Goal: Information Seeking & Learning: Compare options

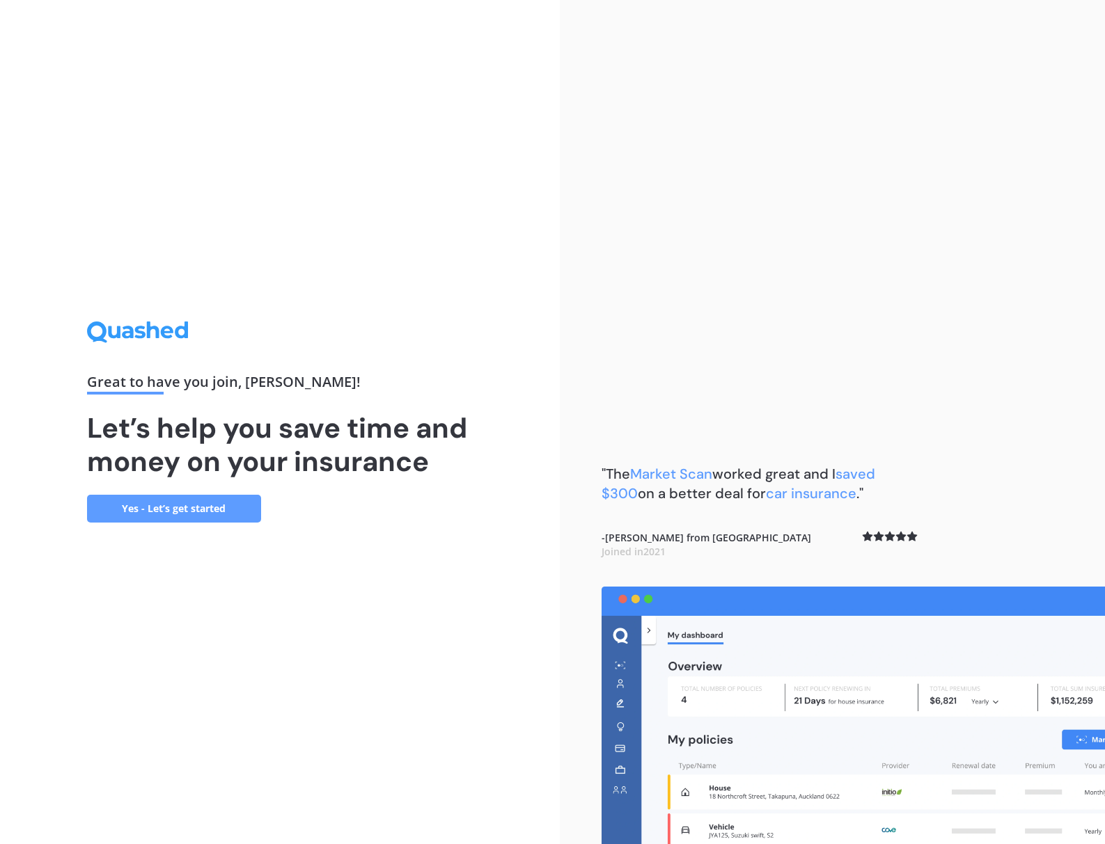
click at [148, 507] on link "Yes - Let’s get started" at bounding box center [174, 509] width 174 height 28
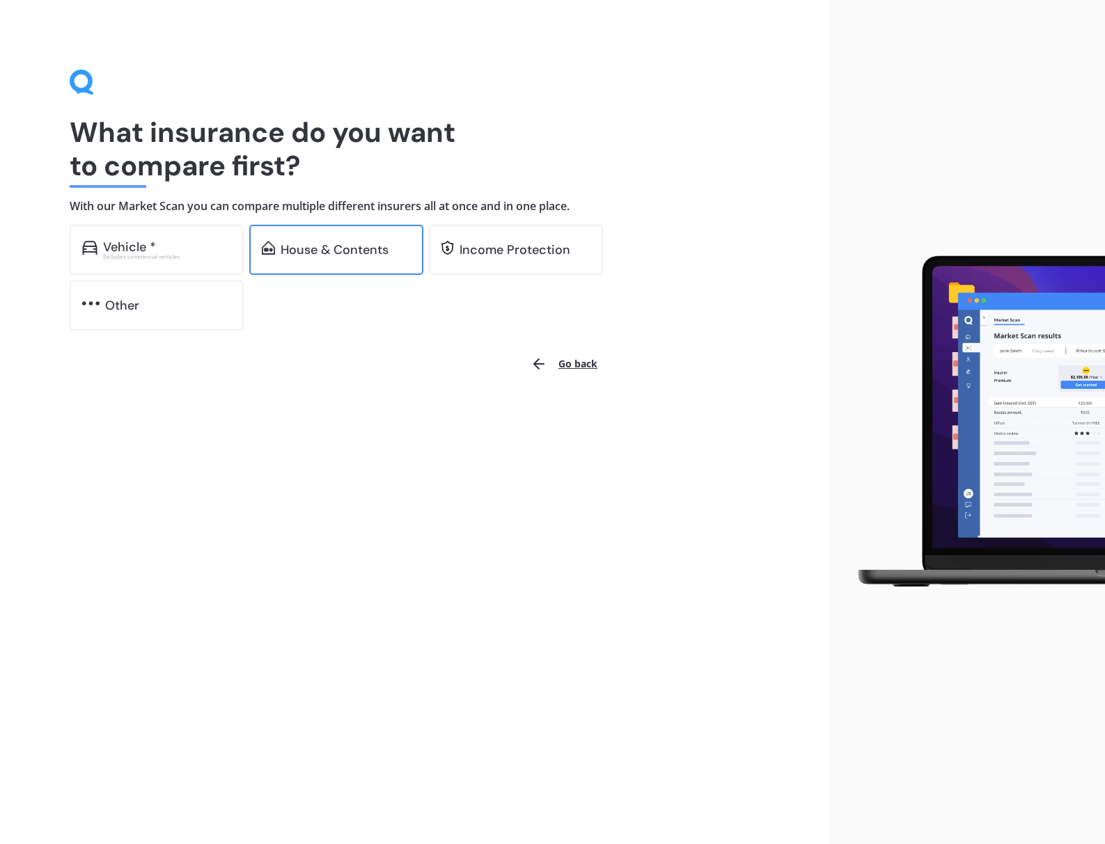
click at [310, 251] on div "House & Contents" at bounding box center [335, 250] width 108 height 14
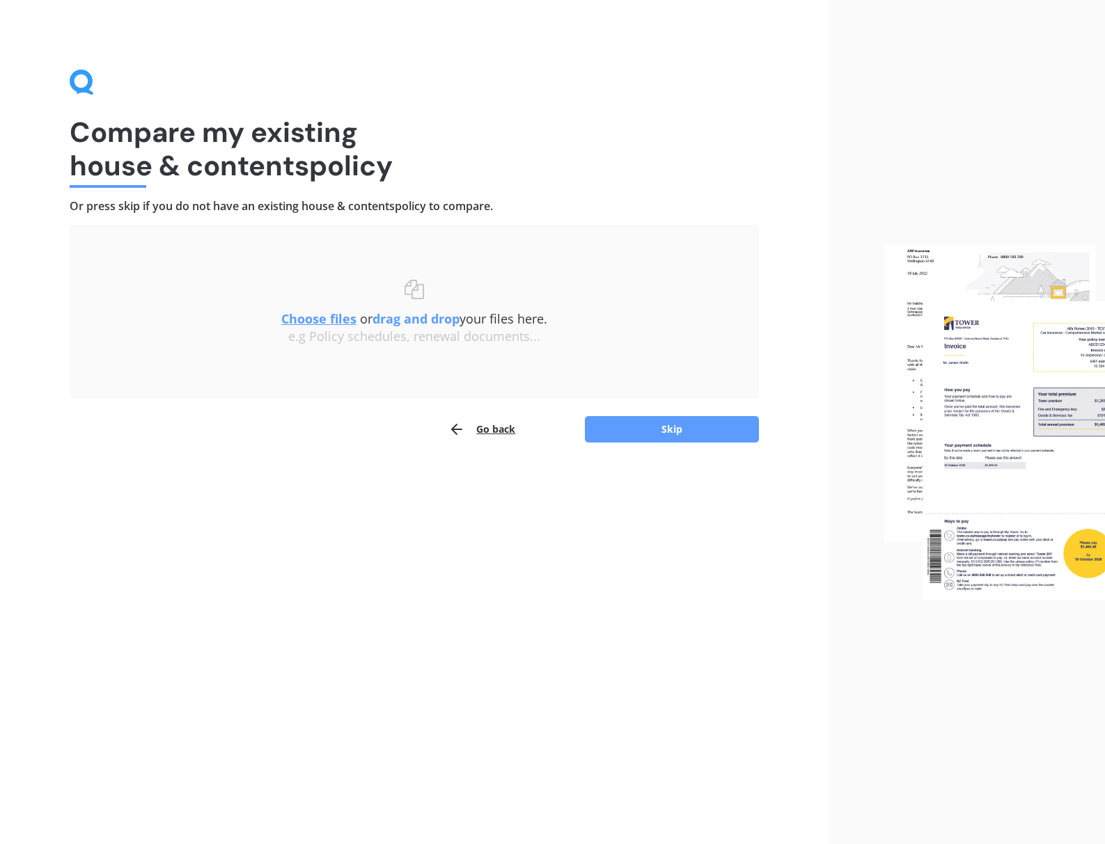
click at [315, 320] on u "Choose files" at bounding box center [318, 318] width 75 height 17
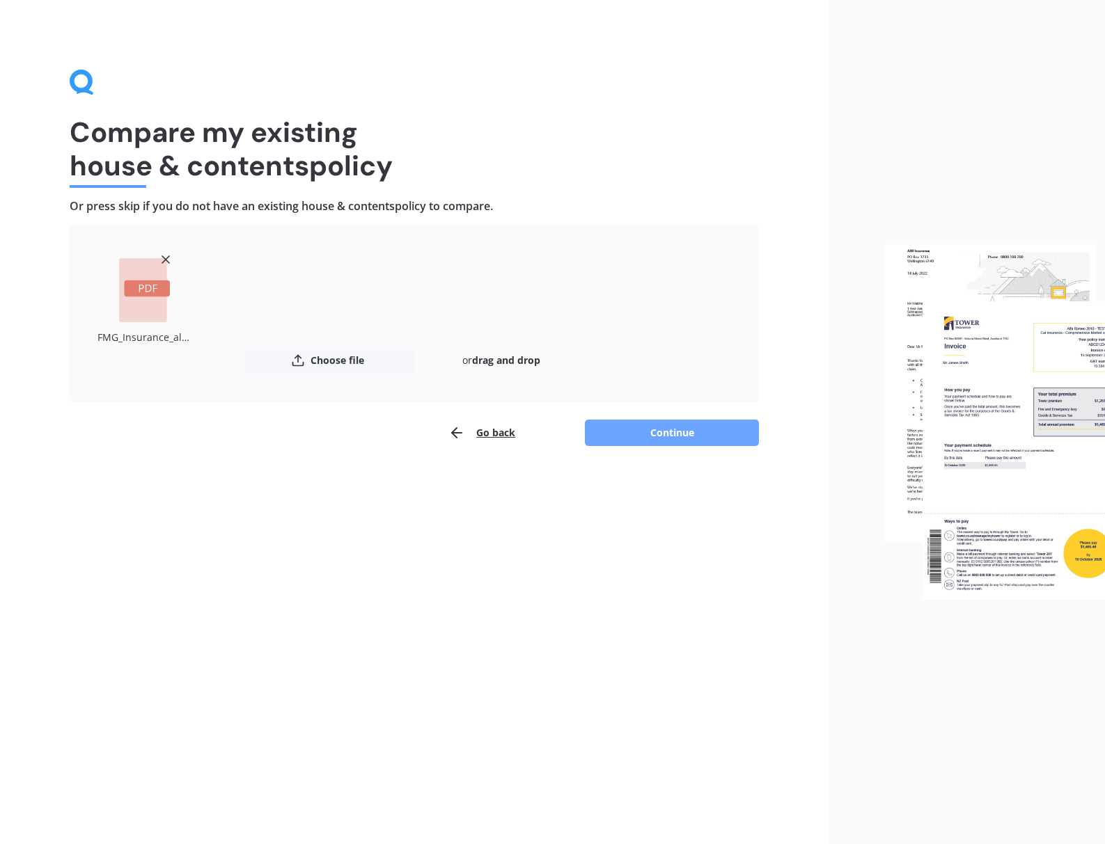
click at [661, 434] on button "Continue" at bounding box center [672, 433] width 174 height 26
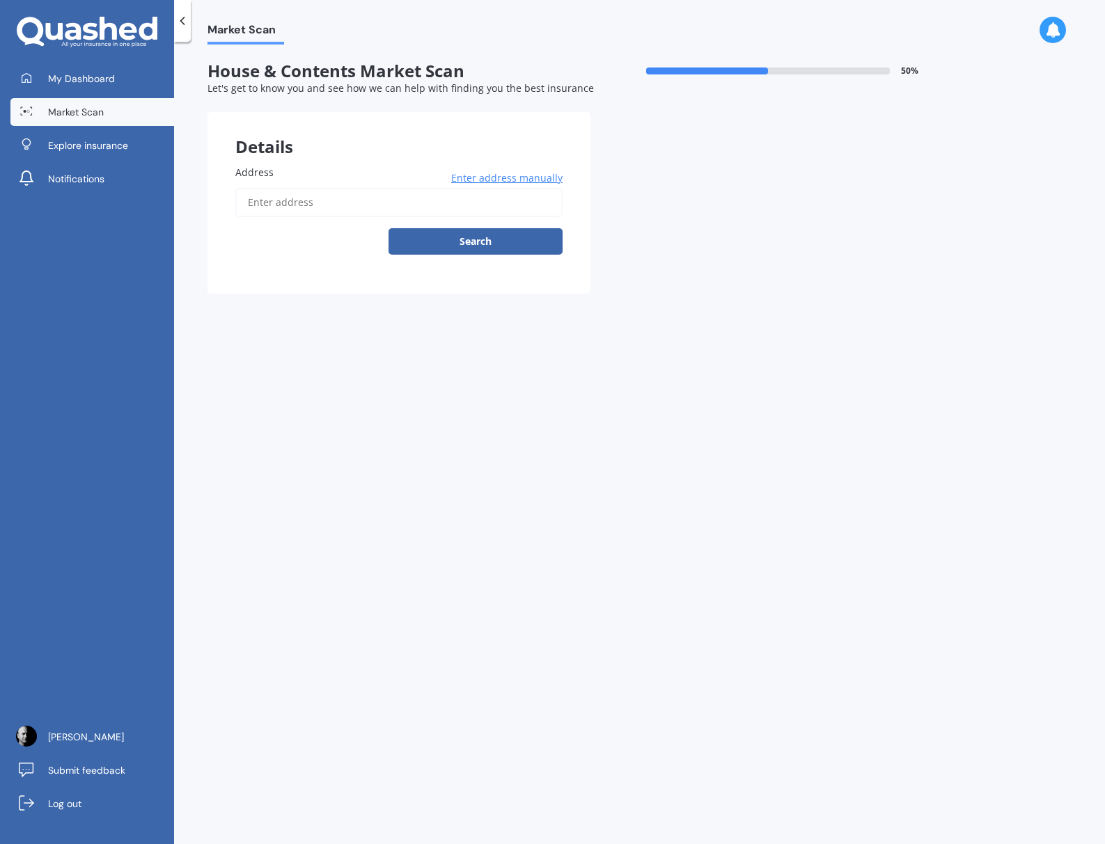
click at [287, 203] on input "Address" at bounding box center [398, 202] width 327 height 29
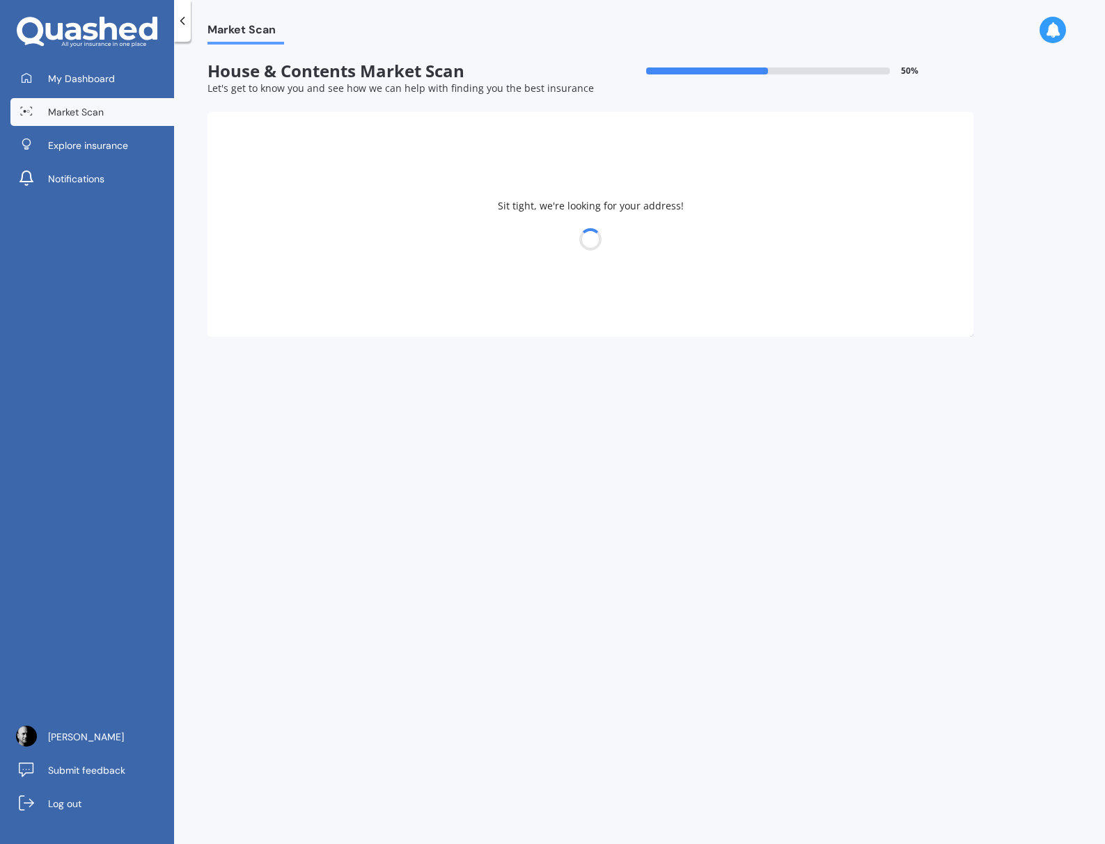
type input "[STREET_ADDRESS]"
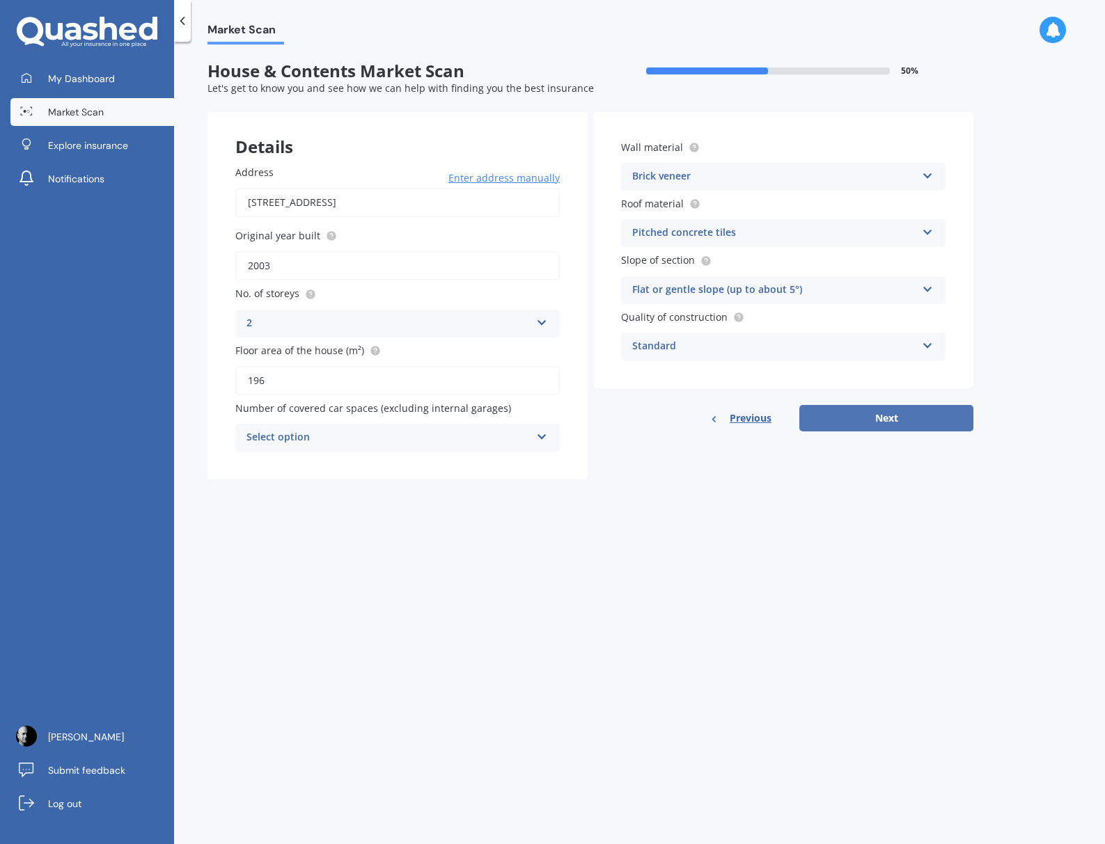
click at [882, 420] on button "Next" at bounding box center [886, 418] width 174 height 26
click at [396, 439] on div "Select option" at bounding box center [391, 437] width 277 height 15
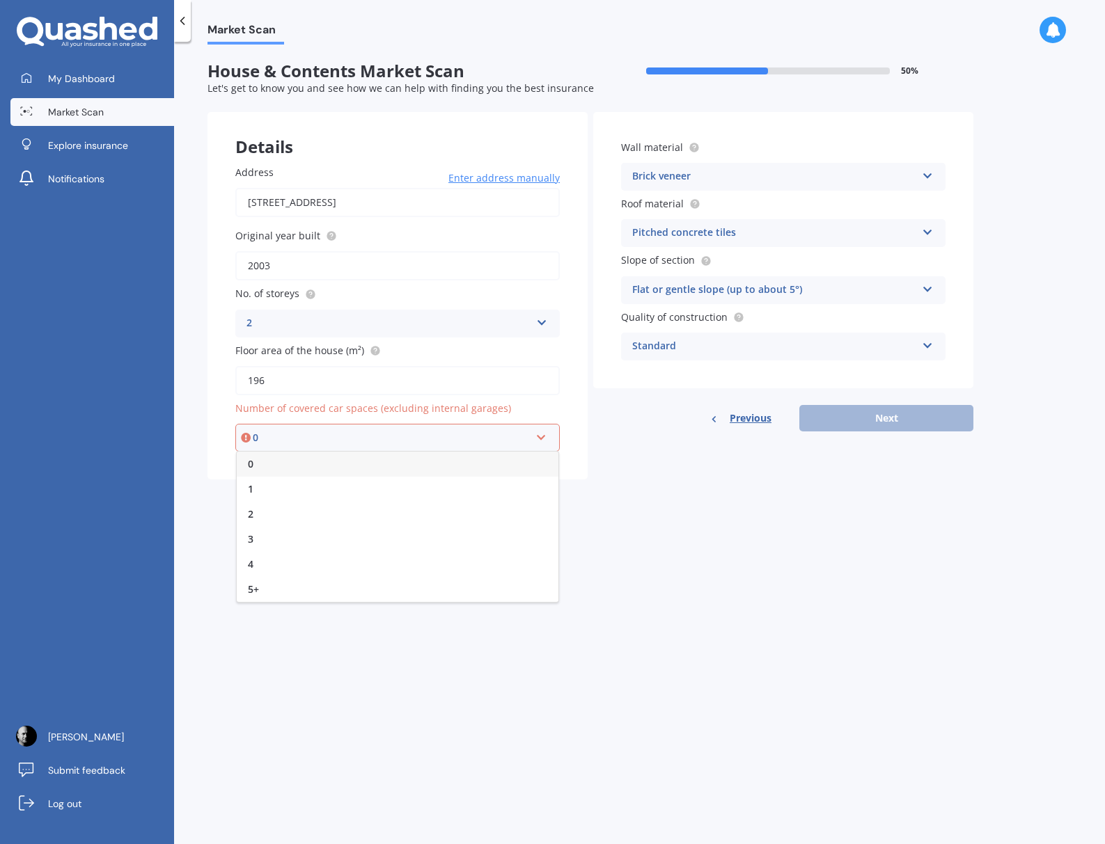
click at [387, 459] on div "0" at bounding box center [398, 464] width 322 height 25
click at [856, 420] on button "Next" at bounding box center [886, 418] width 174 height 26
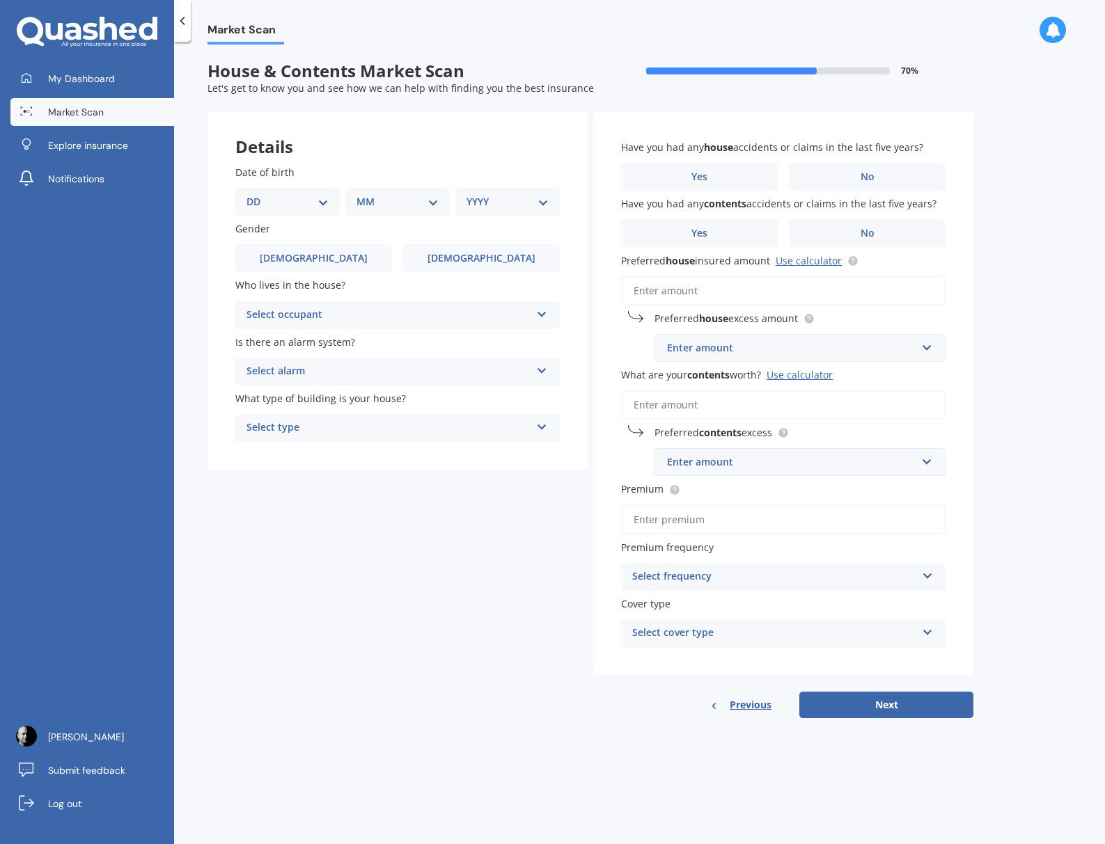
click at [316, 201] on select "DD 01 02 03 04 05 06 07 08 09 10 11 12 13 14 15 16 17 18 19 20 21 22 23 24 25 2…" at bounding box center [287, 201] width 82 height 15
select select "13"
click at [401, 203] on select "MM 01 02 03 04 05 06 07 08 09 10 11 12" at bounding box center [400, 201] width 77 height 15
select select "09"
click at [512, 196] on select "YYYY 2009 2008 2007 2006 2005 2004 2003 2002 2001 2000 1999 1998 1997 1996 1995…" at bounding box center [504, 201] width 77 height 15
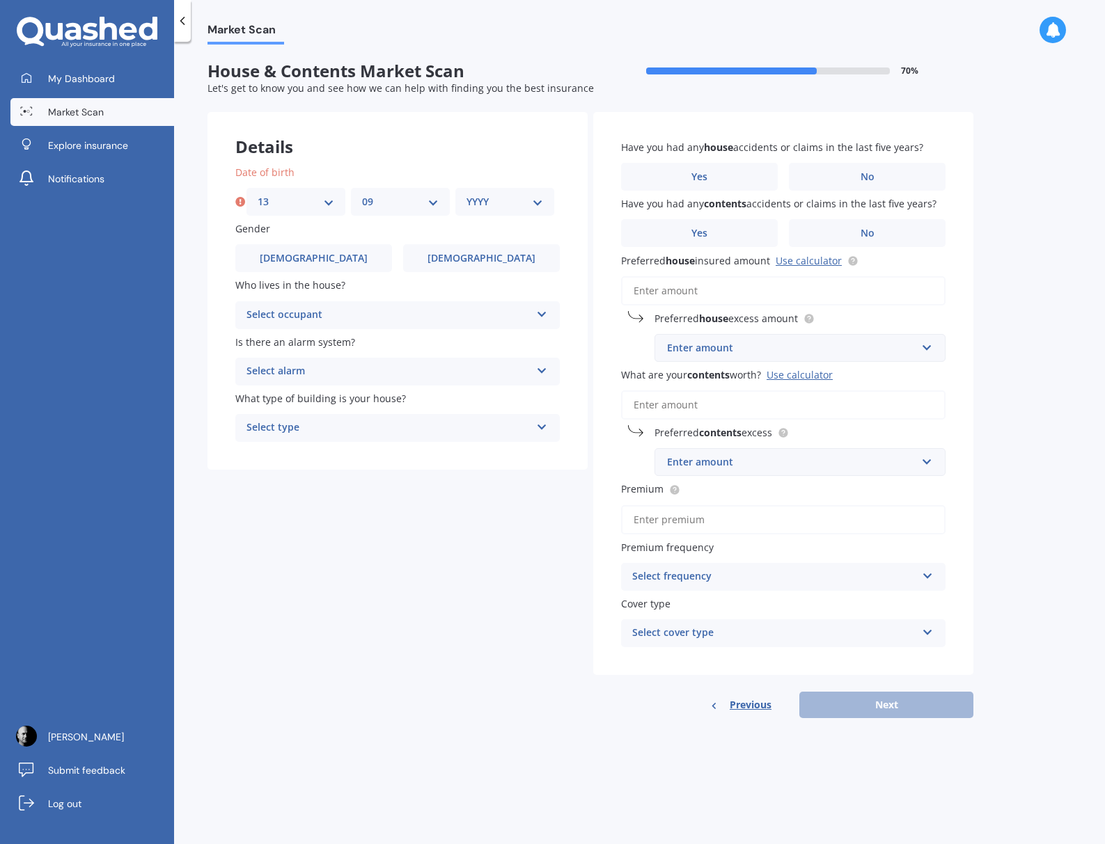
select select "1960"
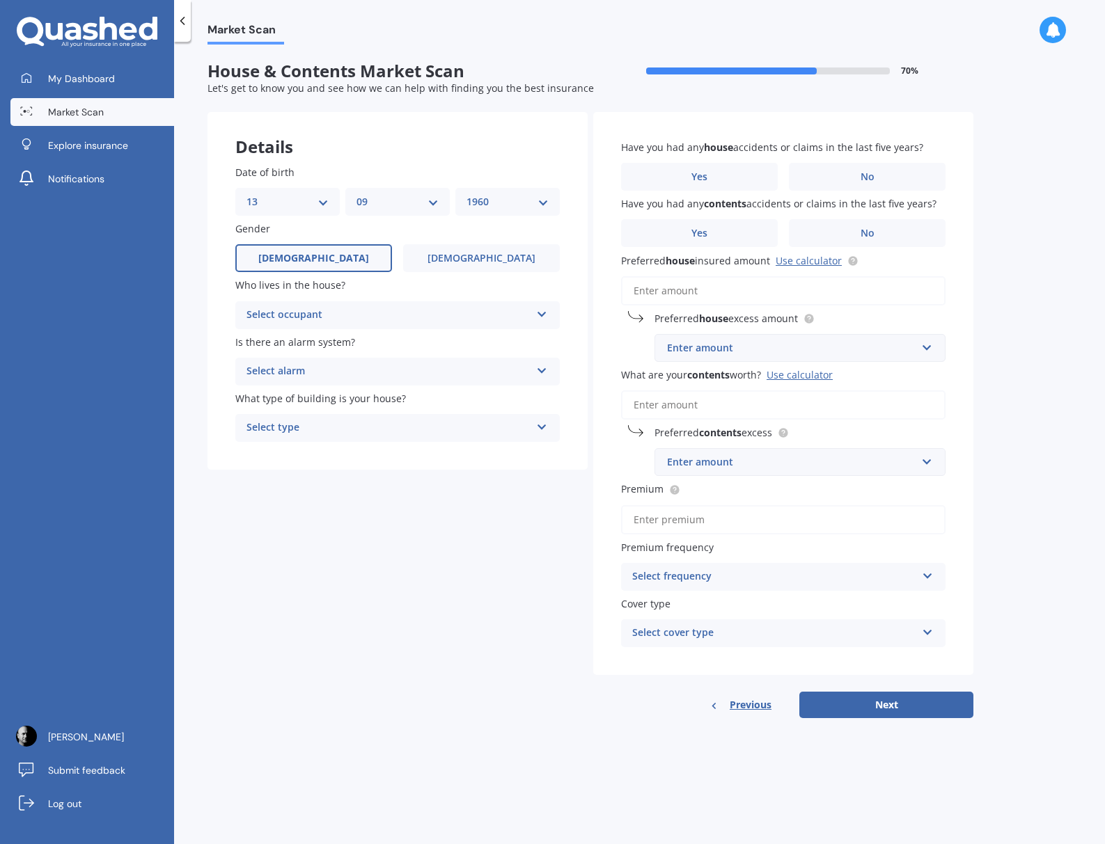
click at [343, 262] on label "[DEMOGRAPHIC_DATA]" at bounding box center [313, 258] width 157 height 28
click at [0, 0] on input "[DEMOGRAPHIC_DATA]" at bounding box center [0, 0] width 0 height 0
click at [349, 314] on div "Select occupant" at bounding box center [388, 315] width 284 height 17
click at [270, 342] on span "Owner" at bounding box center [262, 342] width 31 height 13
click at [365, 370] on div "Select alarm" at bounding box center [388, 371] width 284 height 17
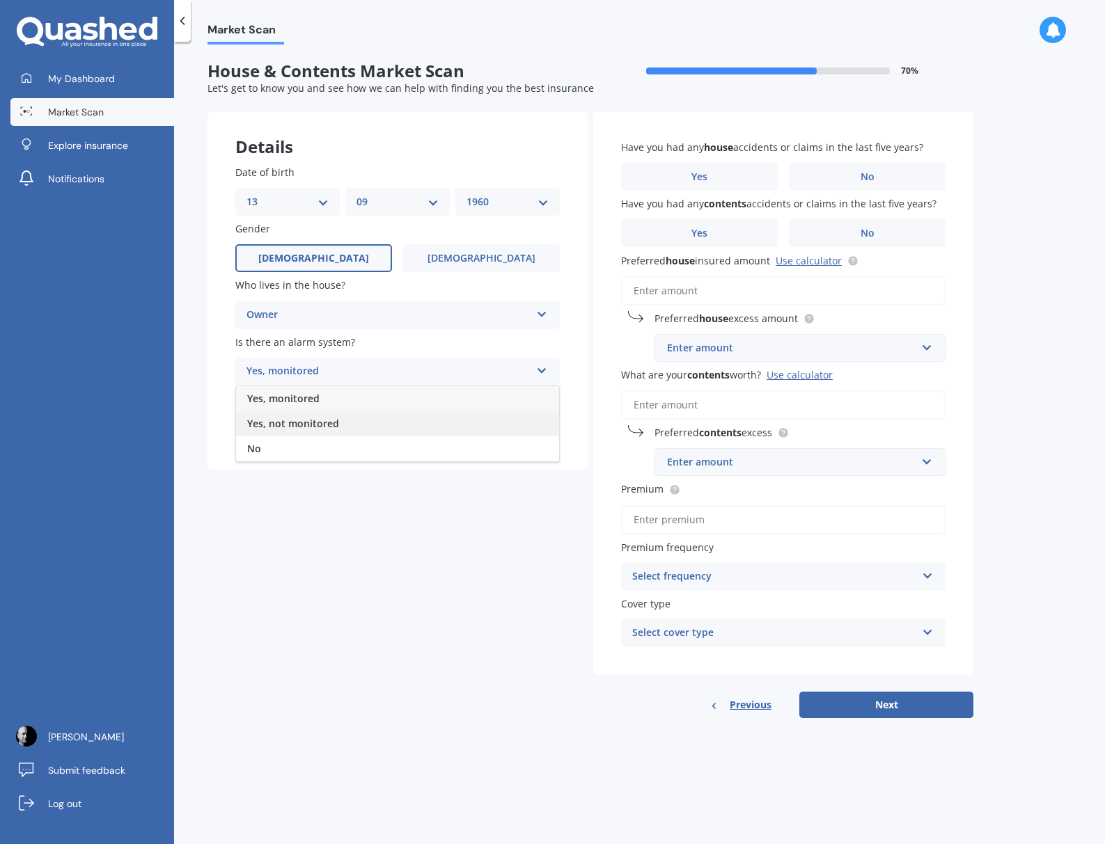
click at [296, 425] on span "Yes, not monitored" at bounding box center [293, 423] width 92 height 13
click at [312, 430] on div "Select type" at bounding box center [388, 428] width 284 height 17
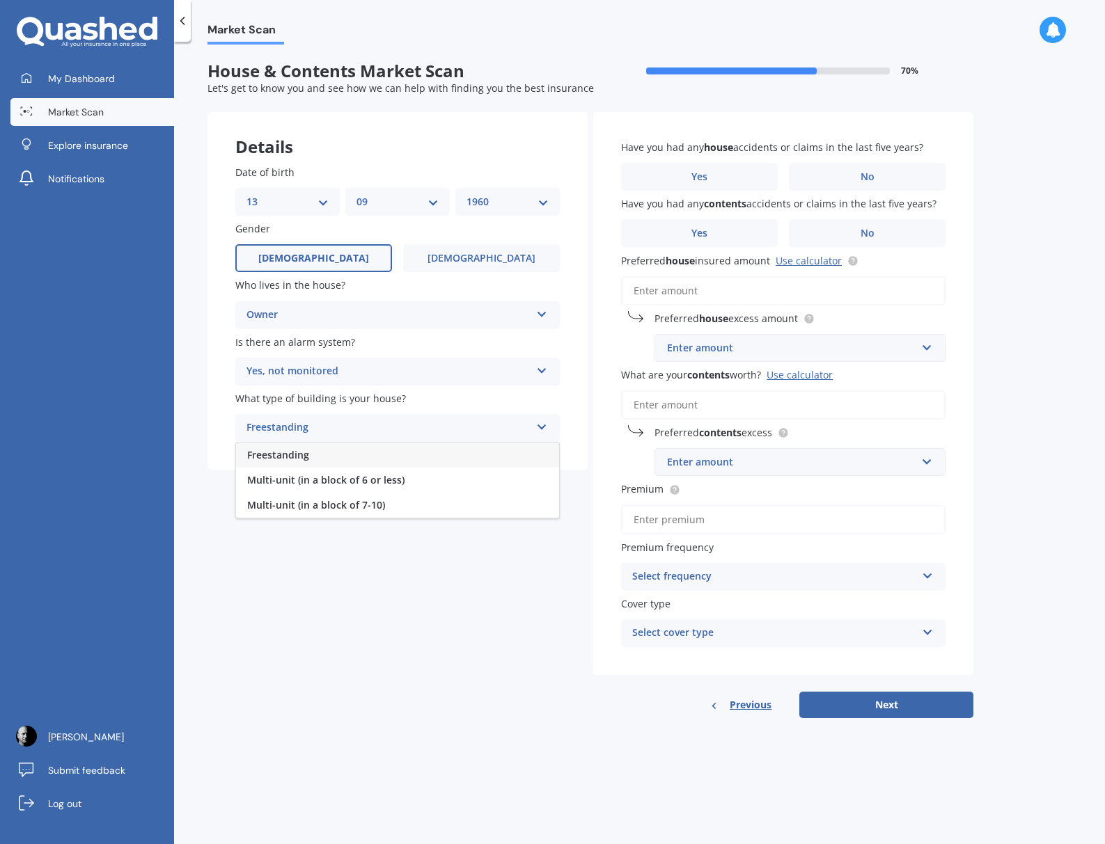
click at [283, 456] on span "Freestanding" at bounding box center [278, 454] width 62 height 13
click at [860, 183] on span "No" at bounding box center [867, 177] width 14 height 12
click at [0, 0] on input "No" at bounding box center [0, 0] width 0 height 0
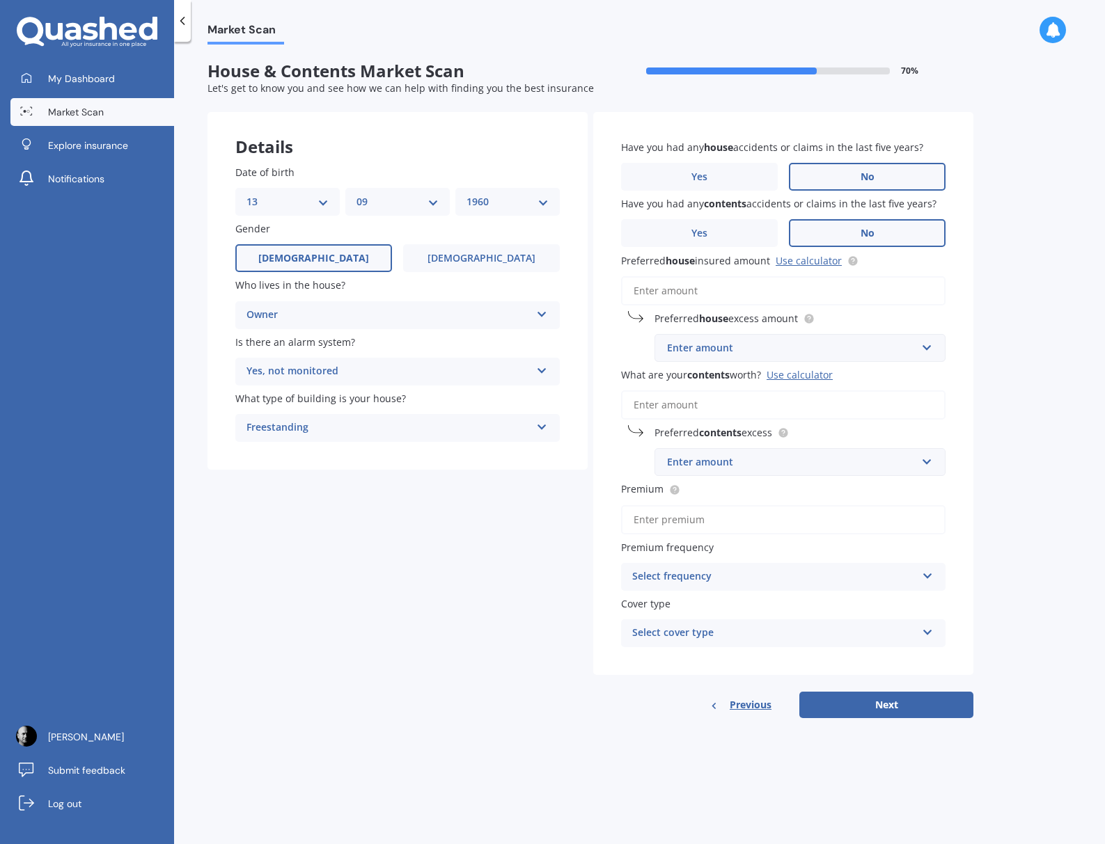
click at [860, 239] on span "No" at bounding box center [867, 234] width 14 height 12
click at [0, 0] on input "No" at bounding box center [0, 0] width 0 height 0
click at [665, 306] on input "Preferred house insured amount Use calculator" at bounding box center [783, 290] width 324 height 29
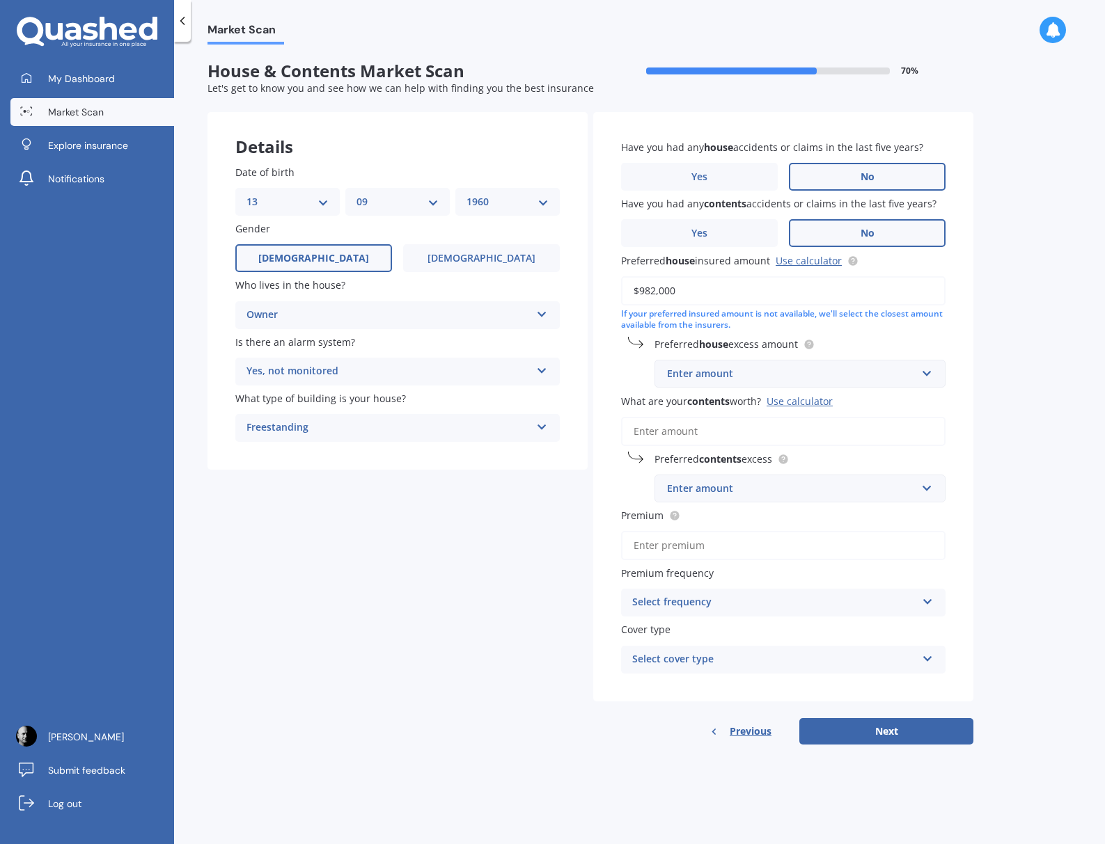
type input "$982,000"
click at [709, 381] on div "Enter amount" at bounding box center [791, 373] width 249 height 15
click at [700, 464] on div "$500" at bounding box center [800, 452] width 290 height 26
click at [718, 496] on div "Enter amount" at bounding box center [791, 488] width 249 height 15
type input "95000"
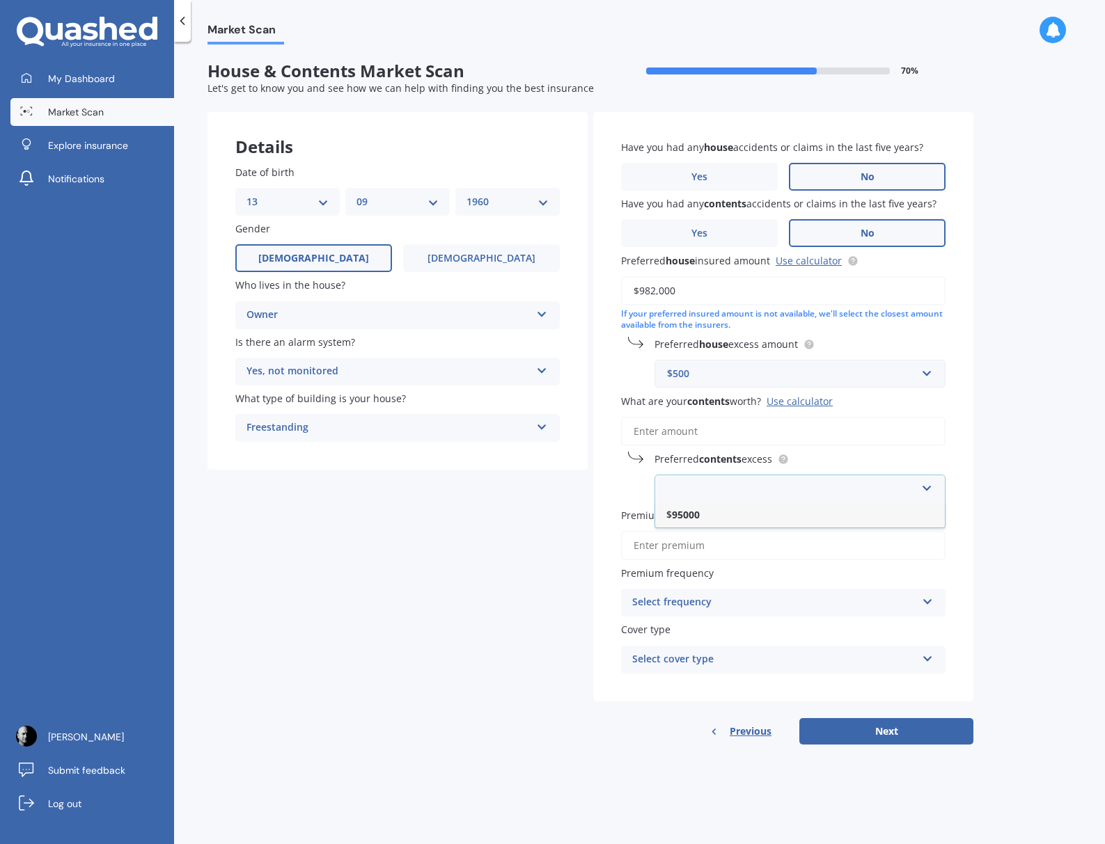
click at [704, 560] on input "Premium" at bounding box center [783, 545] width 324 height 29
click at [697, 446] on input "What are your contents worth? Use calculator" at bounding box center [783, 431] width 324 height 29
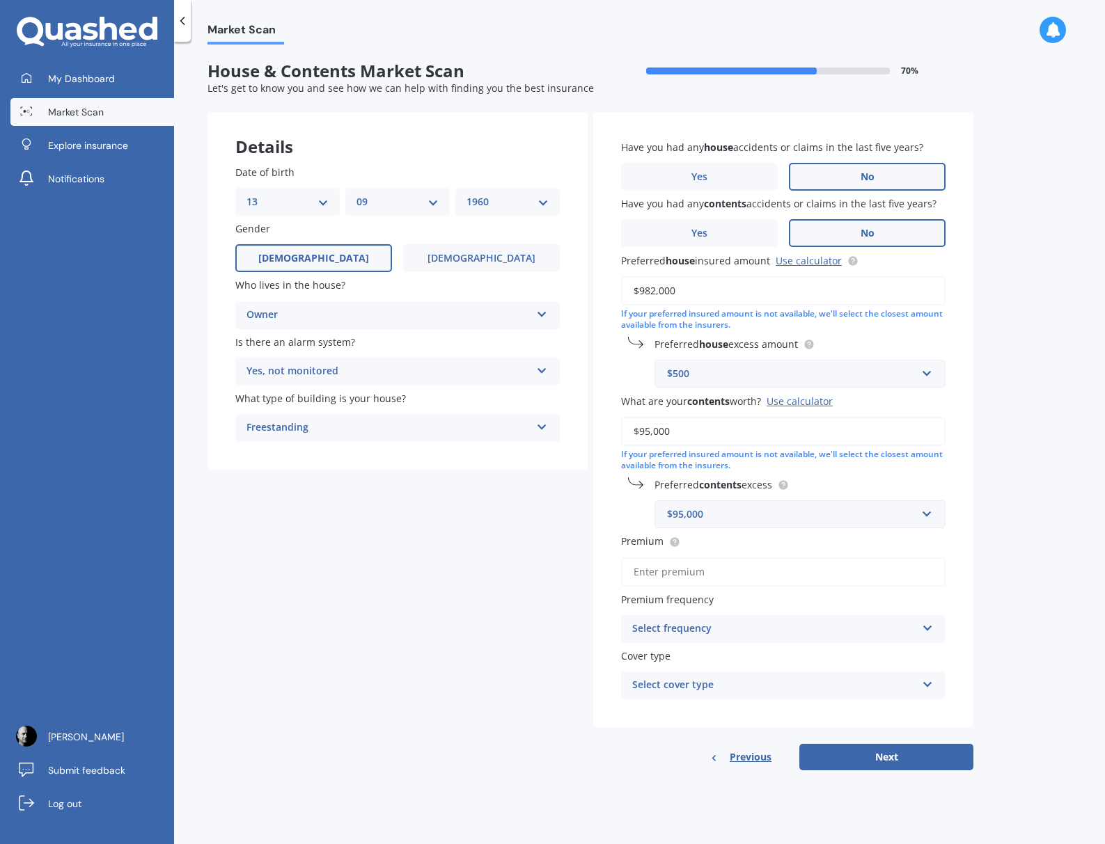
type input "$95,000"
drag, startPoint x: 710, startPoint y: 565, endPoint x: 668, endPoint y: 562, distance: 41.9
click at [668, 522] on div "$95,000" at bounding box center [791, 514] width 249 height 15
type input "500"
click at [624, 528] on div "Preferred contents excess $500 $95,000 $250 $300 $400 $500 $750 $1,000 $2,000" at bounding box center [783, 503] width 324 height 51
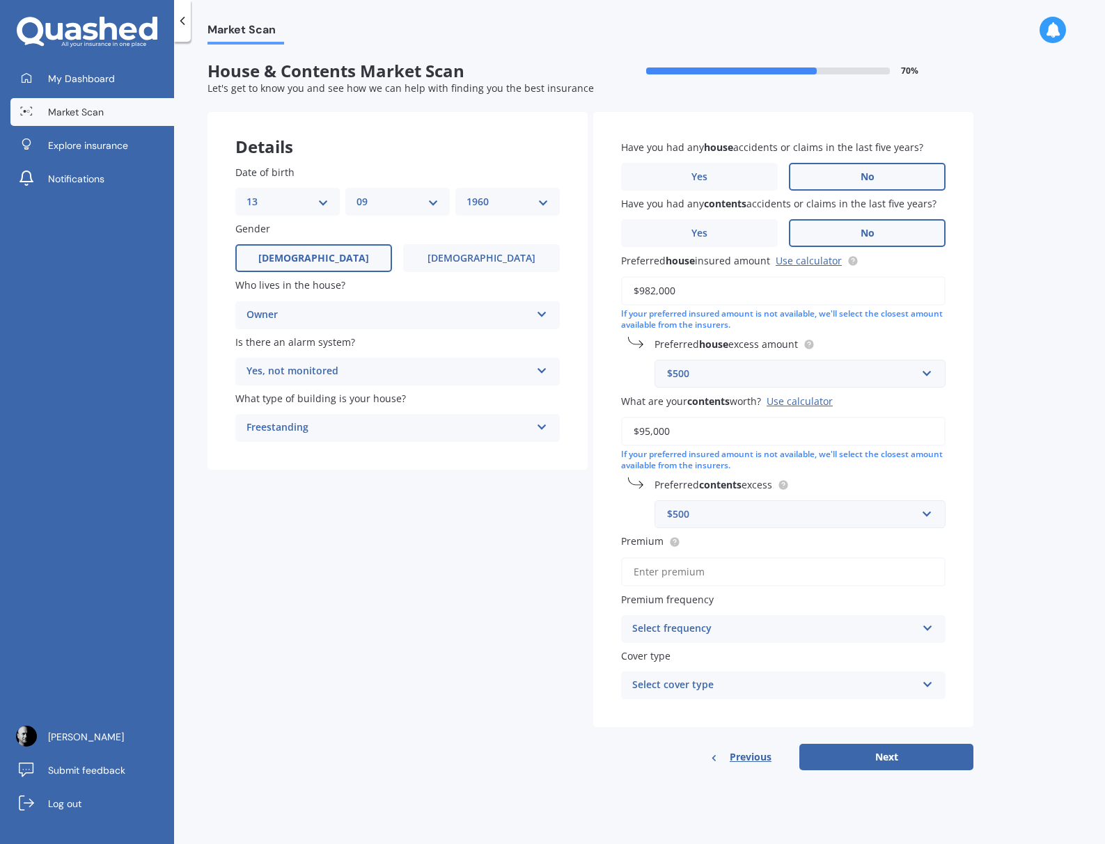
scroll to position [11, 0]
click at [661, 587] on input "Premium" at bounding box center [783, 572] width 324 height 29
click at [704, 587] on input "Premium" at bounding box center [783, 572] width 324 height 29
type input "$773.00"
click at [739, 638] on div "Select frequency" at bounding box center [774, 629] width 284 height 17
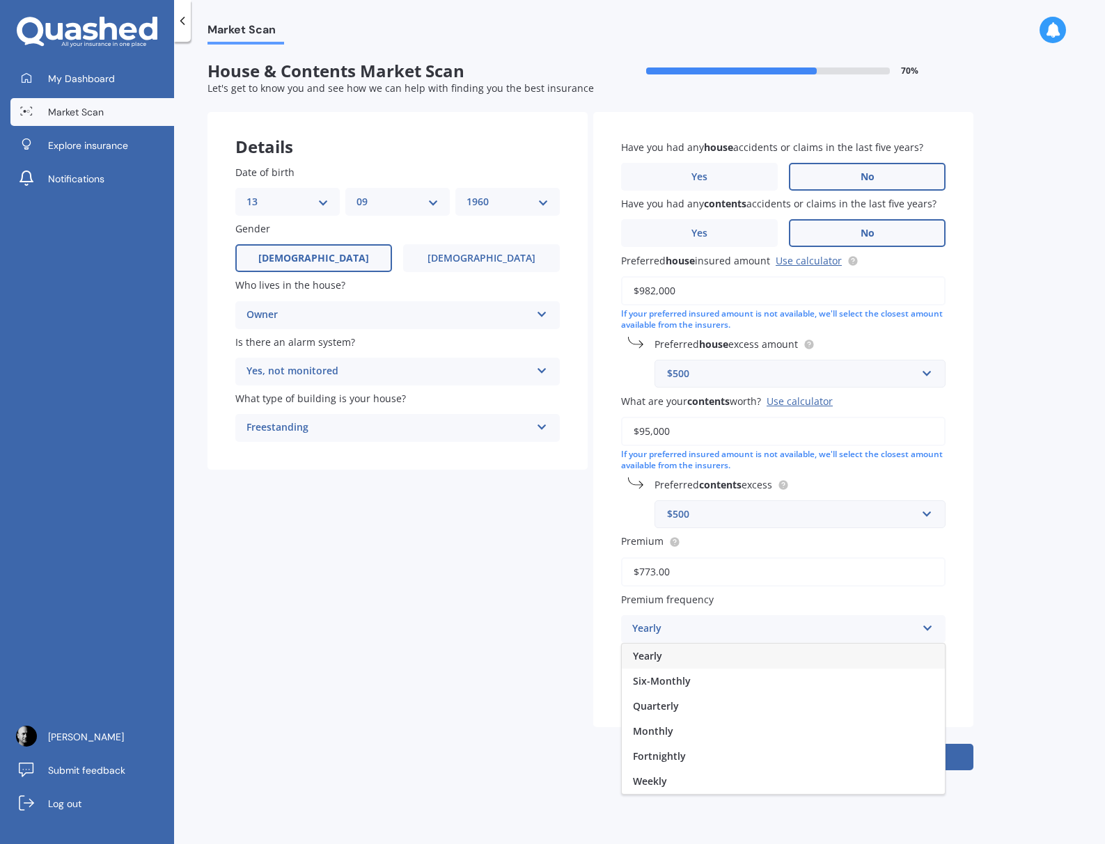
click at [693, 669] on div "Yearly" at bounding box center [783, 656] width 323 height 25
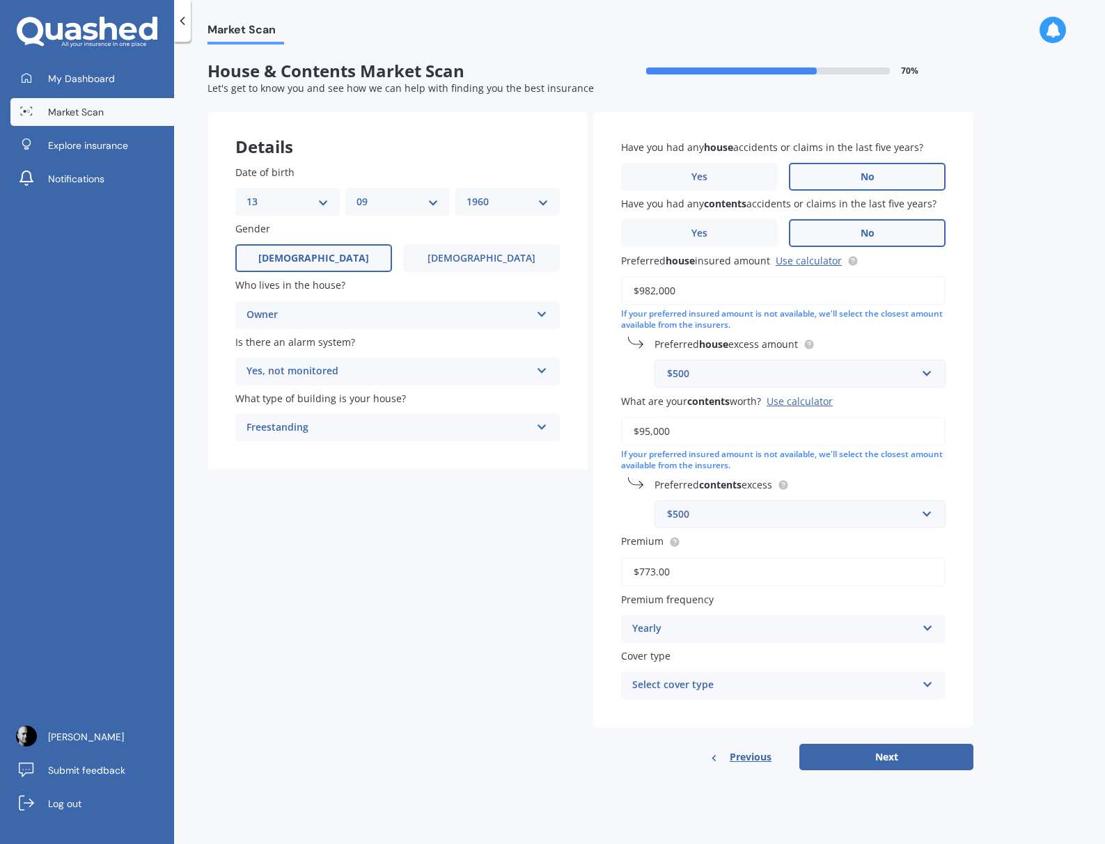
click at [724, 694] on div "Select cover type" at bounding box center [774, 685] width 284 height 17
click at [694, 663] on label "Cover type" at bounding box center [780, 656] width 319 height 15
click at [755, 694] on div "High" at bounding box center [774, 685] width 284 height 17
click at [929, 687] on icon at bounding box center [928, 682] width 12 height 10
click at [878, 771] on button "Next" at bounding box center [886, 757] width 174 height 26
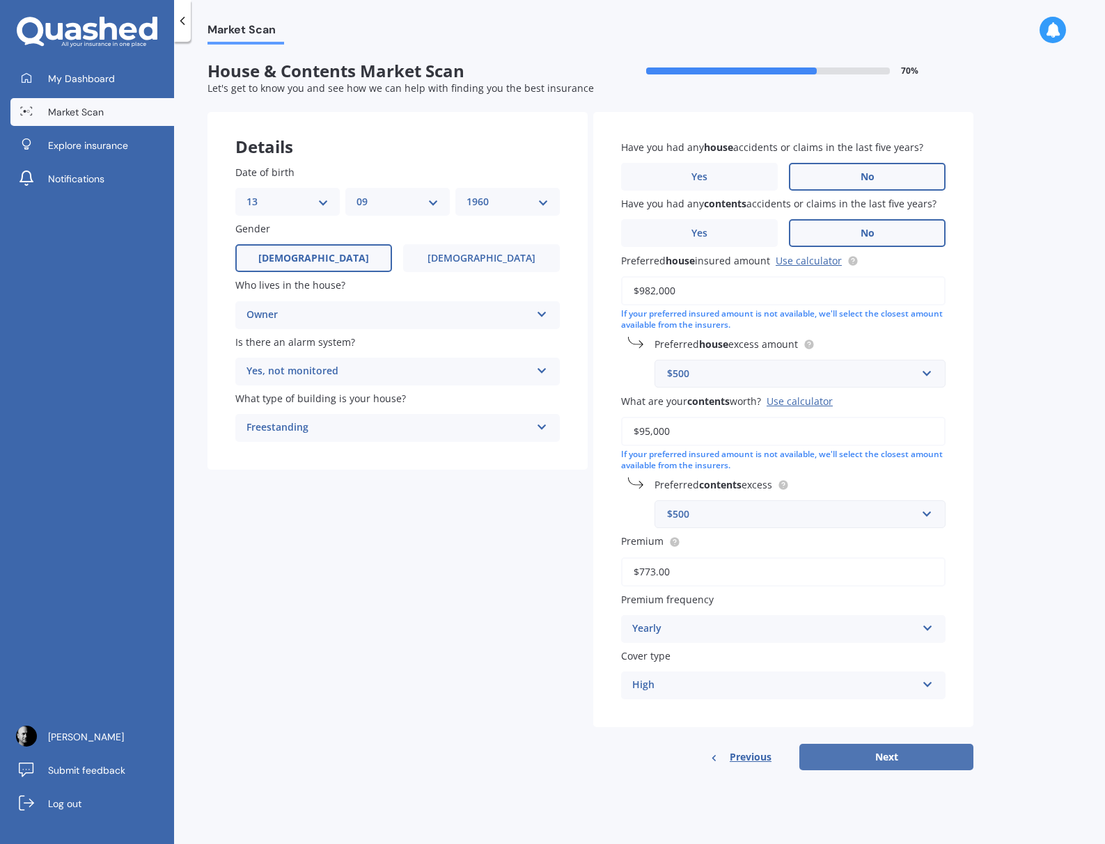
select select "13"
select select "09"
select select "1960"
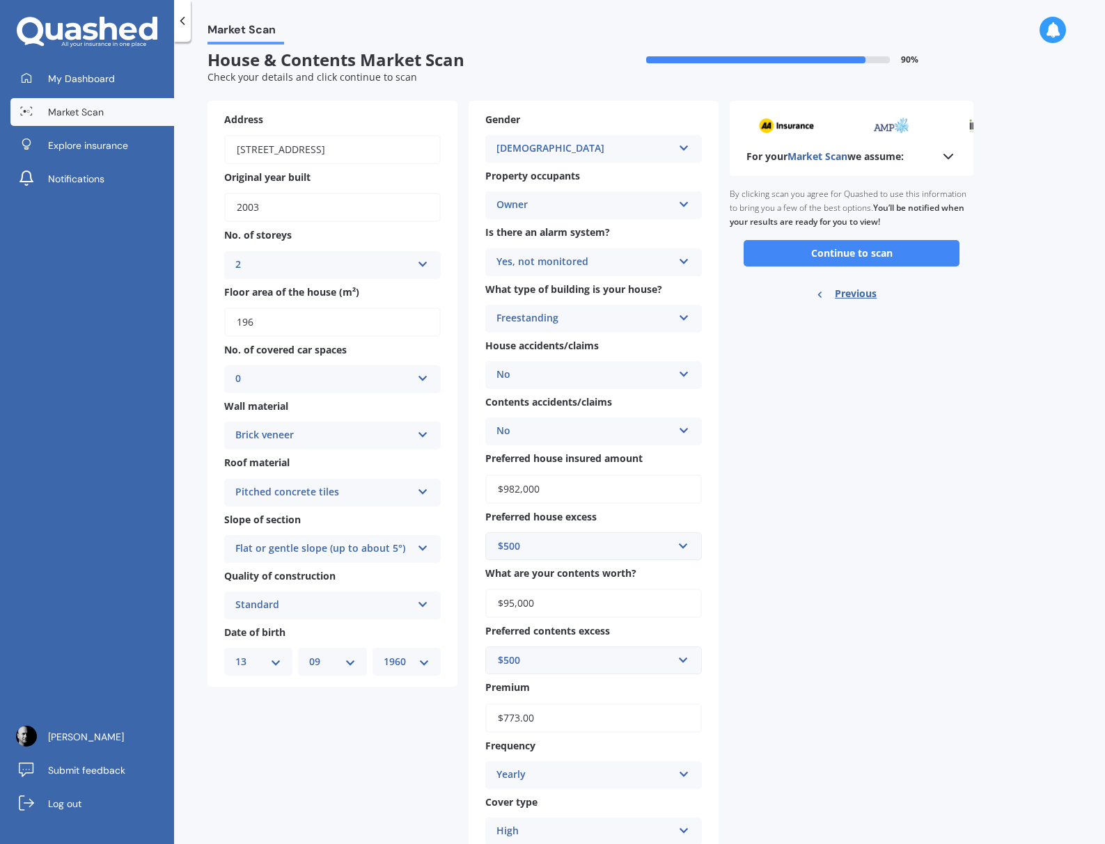
scroll to position [0, 0]
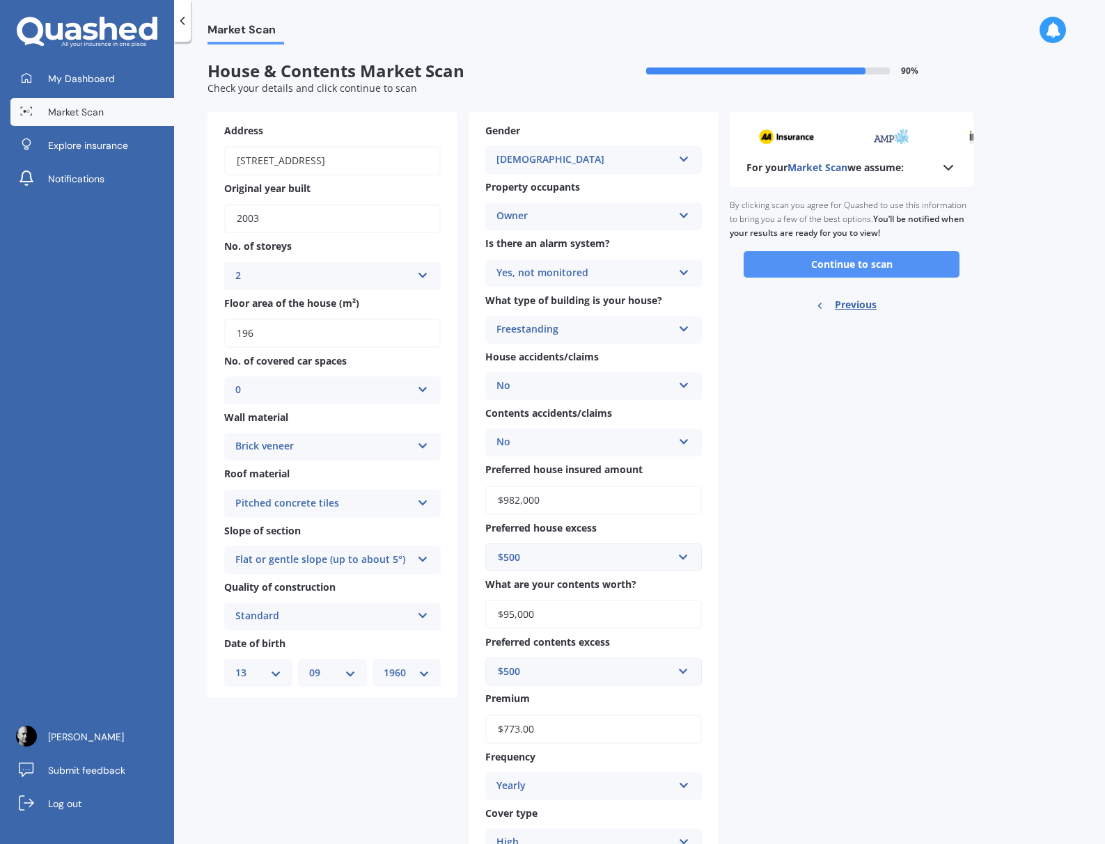
click at [795, 277] on button "Continue to scan" at bounding box center [851, 264] width 216 height 26
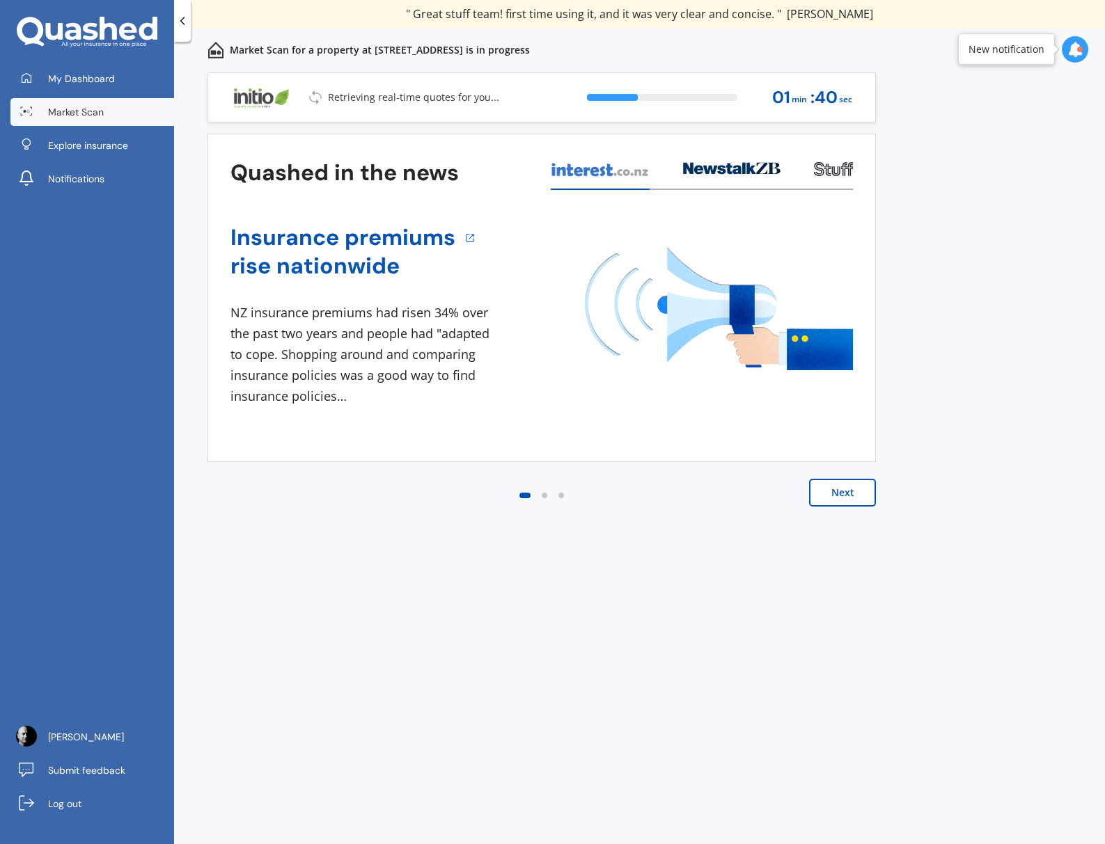
click at [1070, 52] on icon at bounding box center [1074, 49] width 15 height 15
click at [929, 169] on div "Previous 60,000+ Kiwis have signed up to shop and save on insurance with us " H…" at bounding box center [639, 473] width 931 height 803
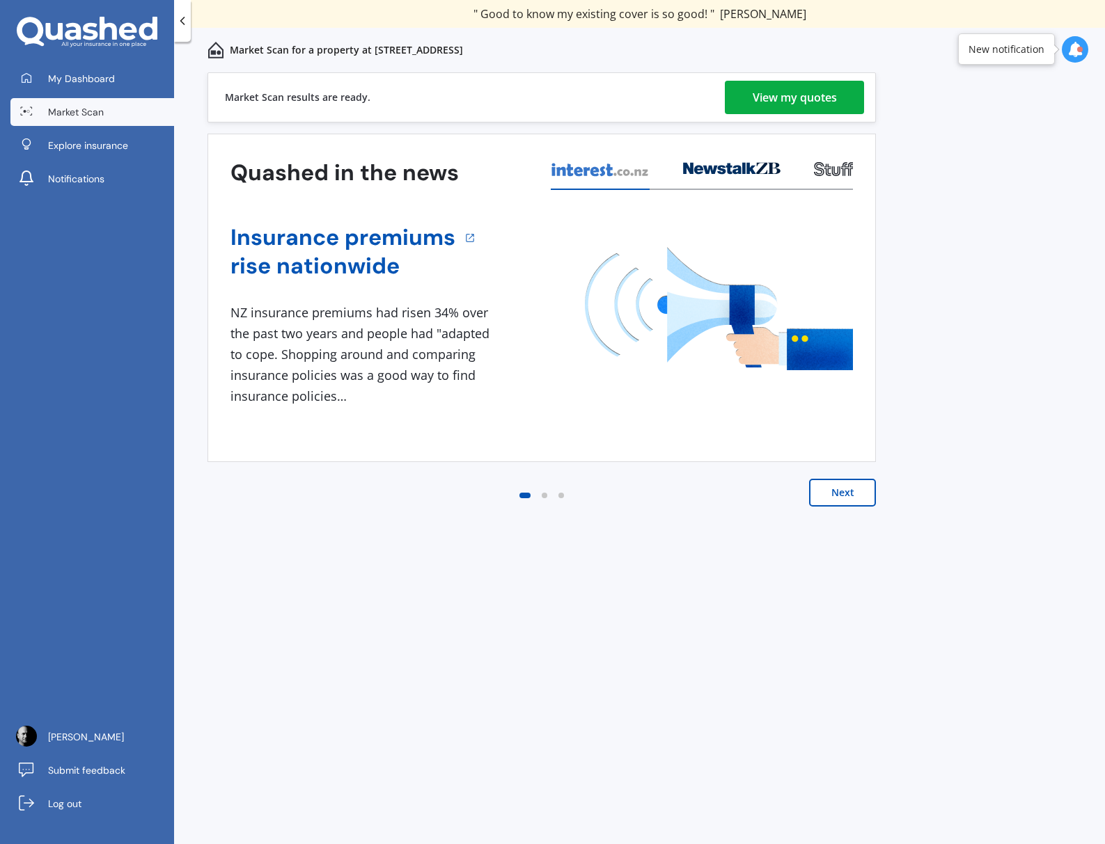
click at [782, 97] on div "View my quotes" at bounding box center [794, 97] width 84 height 33
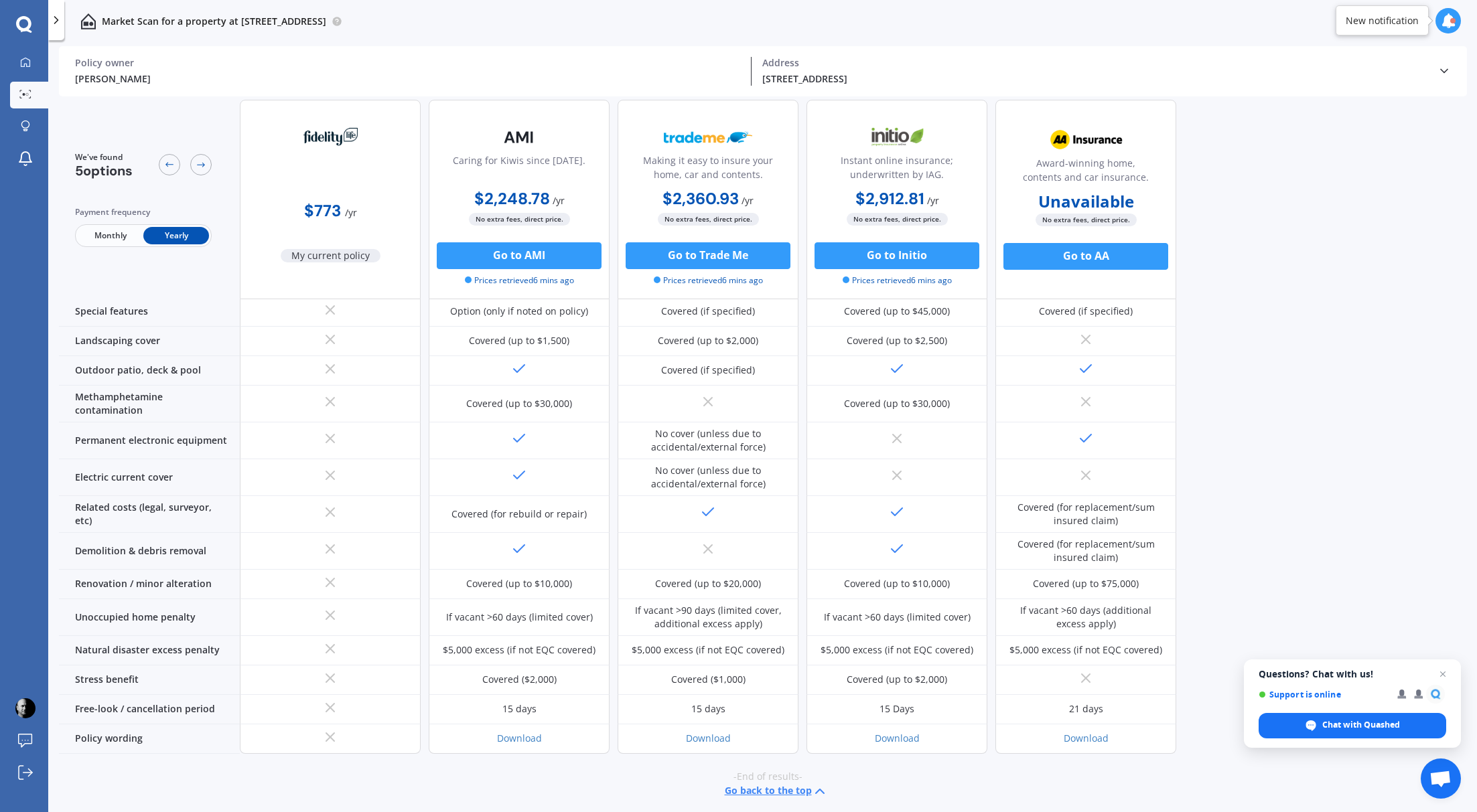
scroll to position [390, 0]
click at [56, 21] on icon at bounding box center [57, 20] width 13 height 13
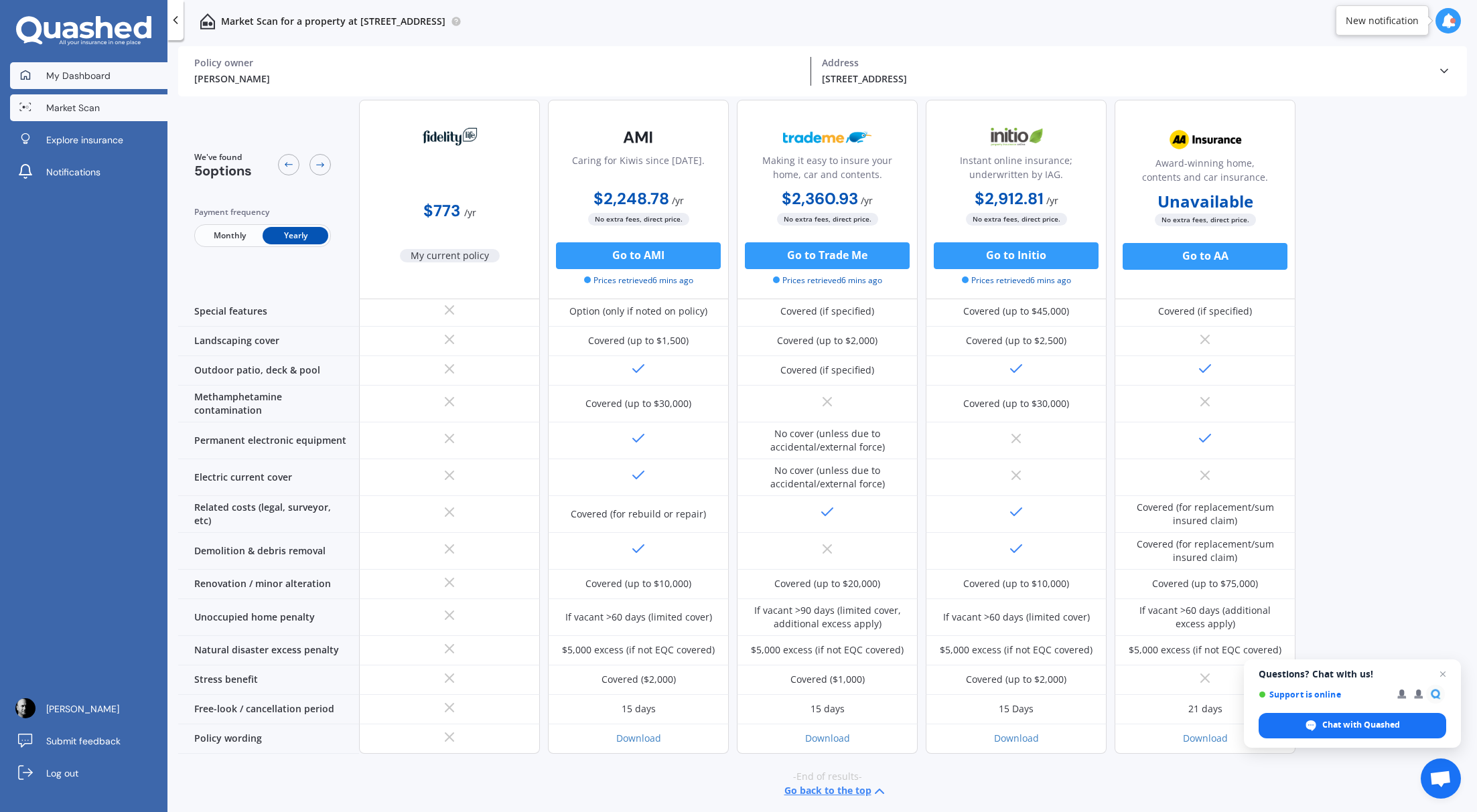
click at [81, 71] on span "My Dashboard" at bounding box center [78, 76] width 64 height 13
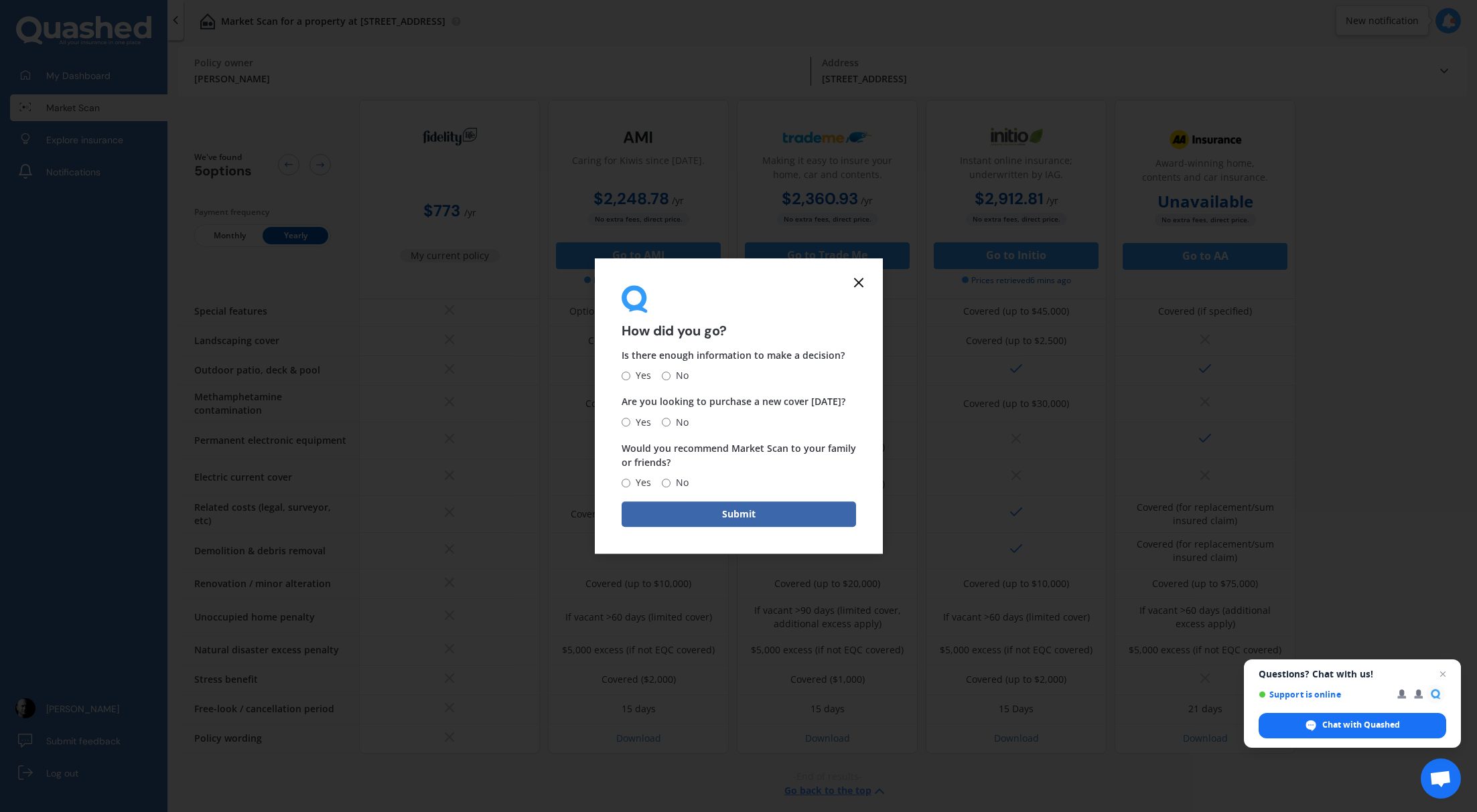
click at [669, 375] on input "No" at bounding box center [666, 375] width 9 height 9
radio input "true"
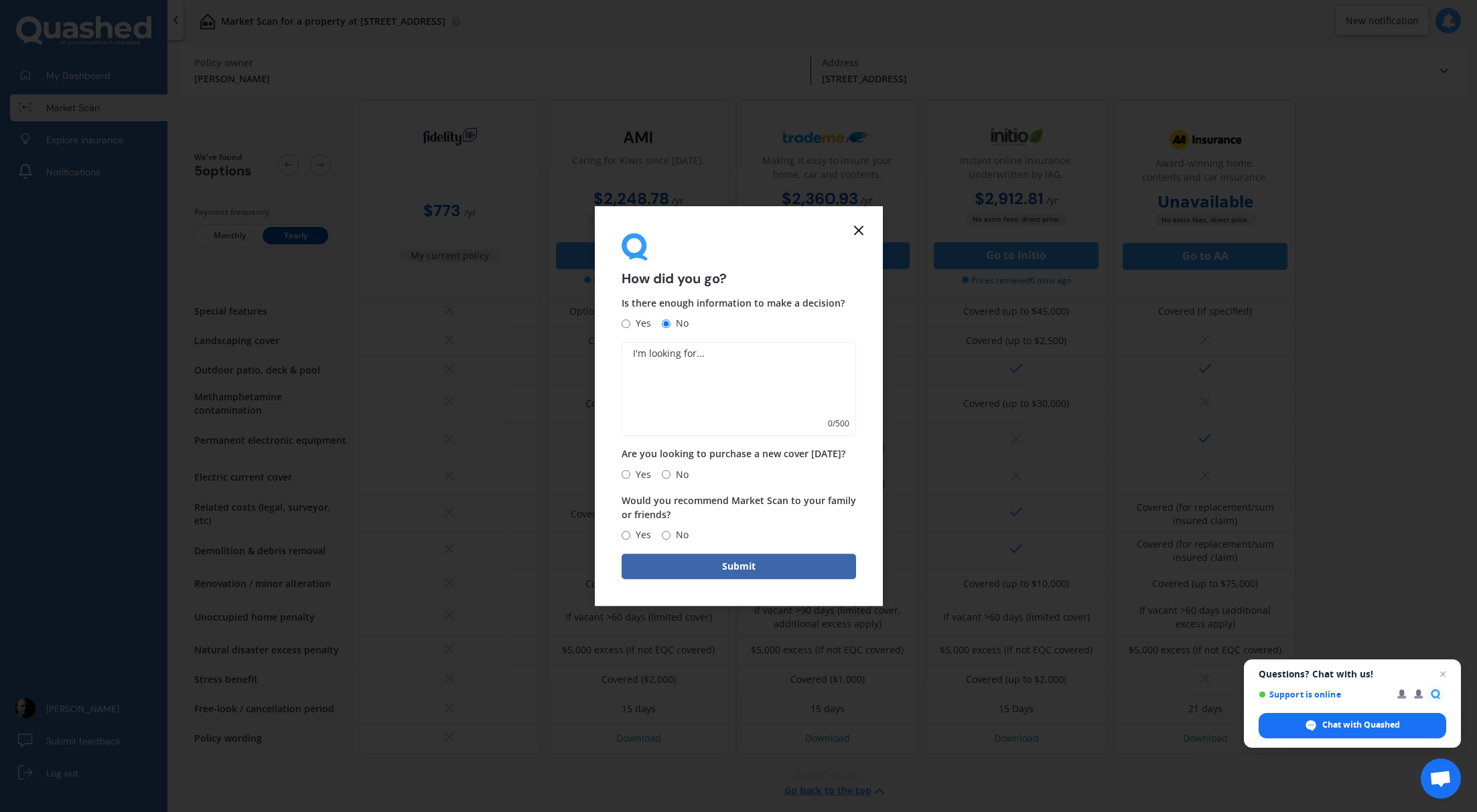
click at [860, 222] on icon at bounding box center [858, 230] width 16 height 16
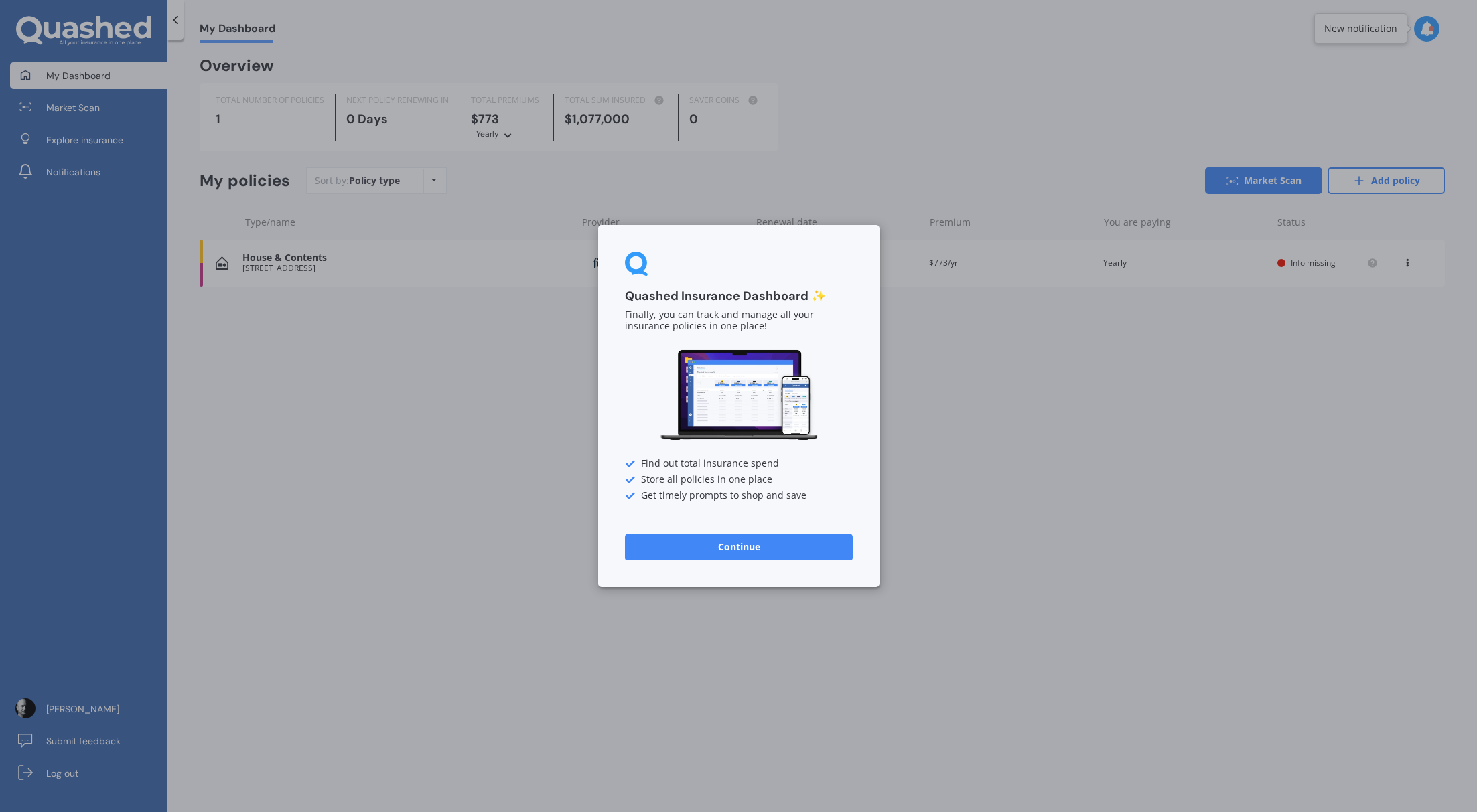
click at [479, 342] on div "Quashed Insurance Dashboard ✨ Finally, you can track and manage all your insura…" at bounding box center [738, 406] width 1477 height 812
click at [700, 555] on button "Continue" at bounding box center [738, 547] width 228 height 27
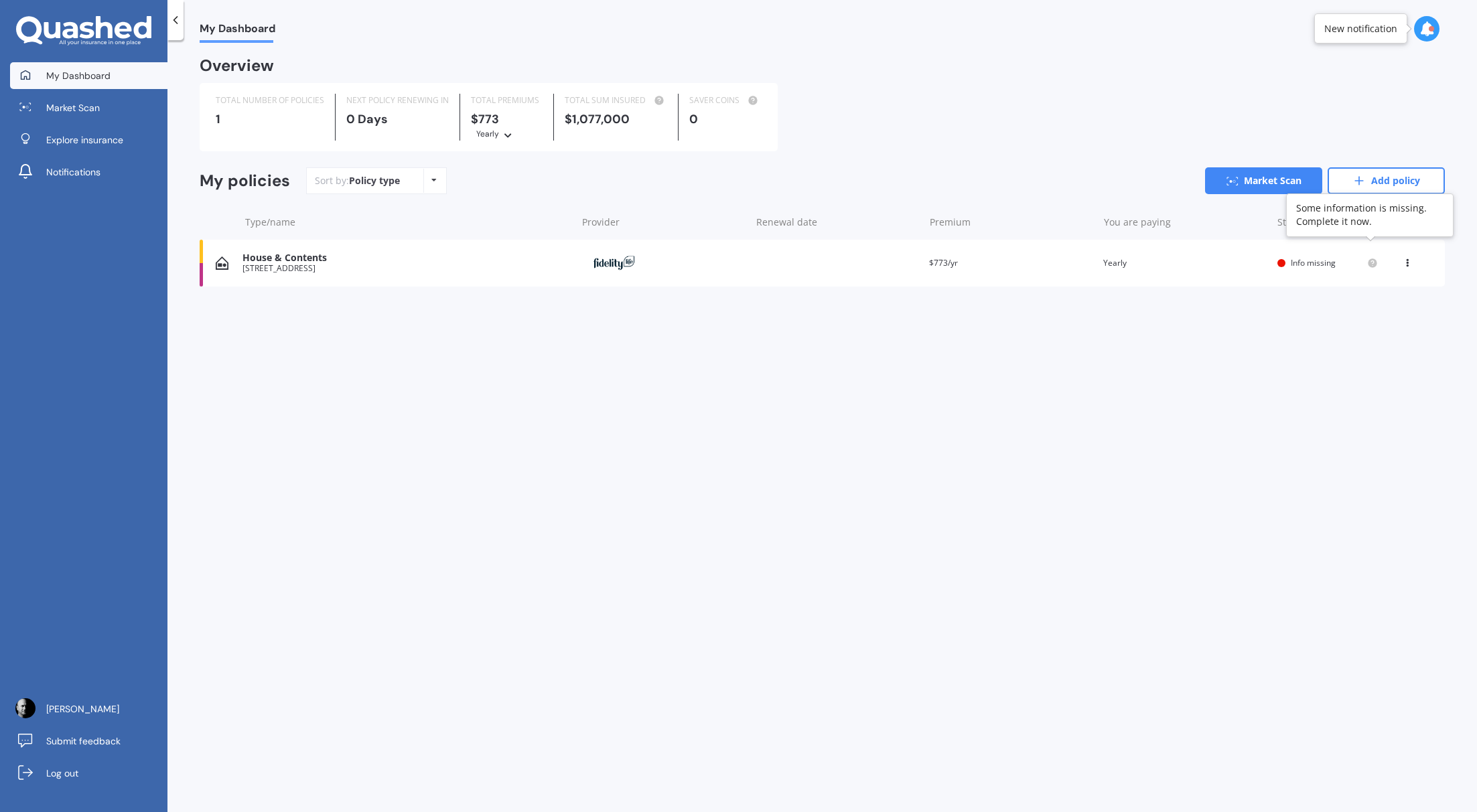
click at [1062, 259] on circle at bounding box center [1371, 263] width 9 height 9
click at [1062, 257] on span "Info missing" at bounding box center [1312, 263] width 45 height 12
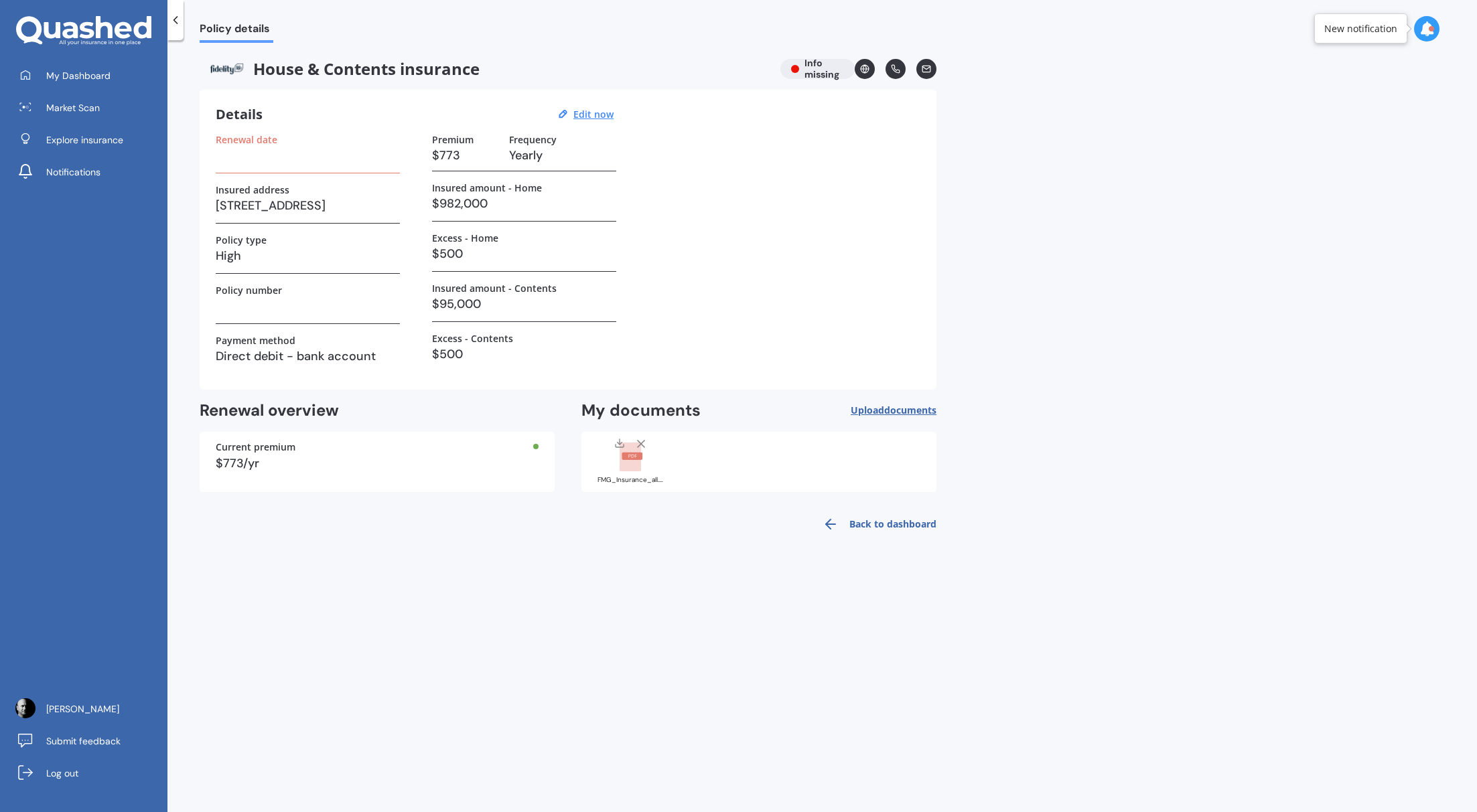
click at [276, 446] on div "Current premium" at bounding box center [377, 447] width 323 height 10
click at [91, 107] on span "Market Scan" at bounding box center [73, 108] width 54 height 13
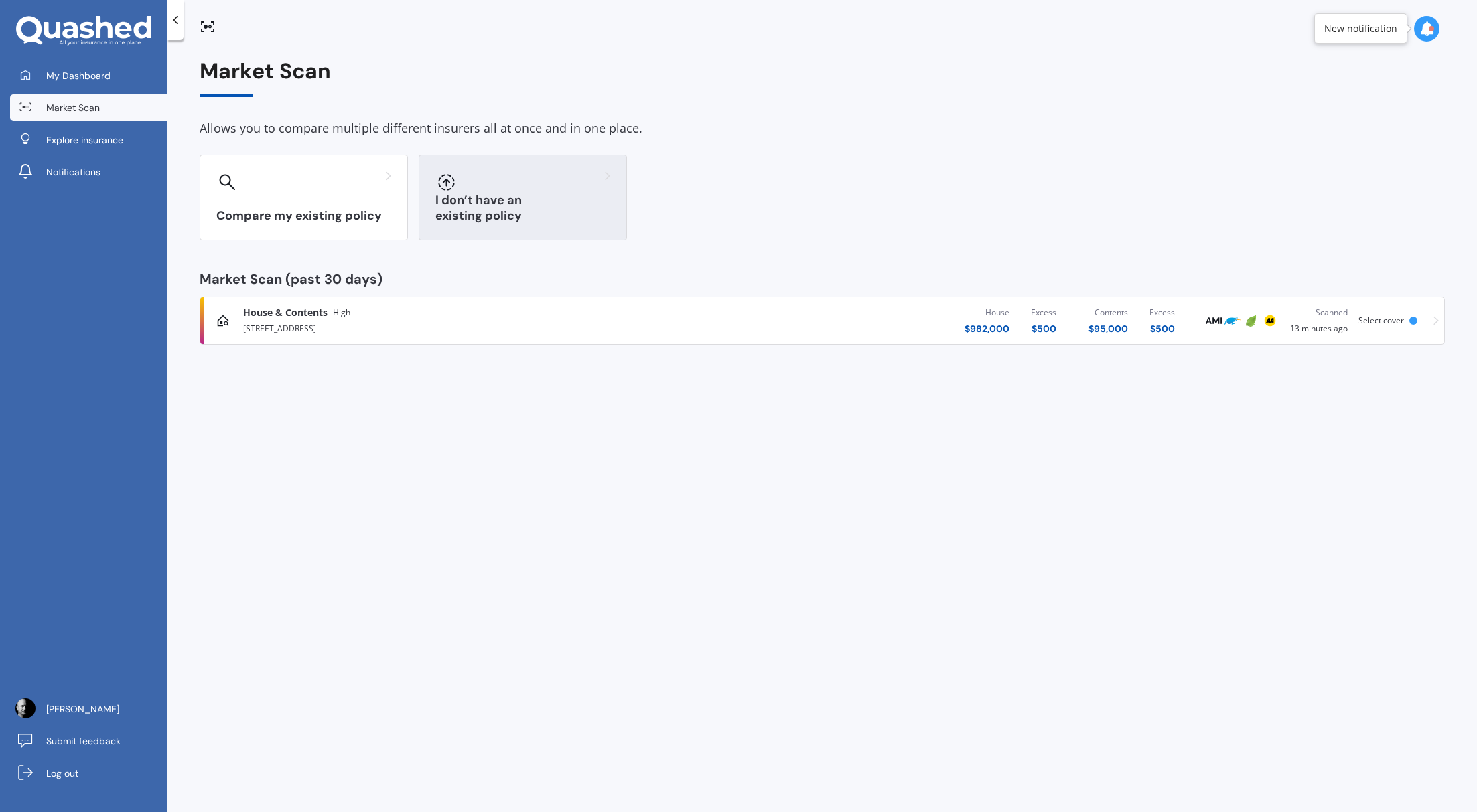
click at [493, 211] on h3 "I don’t have an existing policy" at bounding box center [522, 208] width 175 height 31
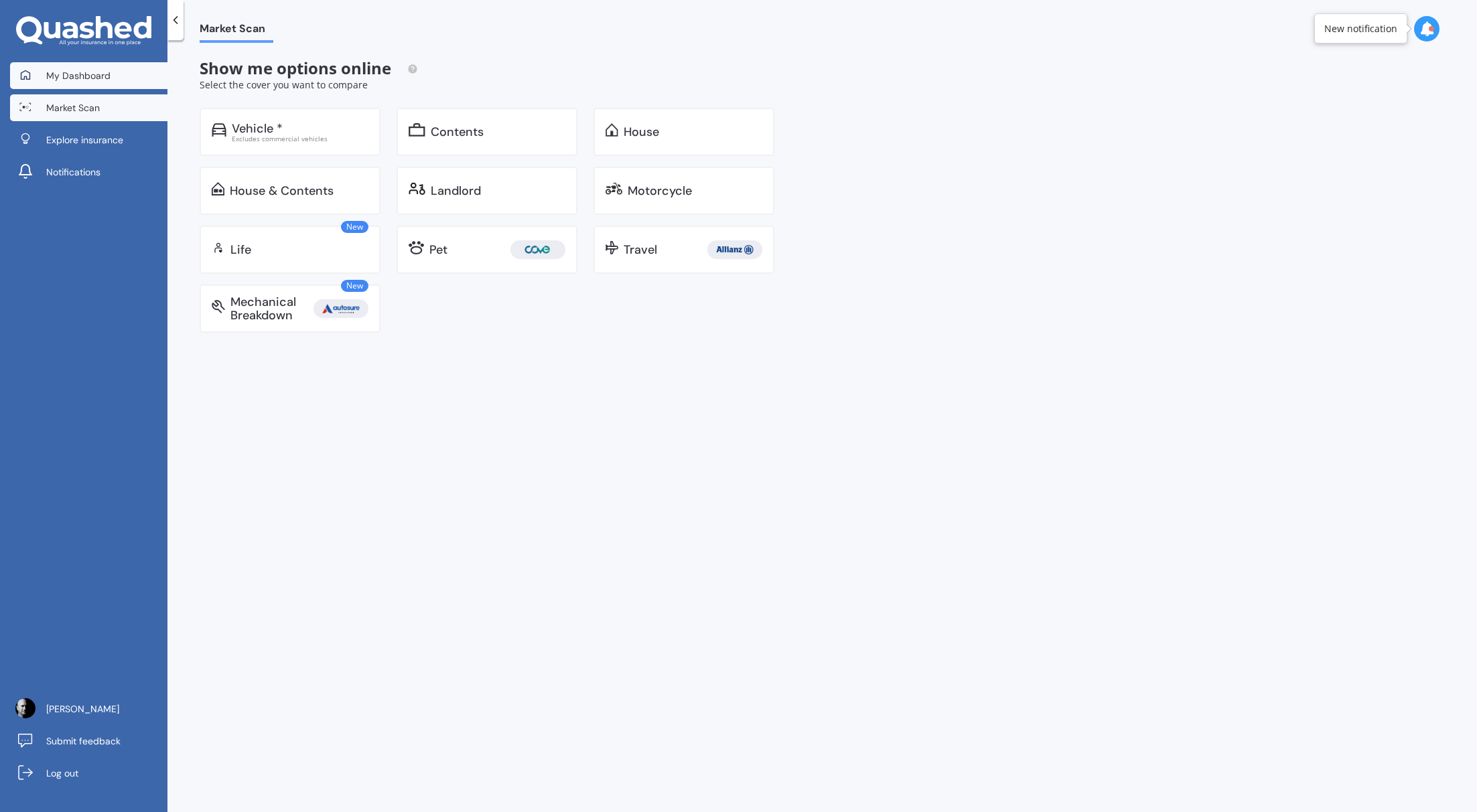
click at [85, 73] on span "My Dashboard" at bounding box center [78, 76] width 64 height 13
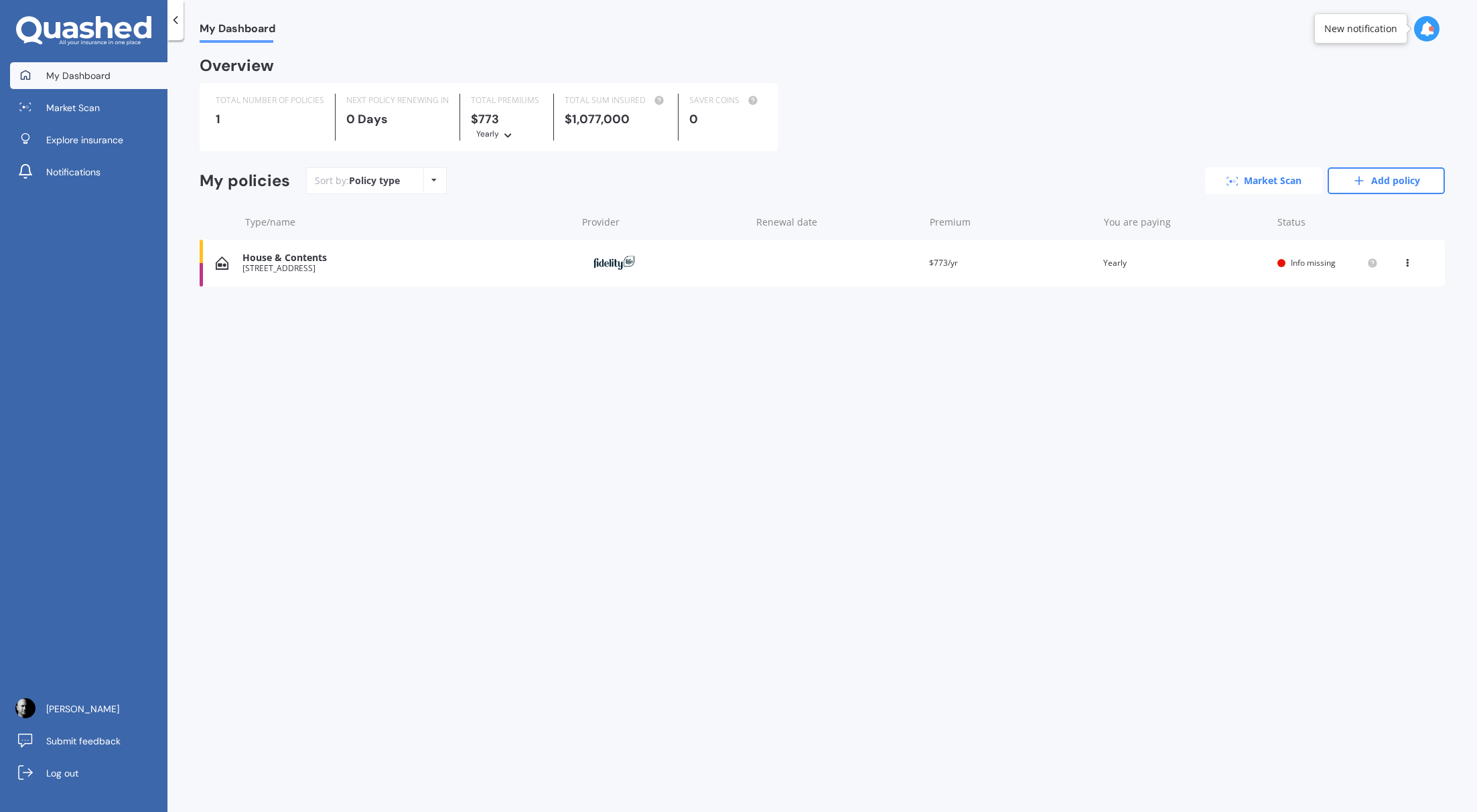
click at [1062, 167] on link "Market Scan" at bounding box center [1263, 181] width 117 height 27
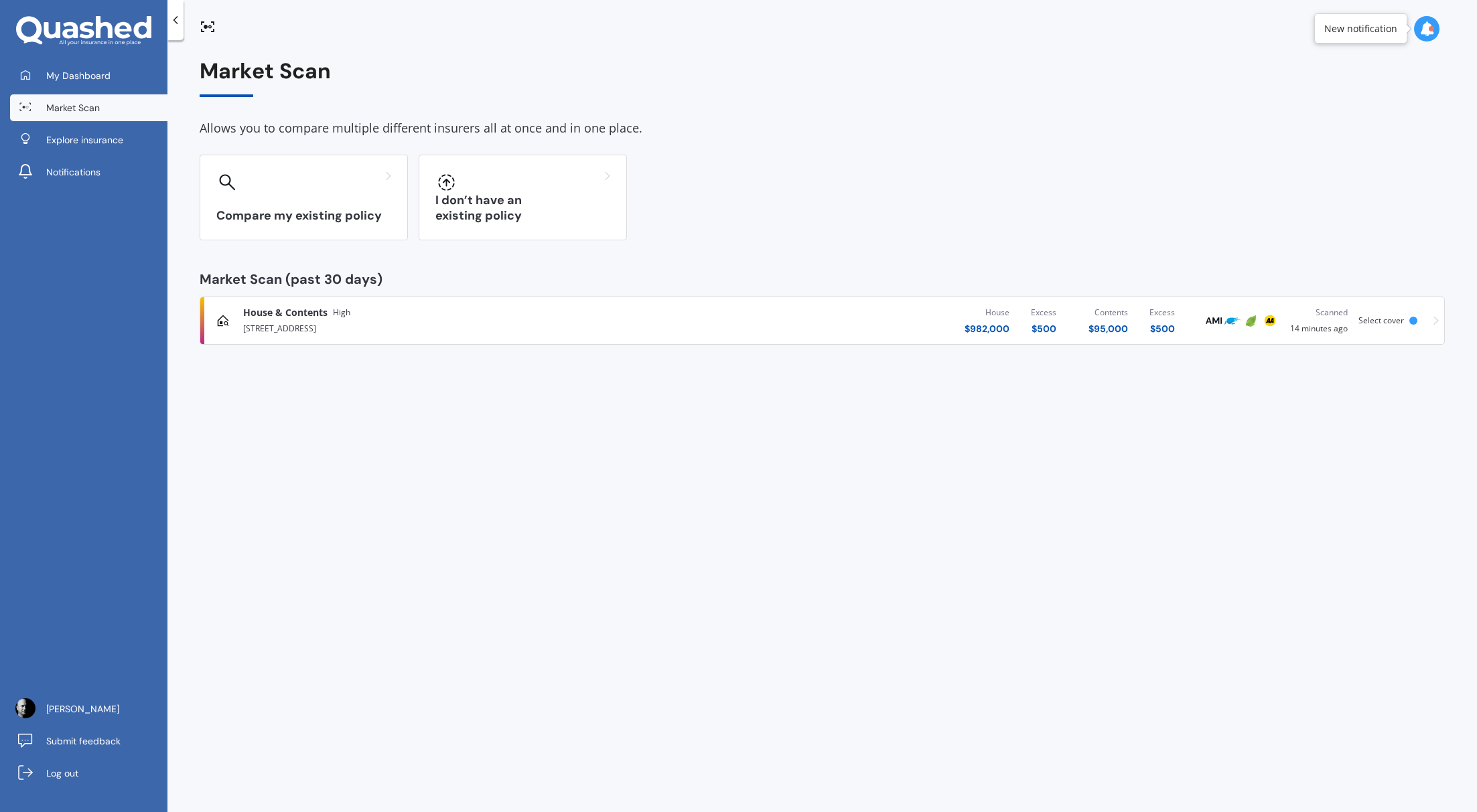
click at [375, 327] on div "[STREET_ADDRESS]" at bounding box center [472, 327] width 458 height 16
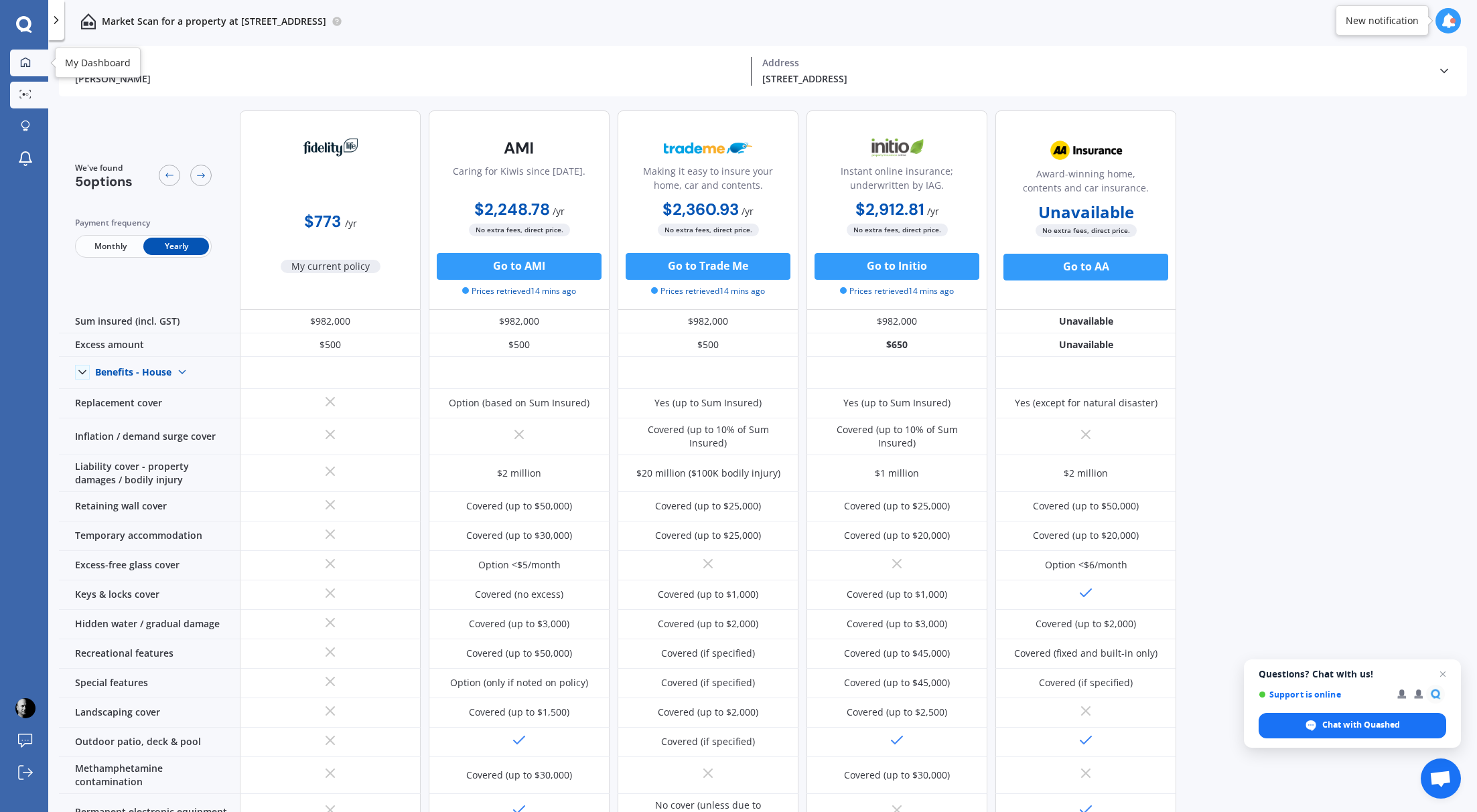
click at [19, 60] on div at bounding box center [25, 63] width 20 height 13
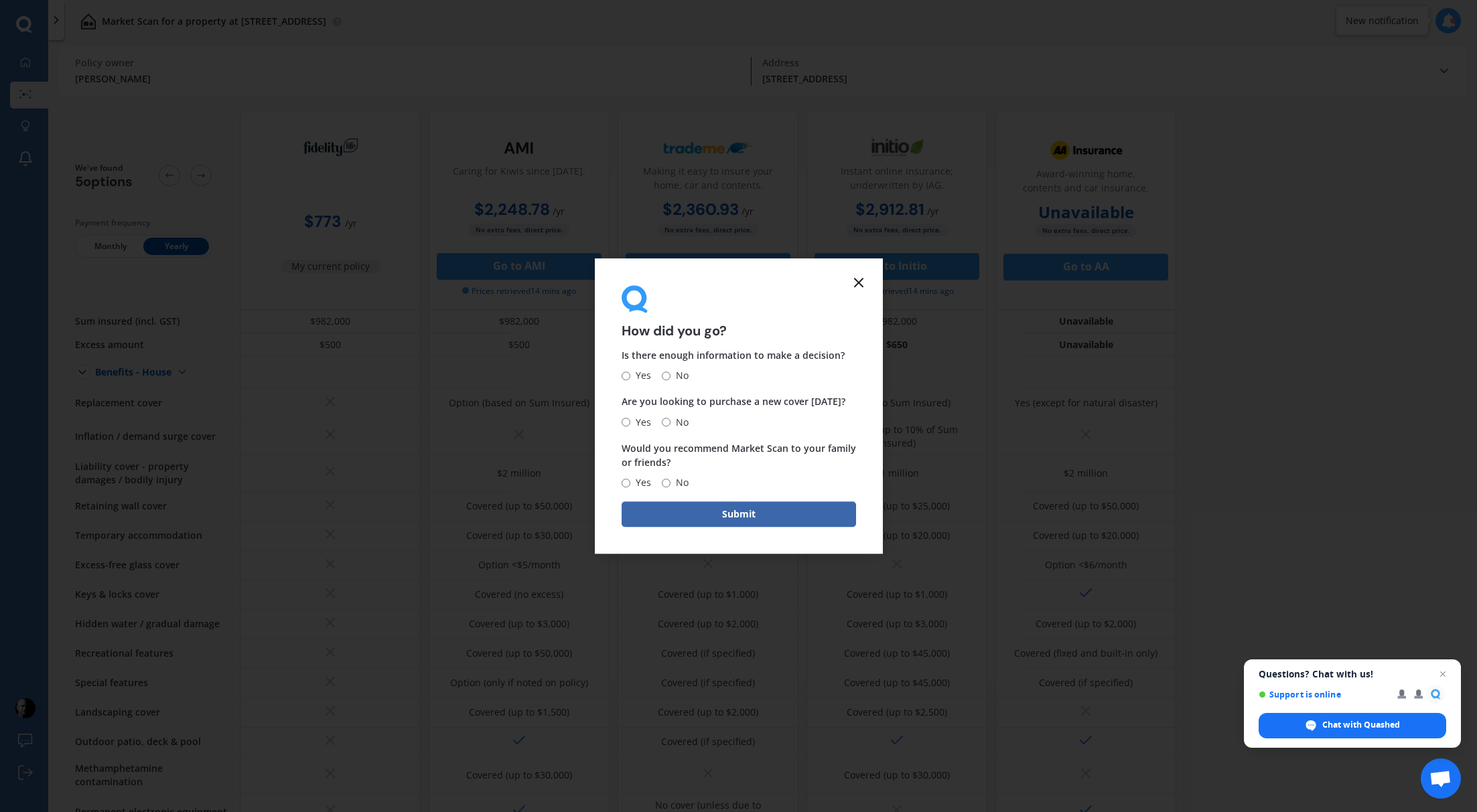
click at [860, 279] on line at bounding box center [858, 283] width 8 height 8
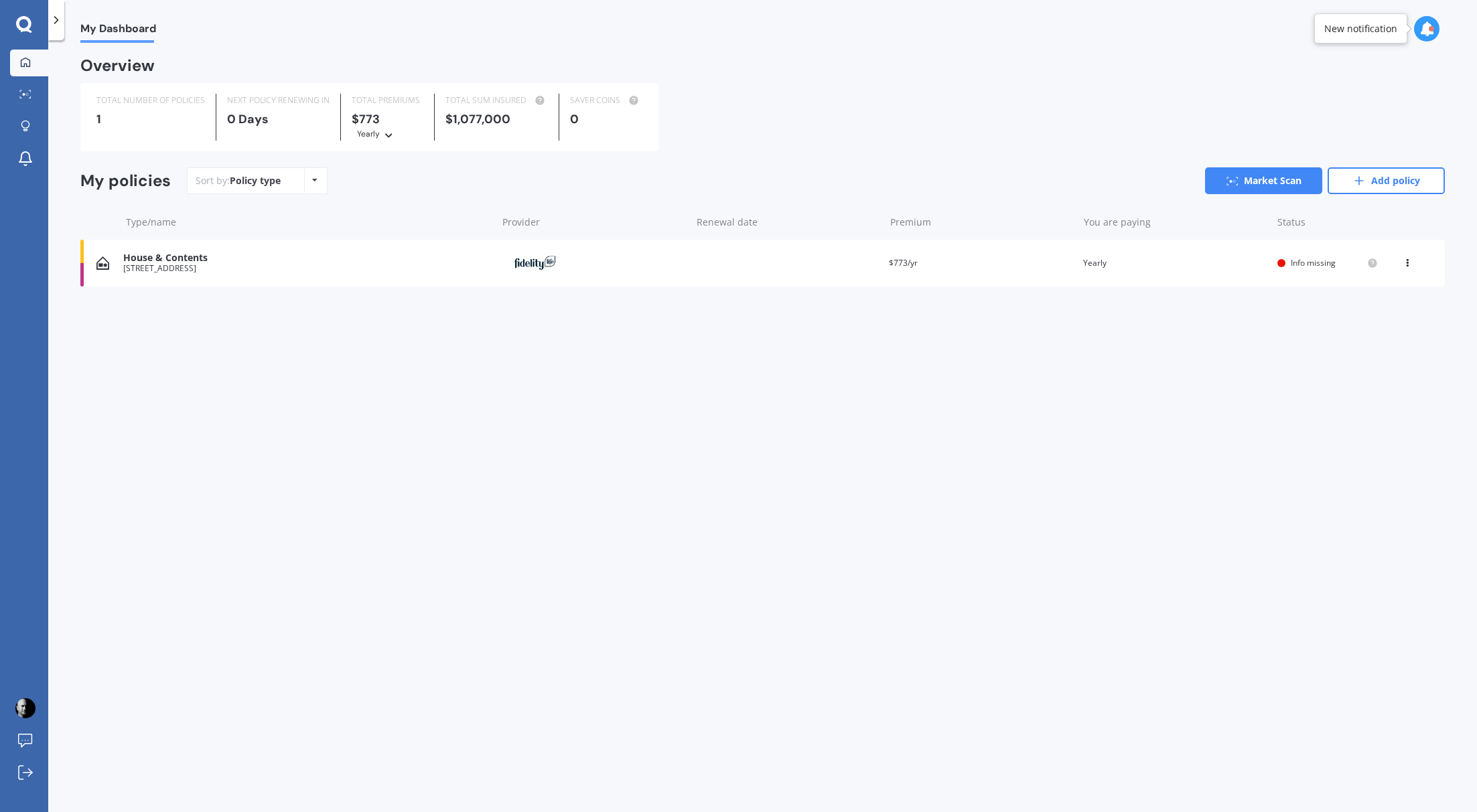
click at [312, 176] on icon at bounding box center [315, 180] width 6 height 8
click at [356, 167] on div "Sort by: Policy type Policy type Alphabetical Date added Renewing next Market S…" at bounding box center [815, 181] width 1258 height 27
click at [1062, 177] on line at bounding box center [1359, 181] width 0 height 8
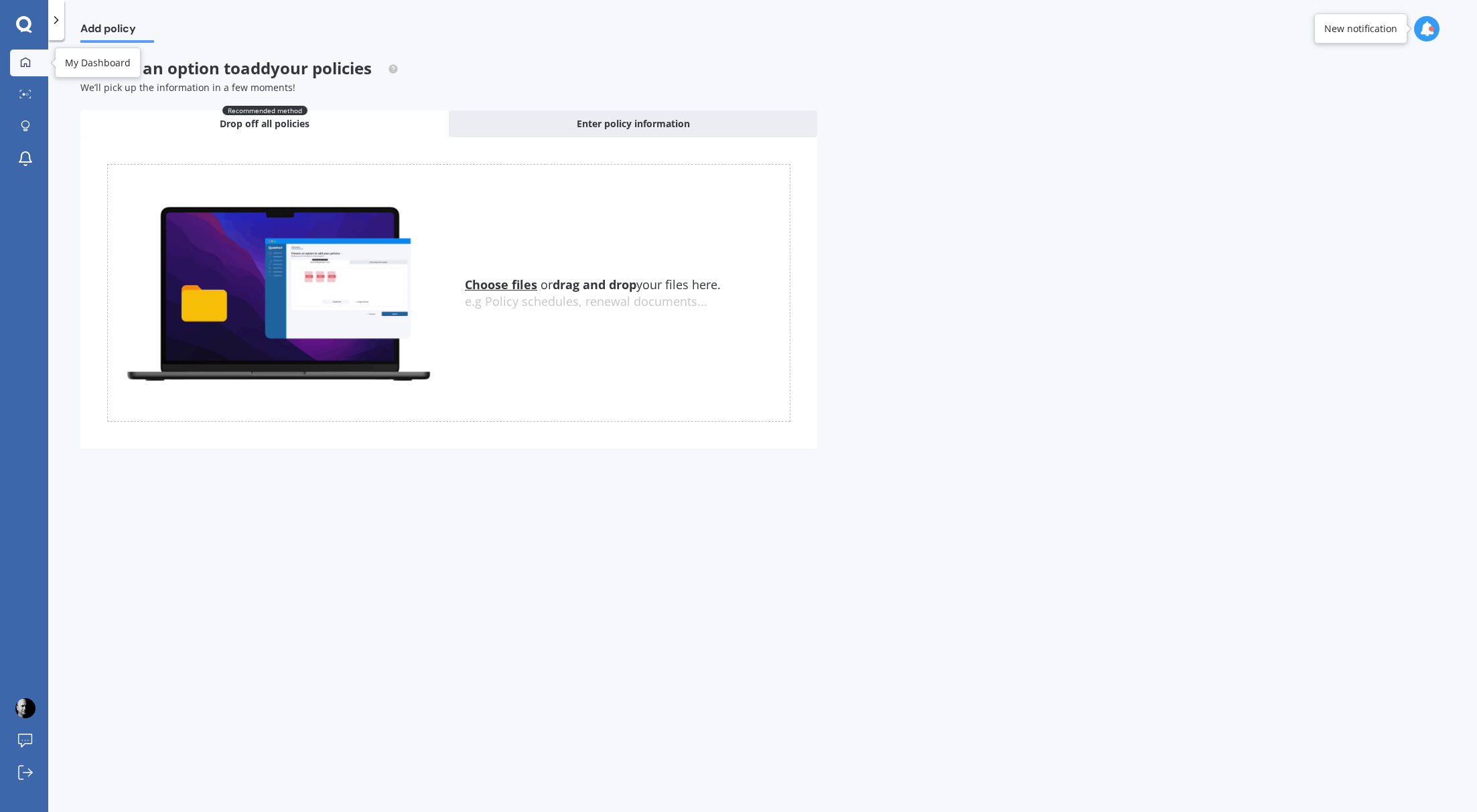
click at [25, 62] on icon at bounding box center [25, 62] width 11 height 11
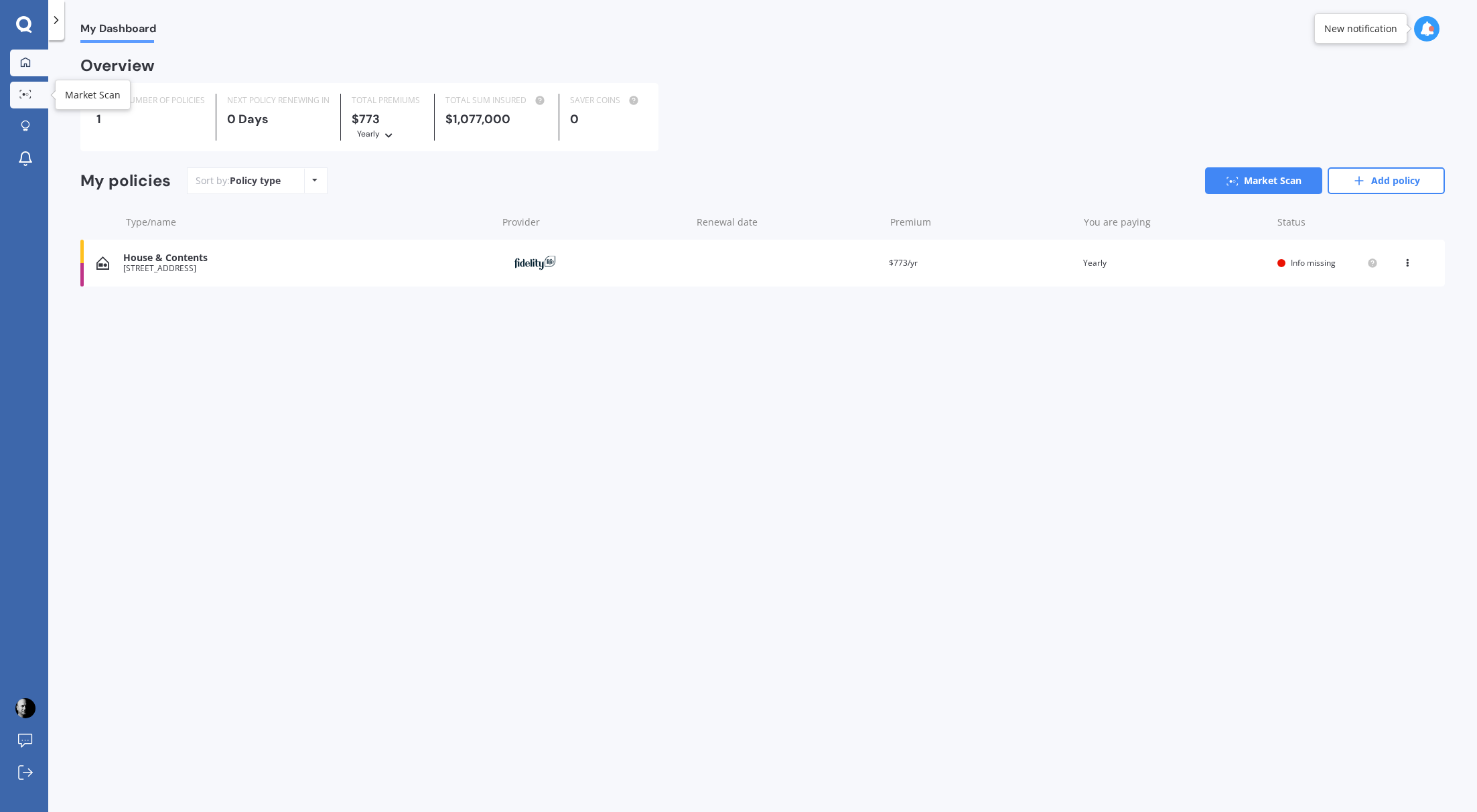
click at [20, 94] on icon at bounding box center [25, 93] width 13 height 9
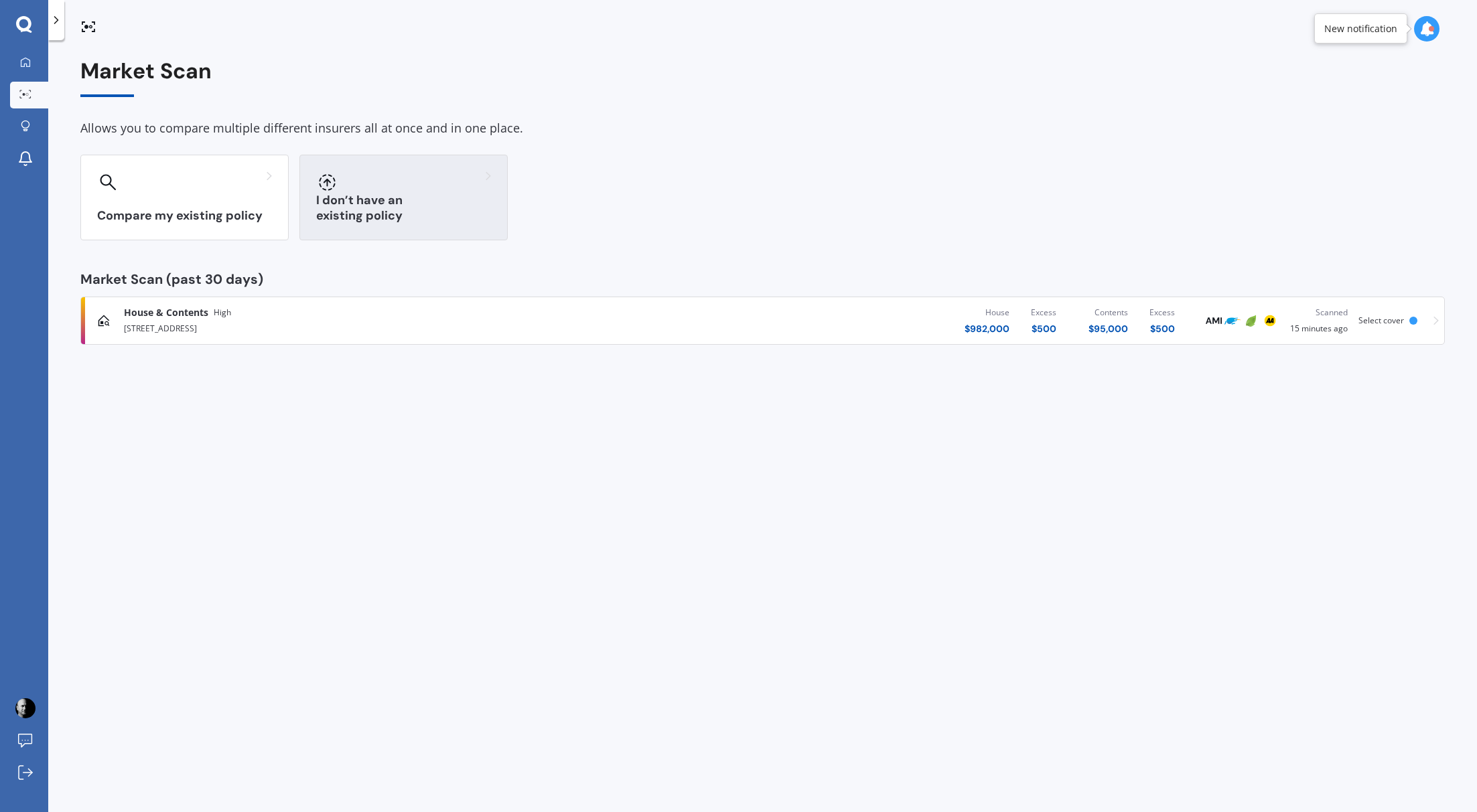
click at [395, 202] on div "I don’t have an existing policy" at bounding box center [403, 197] width 208 height 86
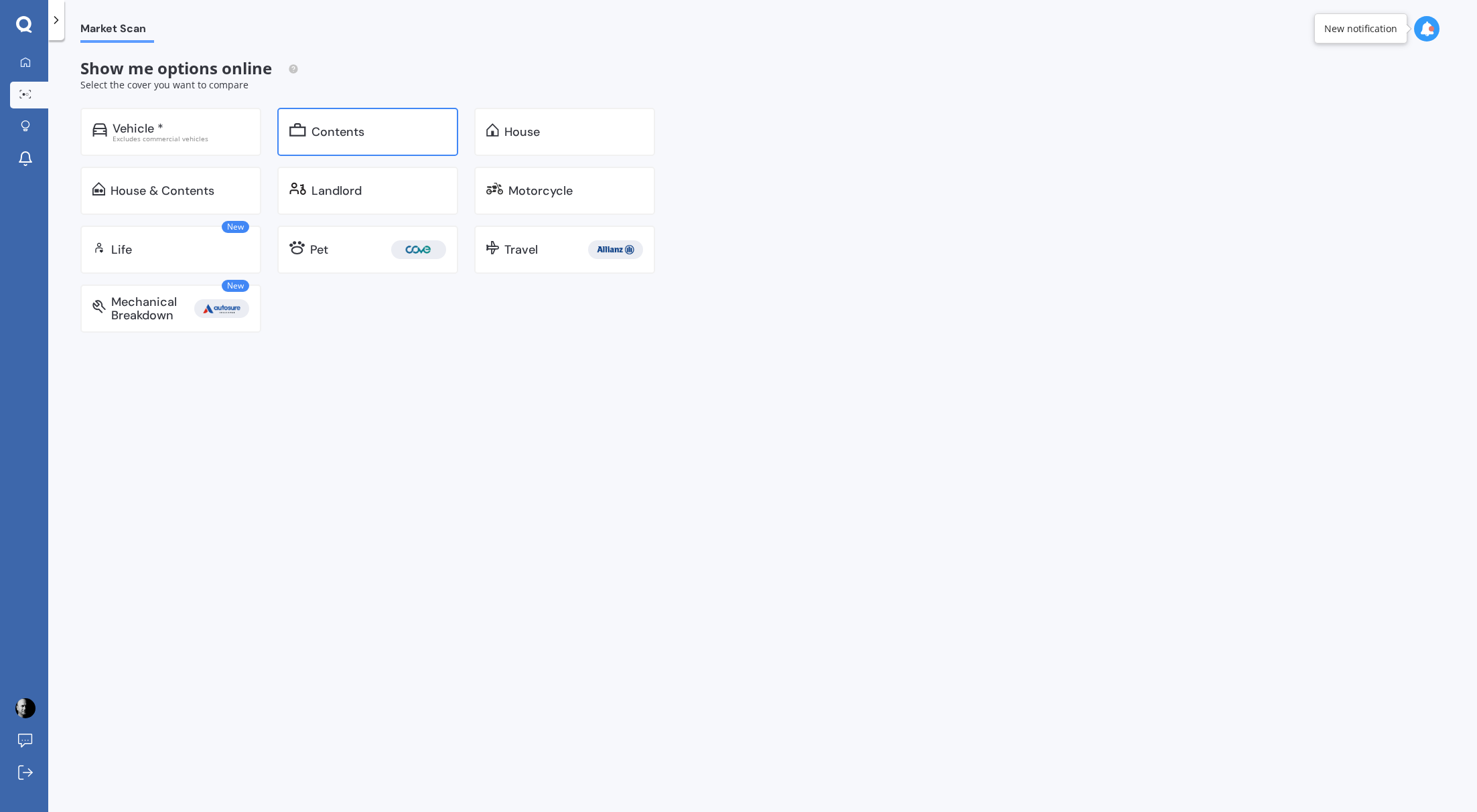
click at [365, 134] on div "Contents" at bounding box center [379, 132] width 135 height 13
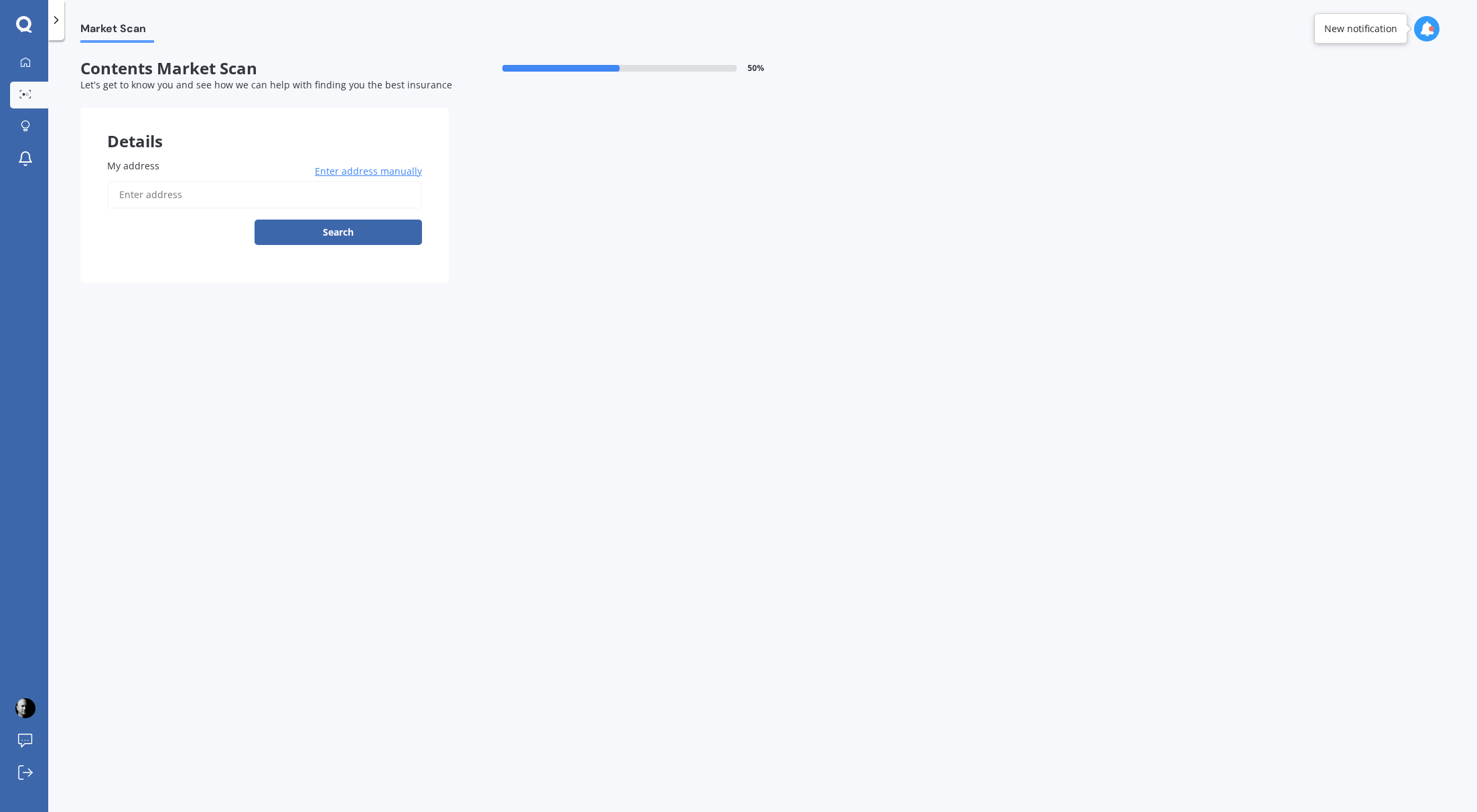
click at [230, 196] on input "My address" at bounding box center [264, 194] width 315 height 28
type input "[STREET_ADDRESS]"
select select "13"
select select "09"
select select "1960"
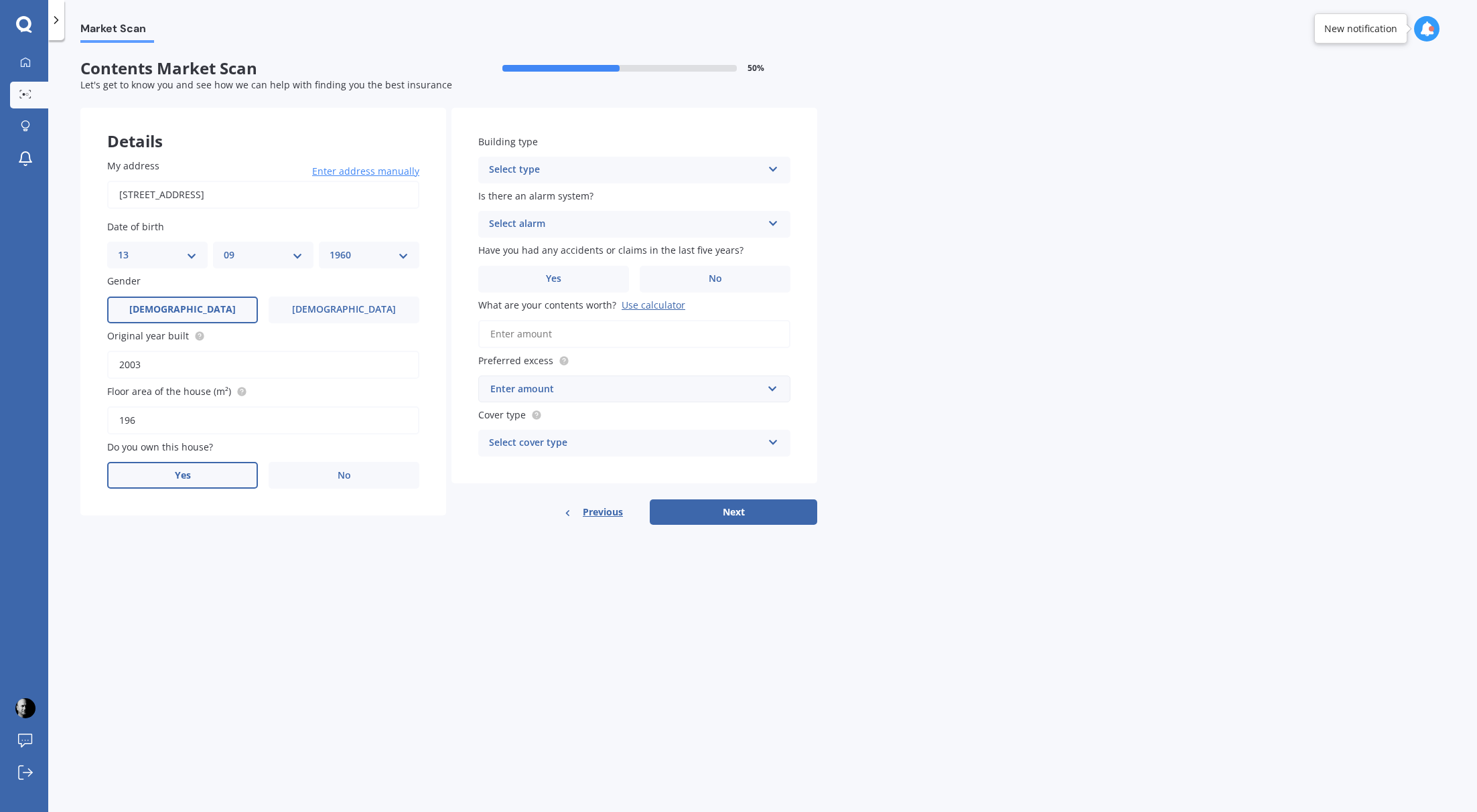
click at [207, 472] on label "Yes" at bounding box center [182, 475] width 151 height 27
click at [0, 0] on input "Yes" at bounding box center [0, 0] width 0 height 0
click at [240, 532] on div "Select occupant" at bounding box center [255, 530] width 273 height 16
click at [195, 559] on div "Owner" at bounding box center [263, 556] width 311 height 24
click at [217, 587] on div "Select type" at bounding box center [255, 584] width 273 height 16
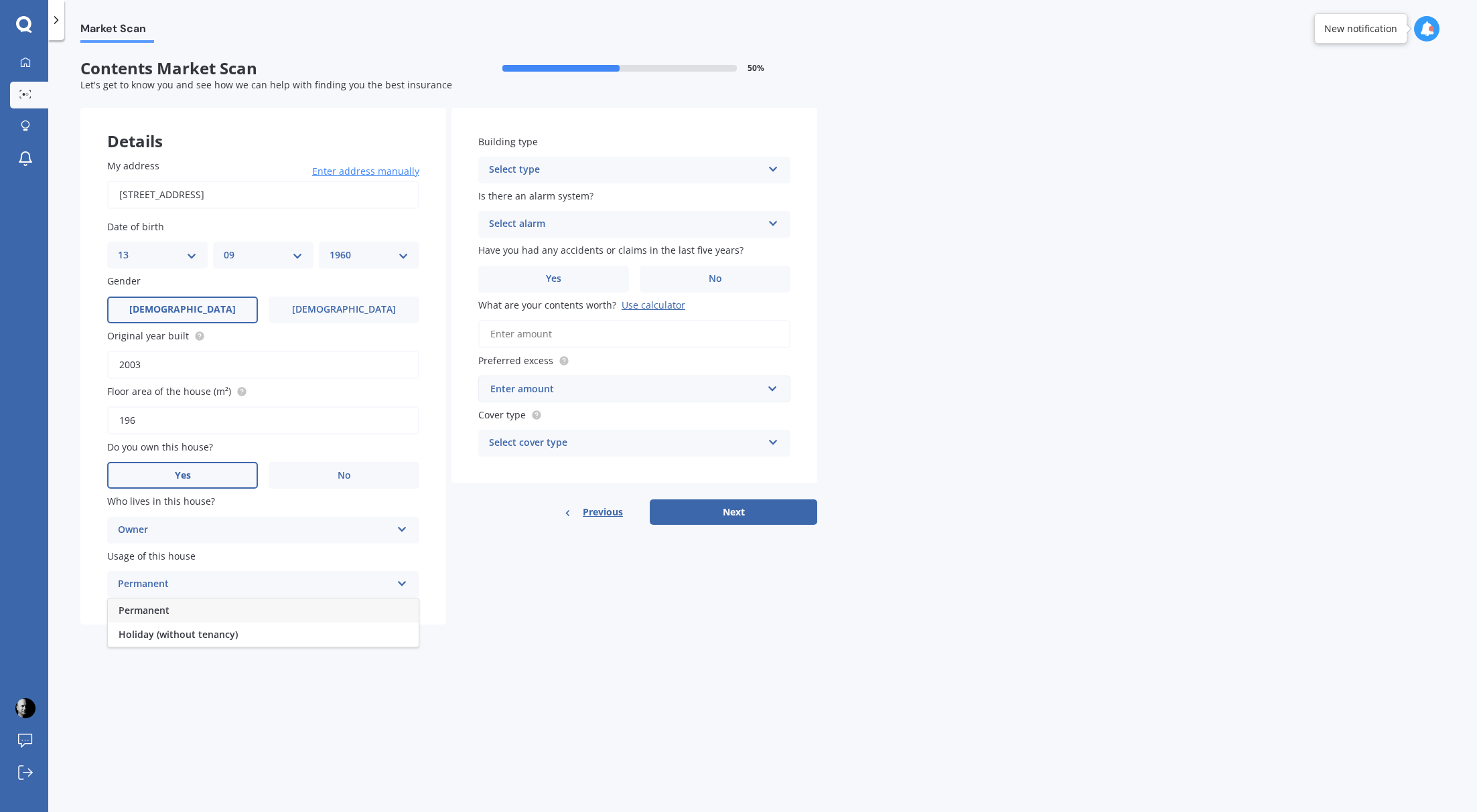
click at [178, 613] on div "Permanent" at bounding box center [263, 610] width 311 height 24
click at [675, 168] on div "Select type" at bounding box center [625, 169] width 273 height 16
click at [644, 192] on div "Freestanding" at bounding box center [634, 195] width 311 height 24
click at [627, 225] on div "Select alarm" at bounding box center [625, 224] width 273 height 16
click at [578, 274] on span "Yes, not monitored" at bounding box center [534, 273] width 89 height 13
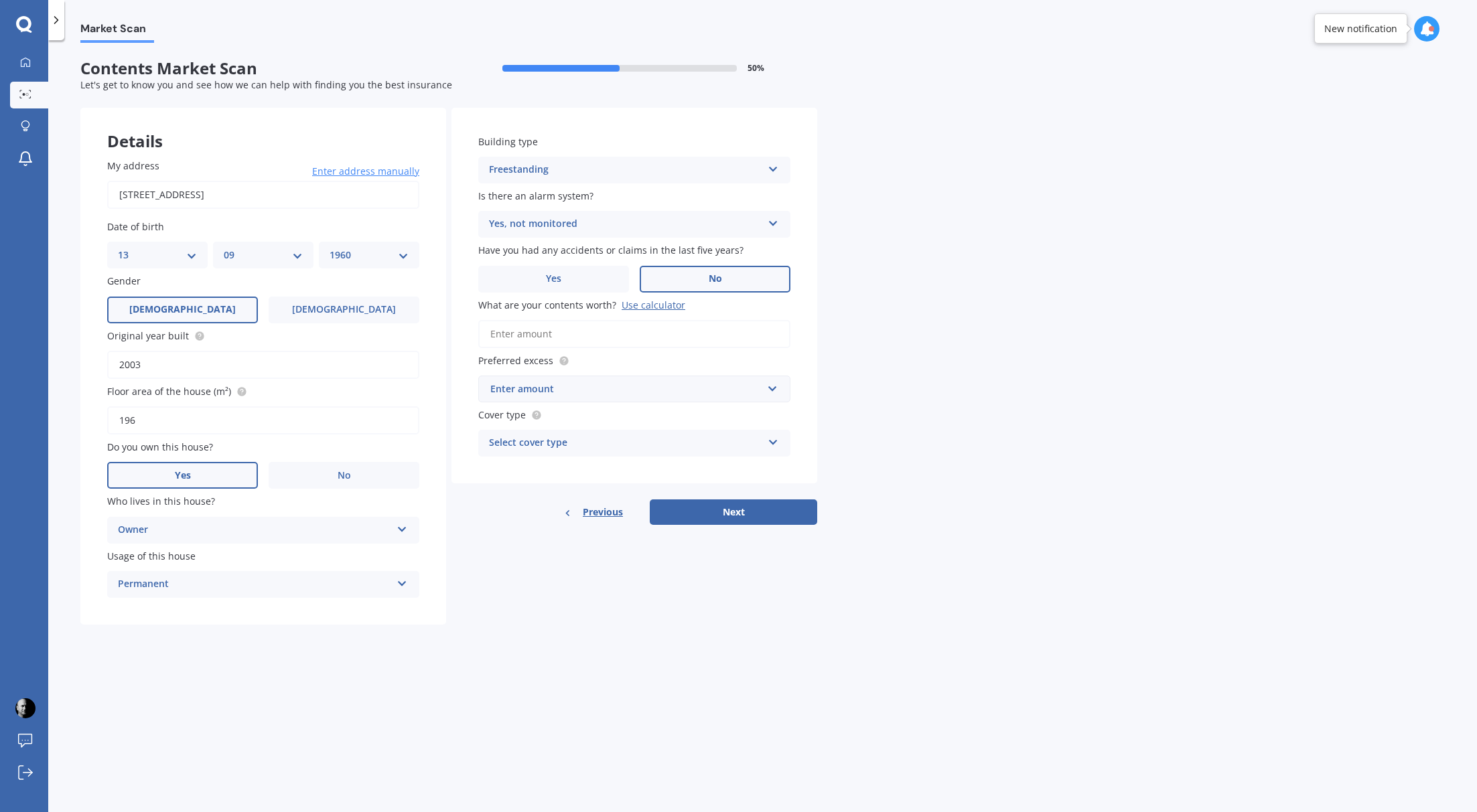
click at [733, 281] on label "No" at bounding box center [715, 279] width 151 height 27
click at [0, 0] on input "No" at bounding box center [0, 0] width 0 height 0
click at [552, 339] on input "What are your contents worth? Use calculator" at bounding box center [634, 334] width 312 height 28
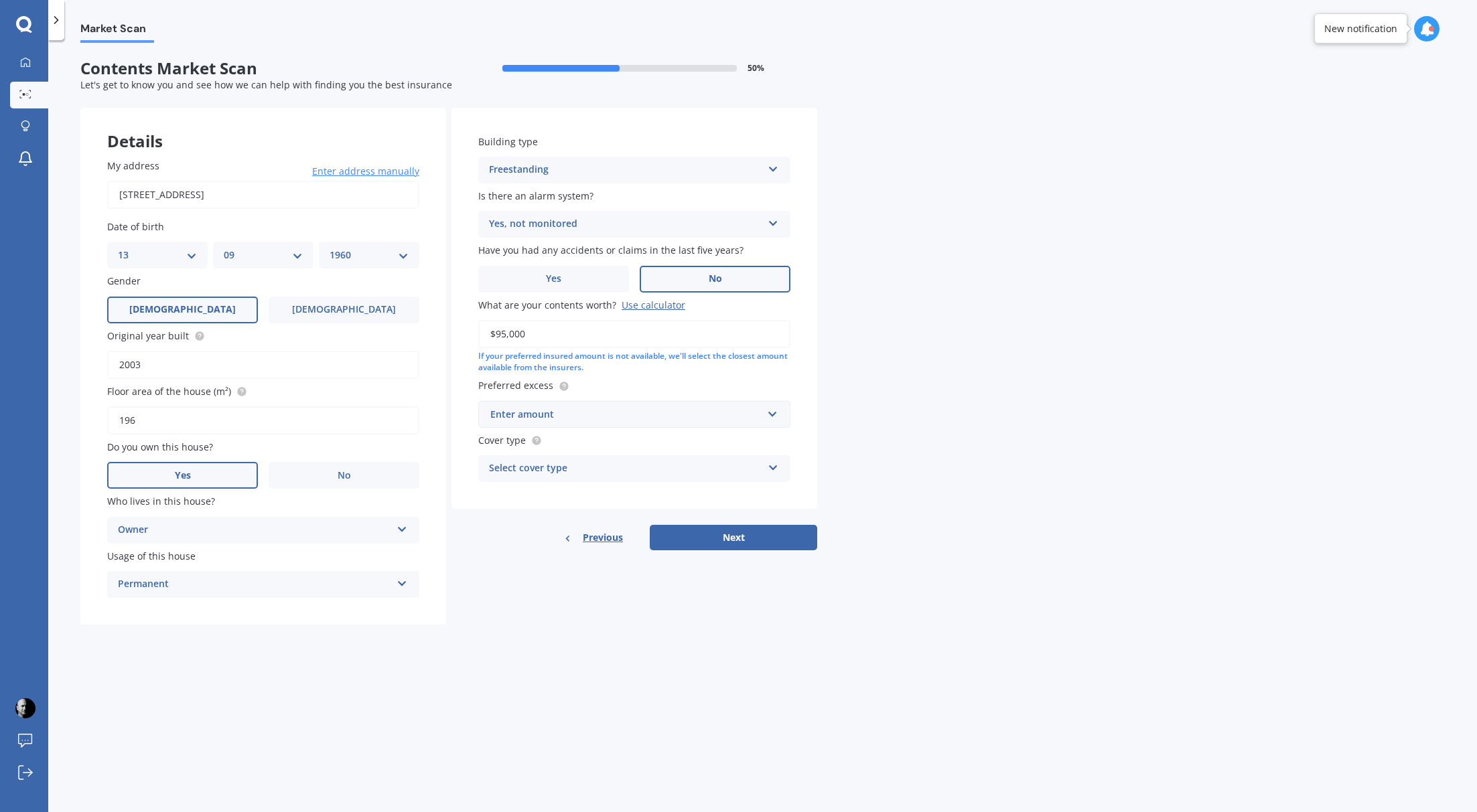
type input "$95,000"
click at [553, 422] on div "Enter amount" at bounding box center [626, 414] width 272 height 14
click at [515, 519] on div "$500" at bounding box center [634, 514] width 311 height 25
click at [560, 477] on div "Select cover type" at bounding box center [625, 469] width 273 height 16
click at [539, 504] on div "High" at bounding box center [634, 495] width 311 height 24
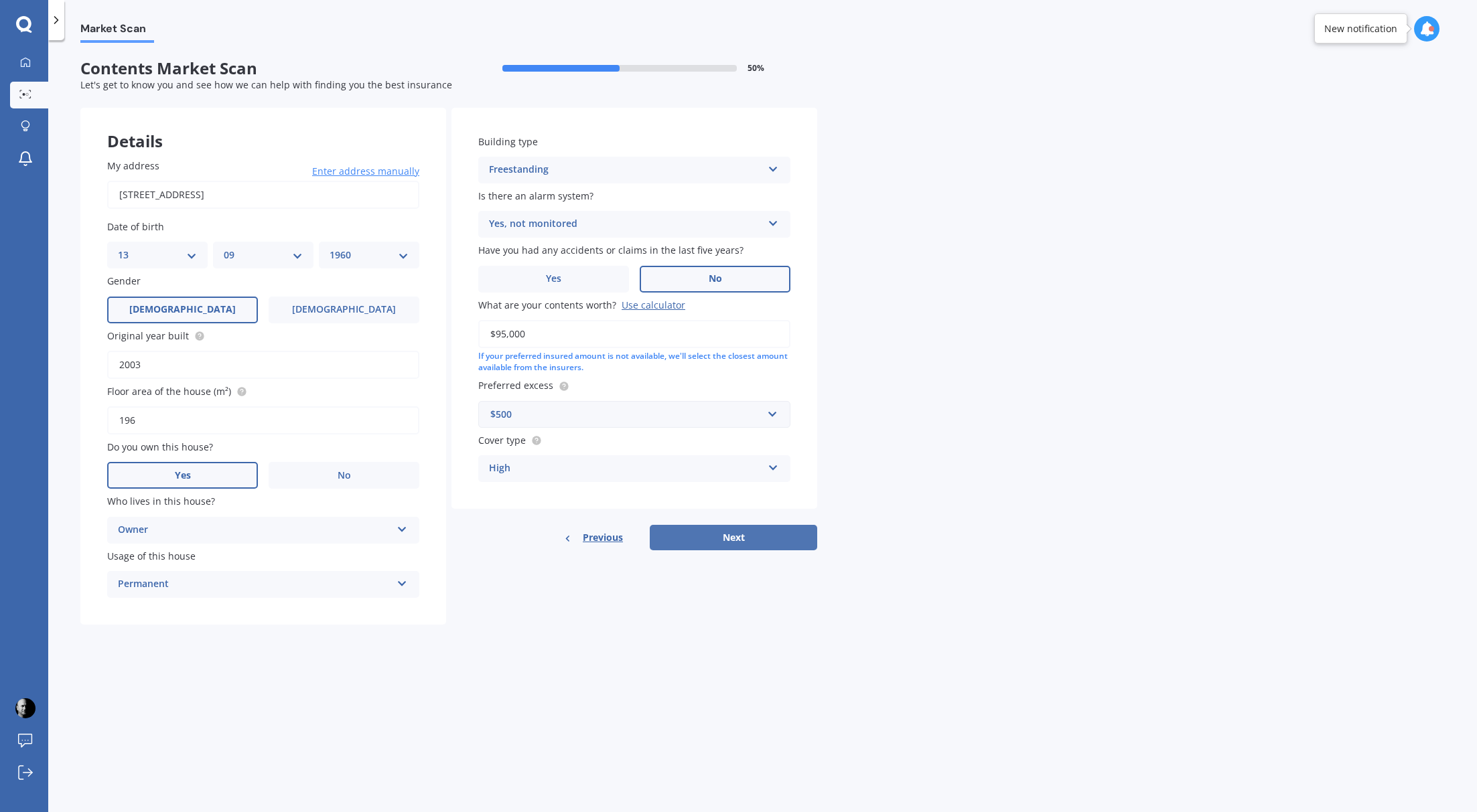
click at [729, 547] on button "Next" at bounding box center [733, 538] width 167 height 25
select select "13"
select select "09"
select select "1960"
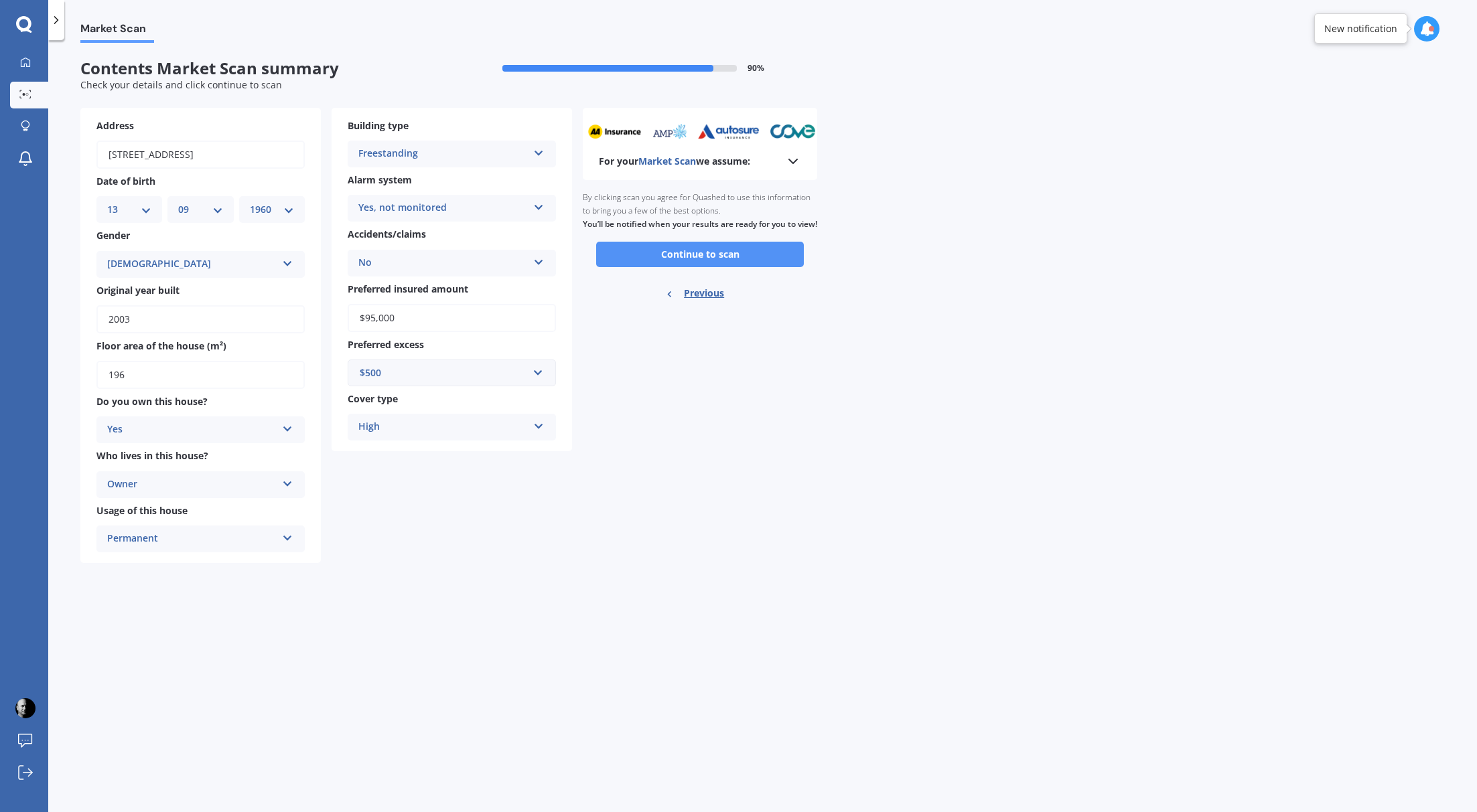
click at [696, 267] on button "Continue to scan" at bounding box center [700, 254] width 208 height 25
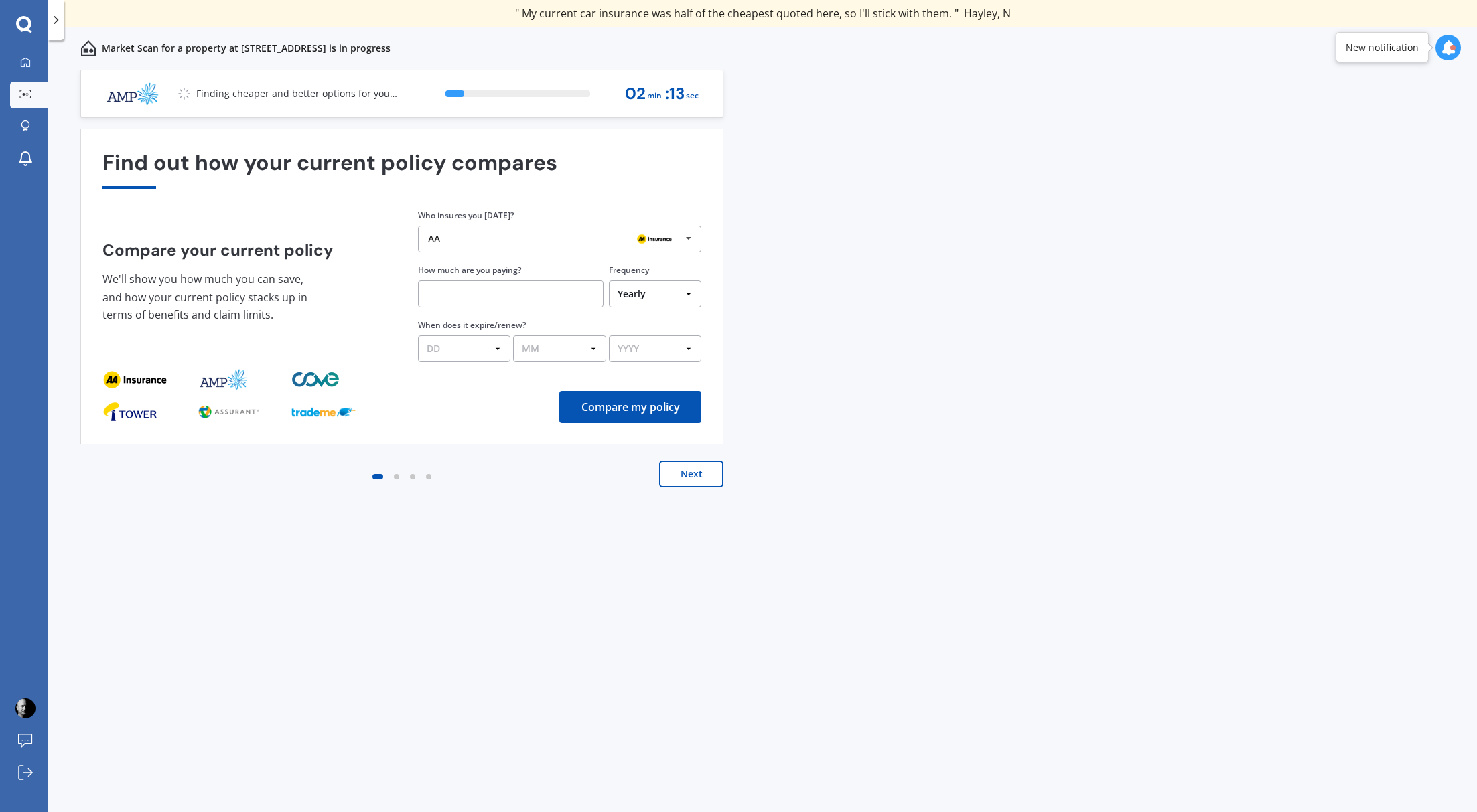
click at [687, 241] on icon at bounding box center [688, 239] width 20 height 25
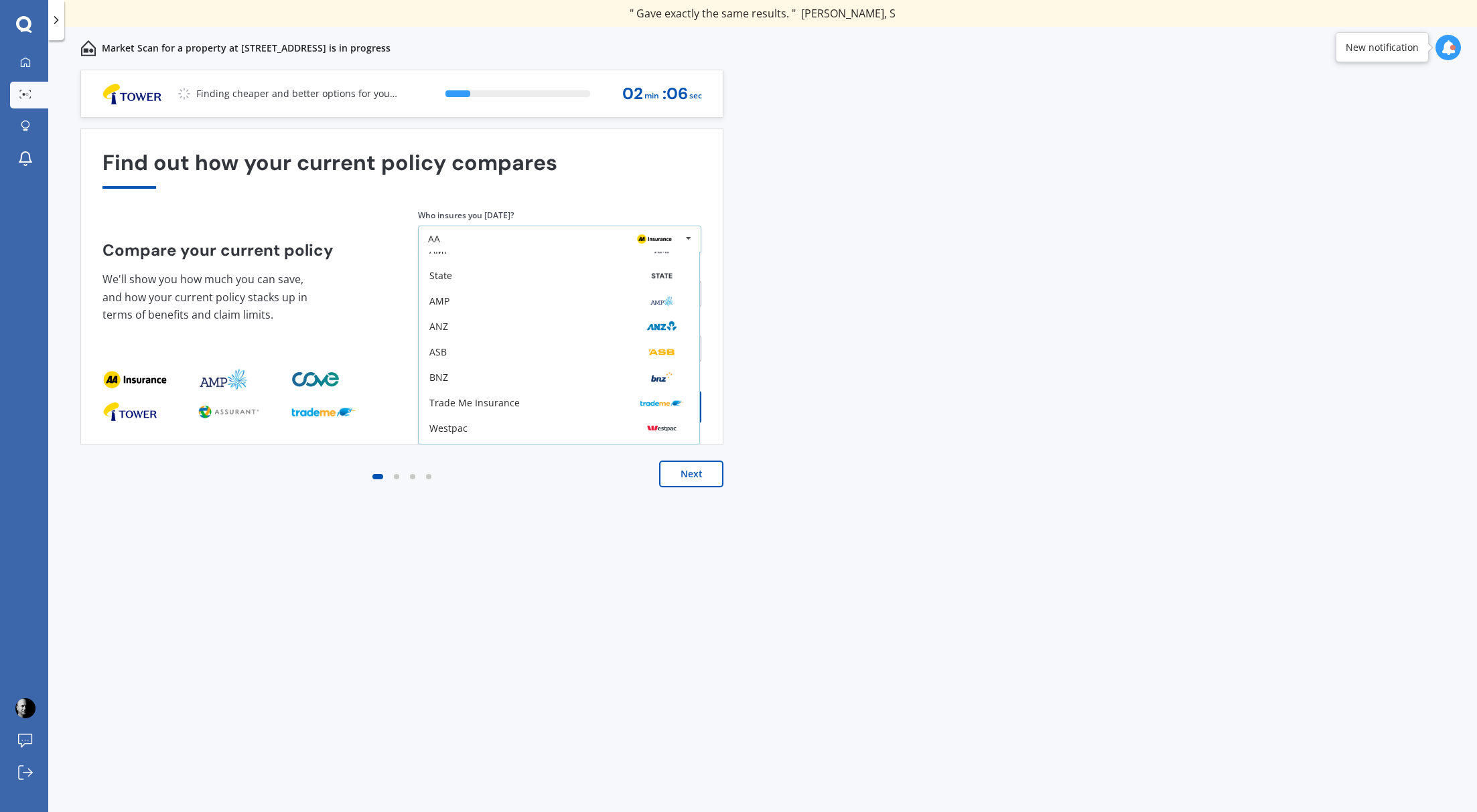
scroll to position [88, 0]
click at [793, 283] on div "Previous 60,000+ Kiwis have signed up to shop and save on insurance with us " H…" at bounding box center [762, 455] width 1429 height 773
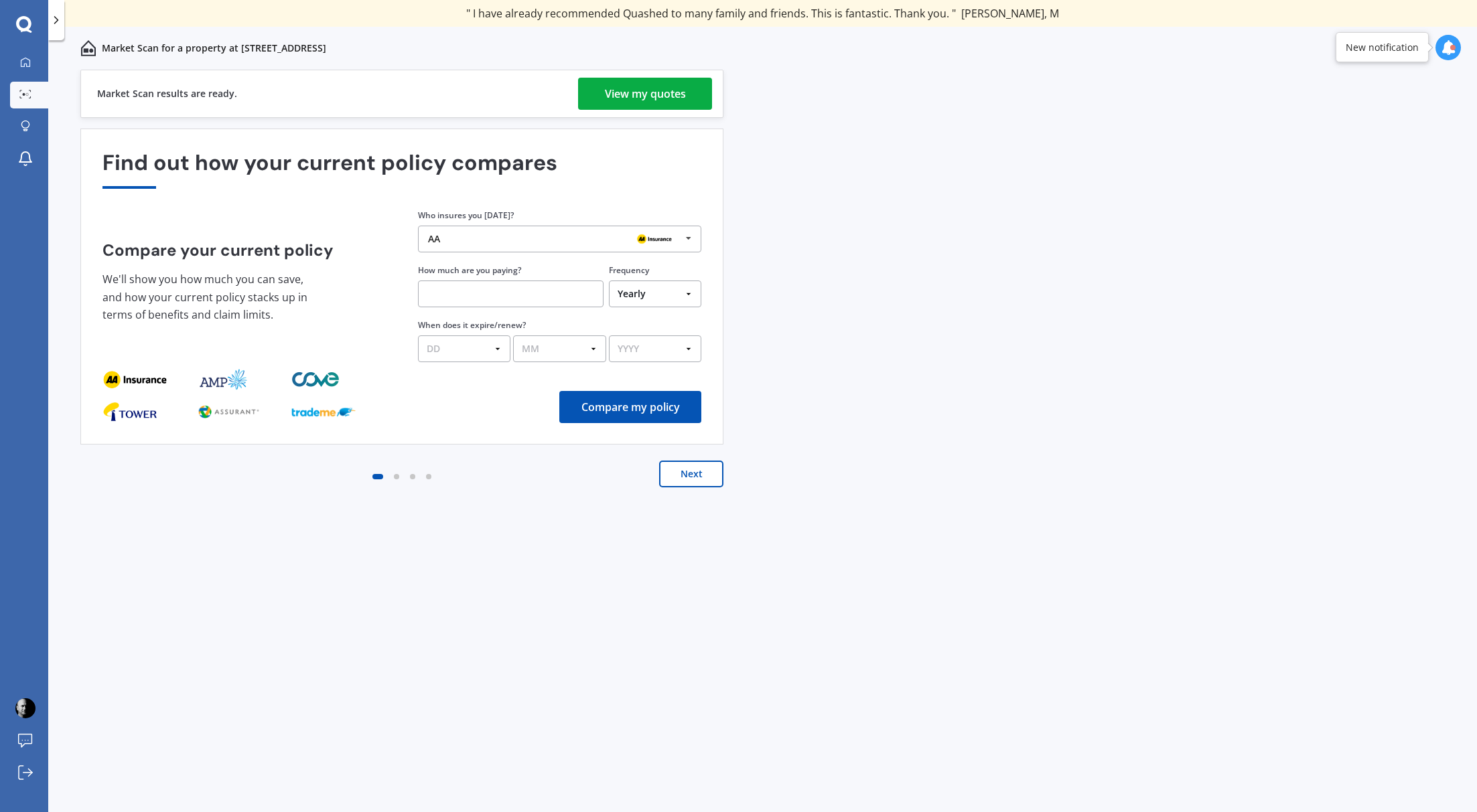
click at [638, 93] on div "View my quotes" at bounding box center [646, 93] width 81 height 32
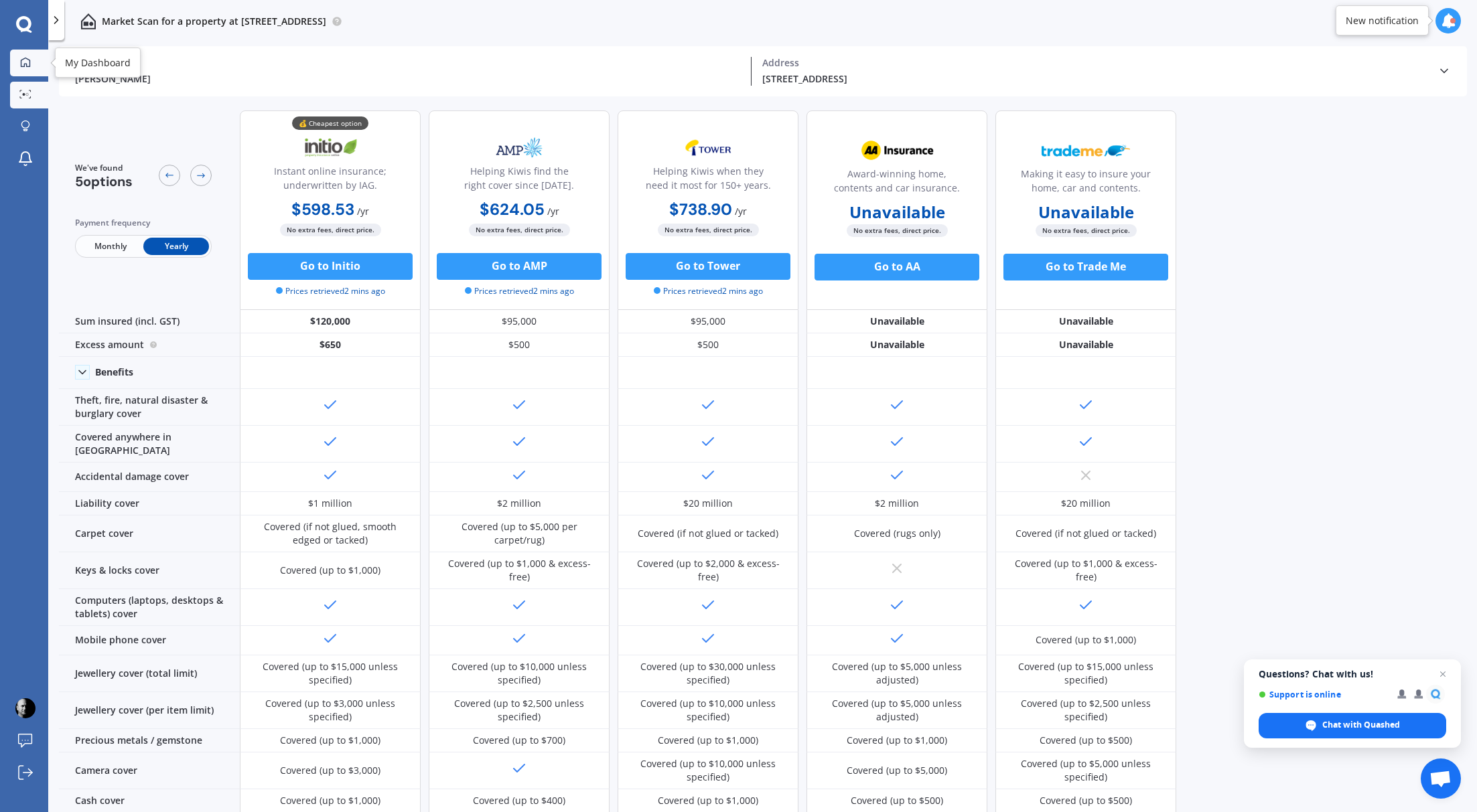
click at [27, 66] on icon at bounding box center [25, 62] width 11 height 11
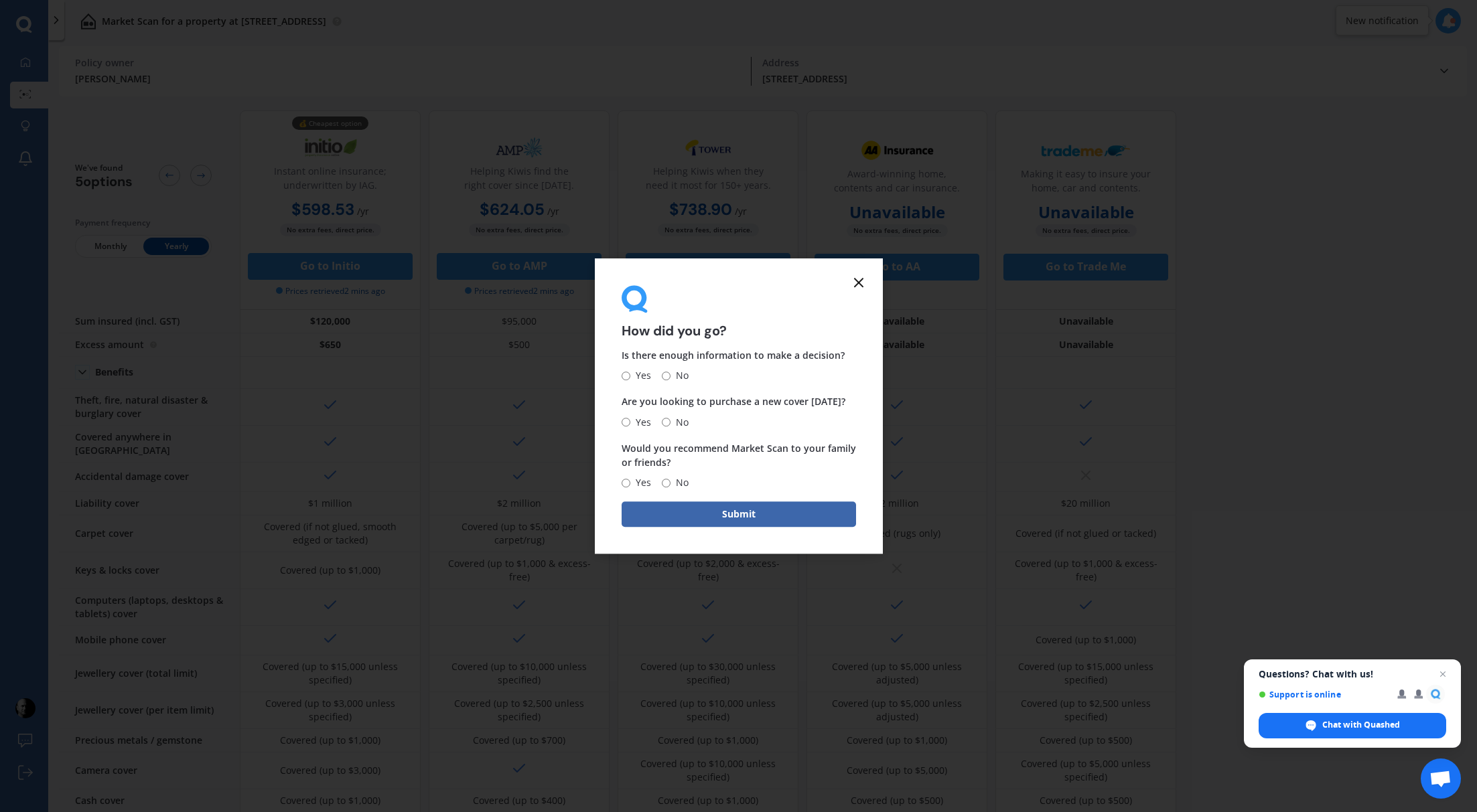
click at [858, 279] on line at bounding box center [858, 283] width 8 height 8
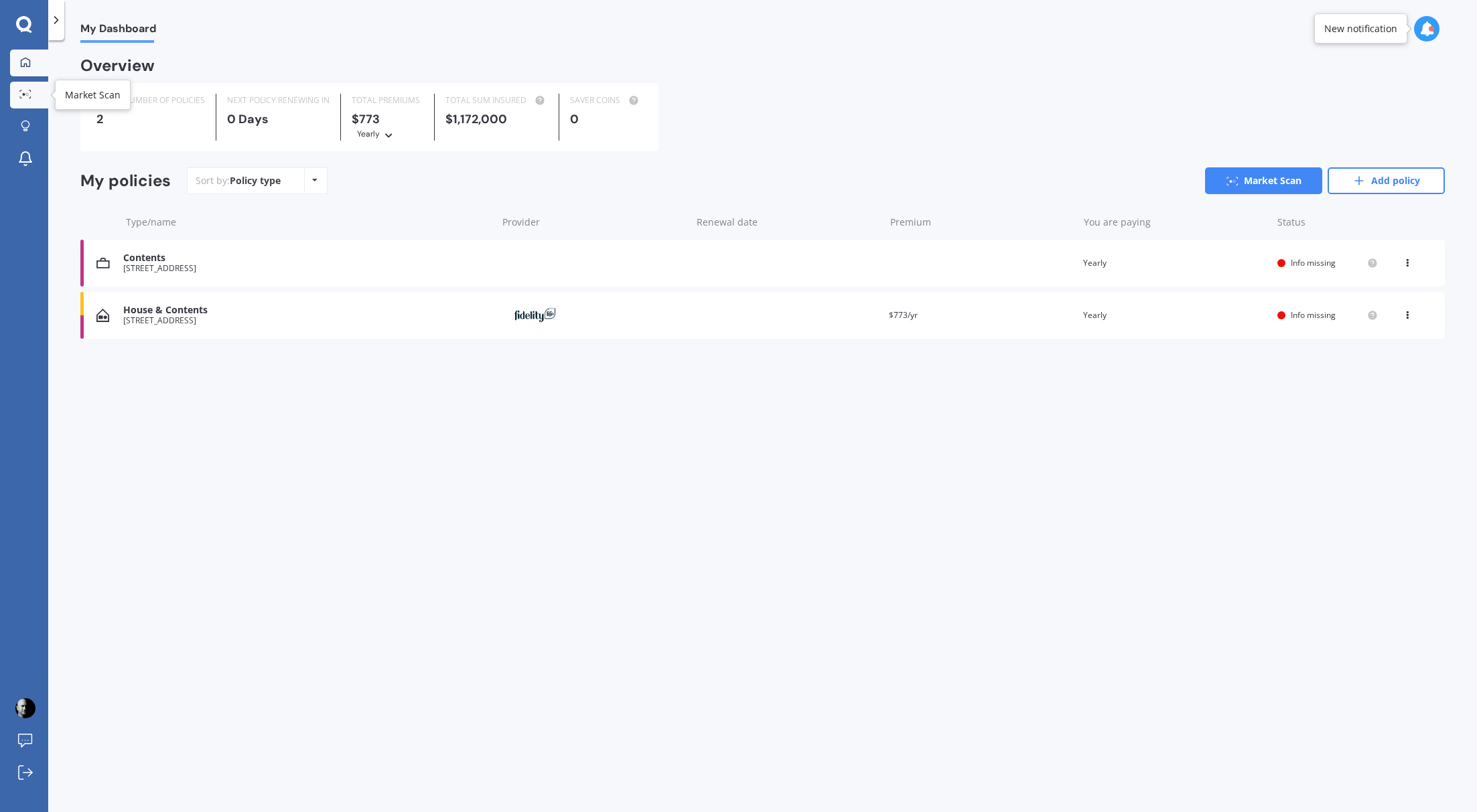
click at [23, 91] on icon at bounding box center [25, 93] width 13 height 9
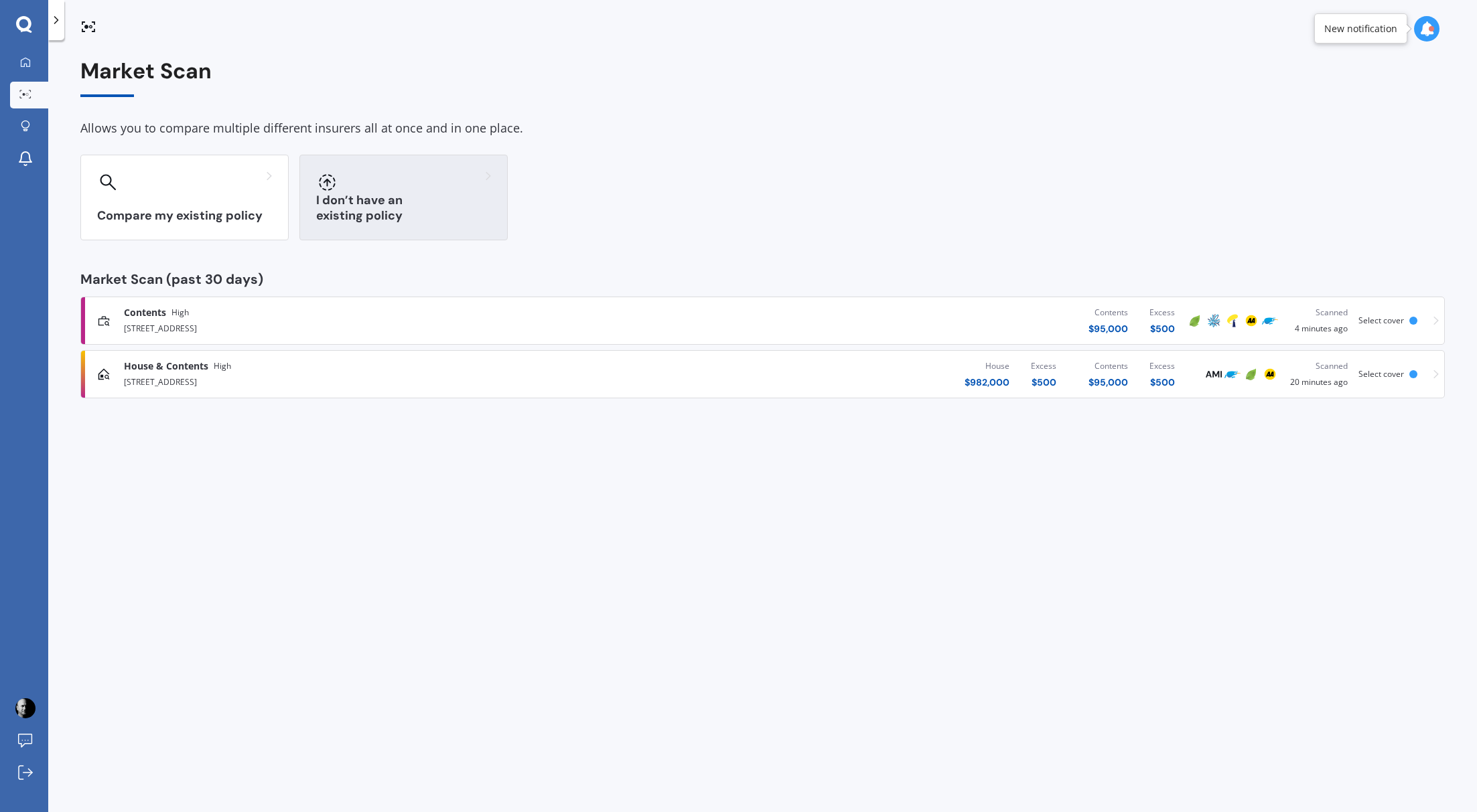
click at [413, 200] on div "I don’t have an existing policy" at bounding box center [403, 197] width 208 height 86
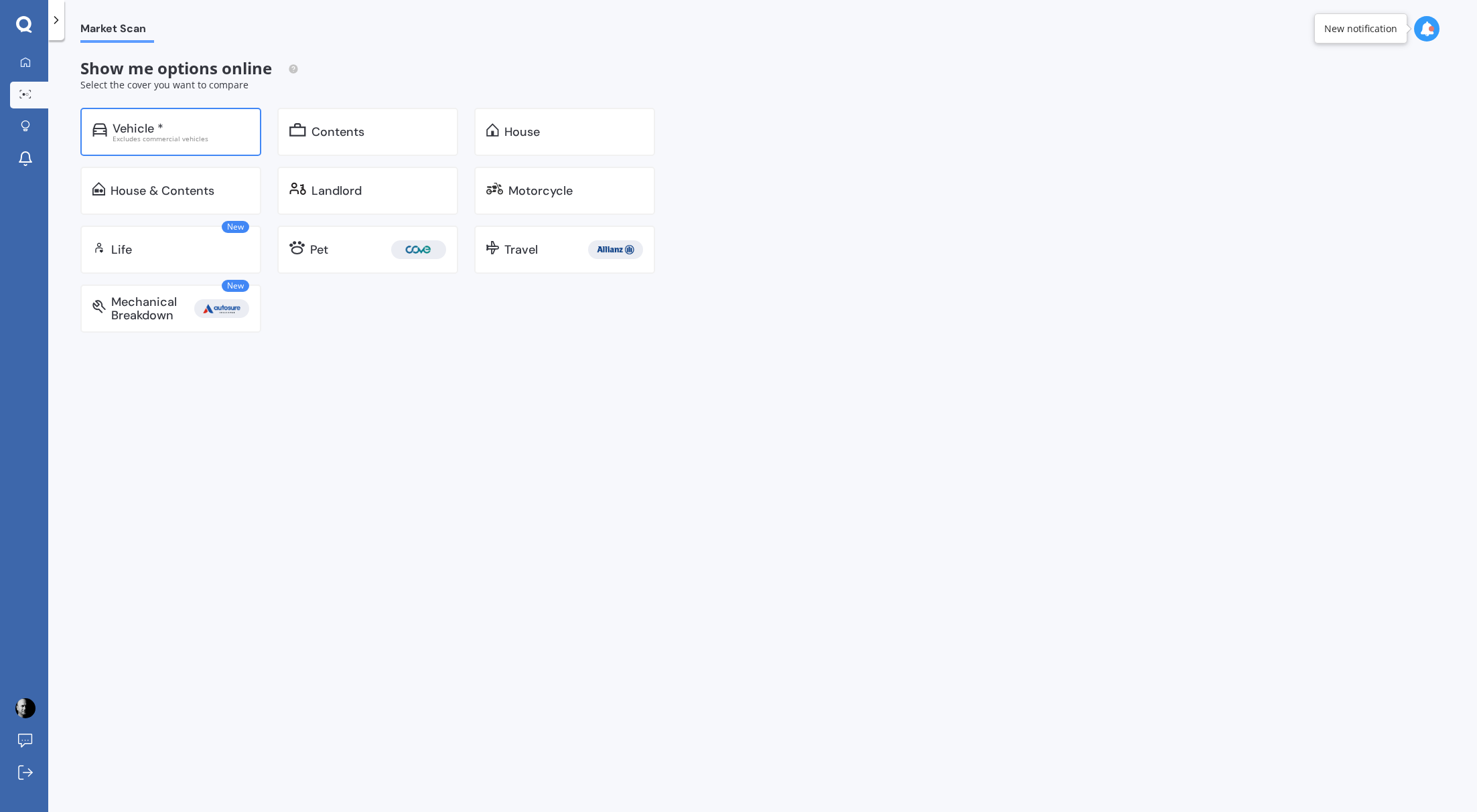
click at [163, 137] on div "Excludes commercial vehicles" at bounding box center [181, 139] width 137 height 7
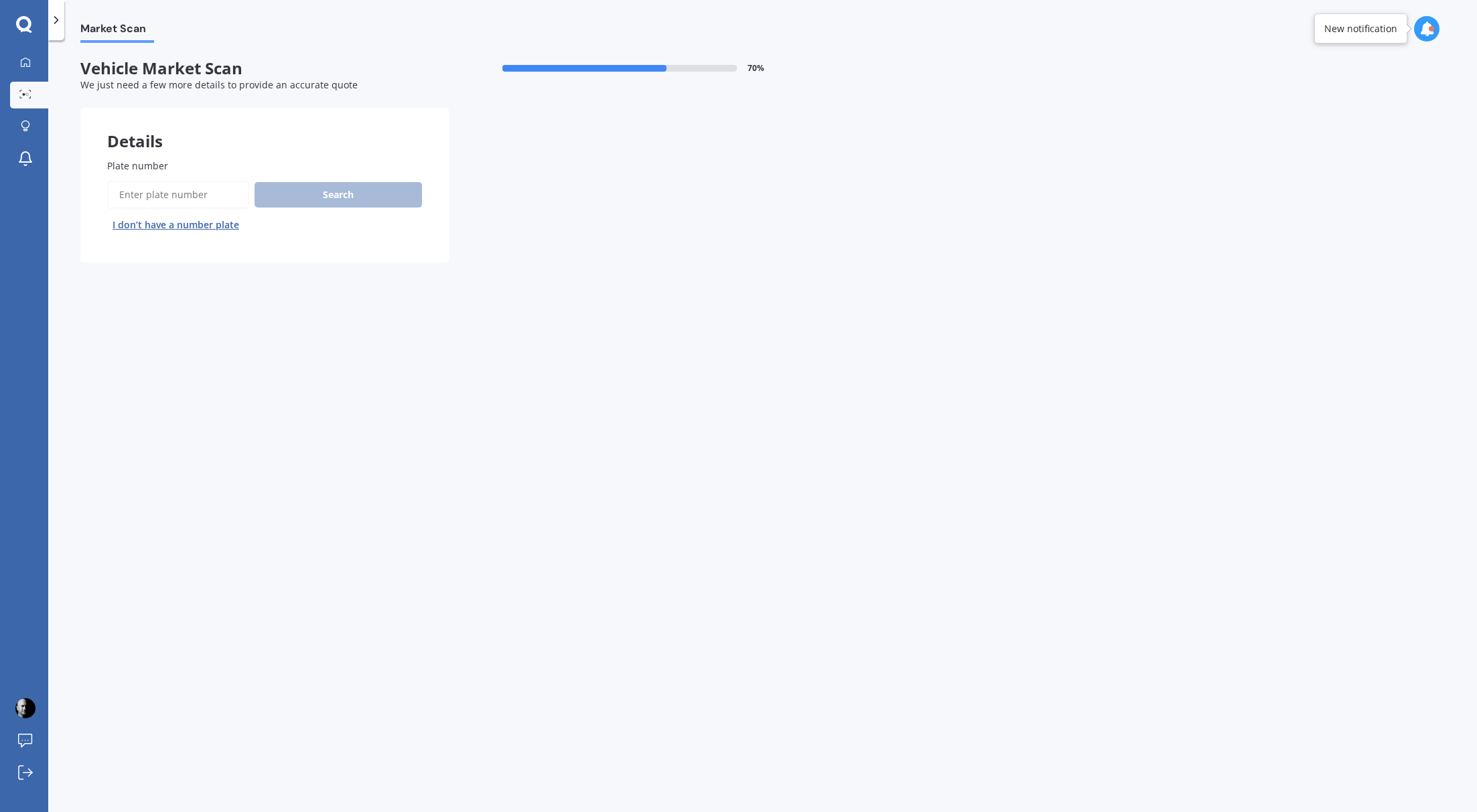
click at [173, 198] on input "Plate number" at bounding box center [178, 194] width 142 height 28
type input "MZG230"
click at [318, 193] on button "Search" at bounding box center [339, 194] width 167 height 25
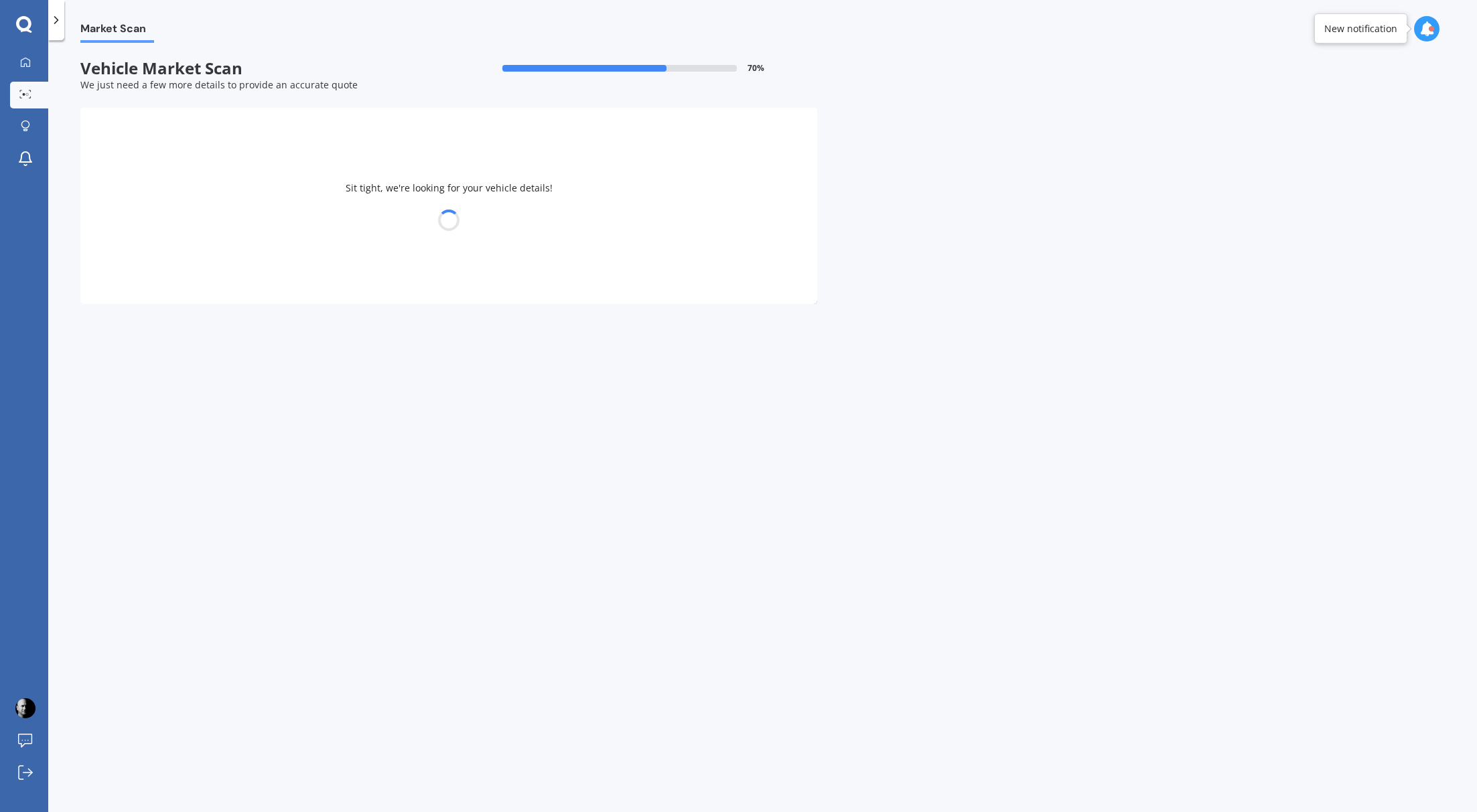
select select "NISSAN"
select select "LEAF"
select select "13"
select select "09"
select select "1960"
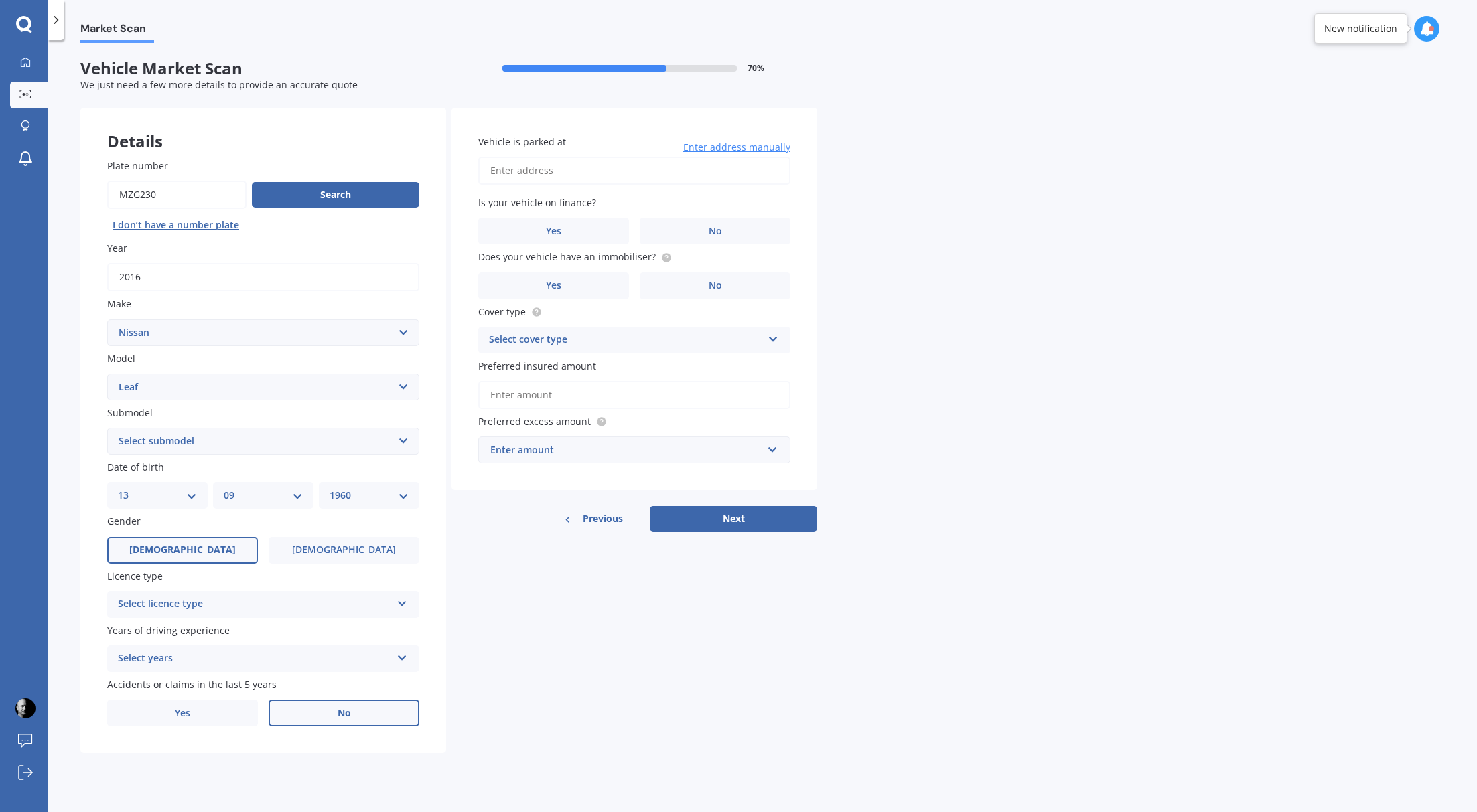
click at [338, 716] on span "No" at bounding box center [344, 714] width 13 height 12
click at [0, 0] on input "No" at bounding box center [0, 0] width 0 height 0
click at [398, 660] on icon at bounding box center [402, 656] width 12 height 10
click at [180, 686] on span "5 or more years" at bounding box center [154, 684] width 72 height 13
click at [233, 610] on div "Select licence type" at bounding box center [255, 604] width 273 height 16
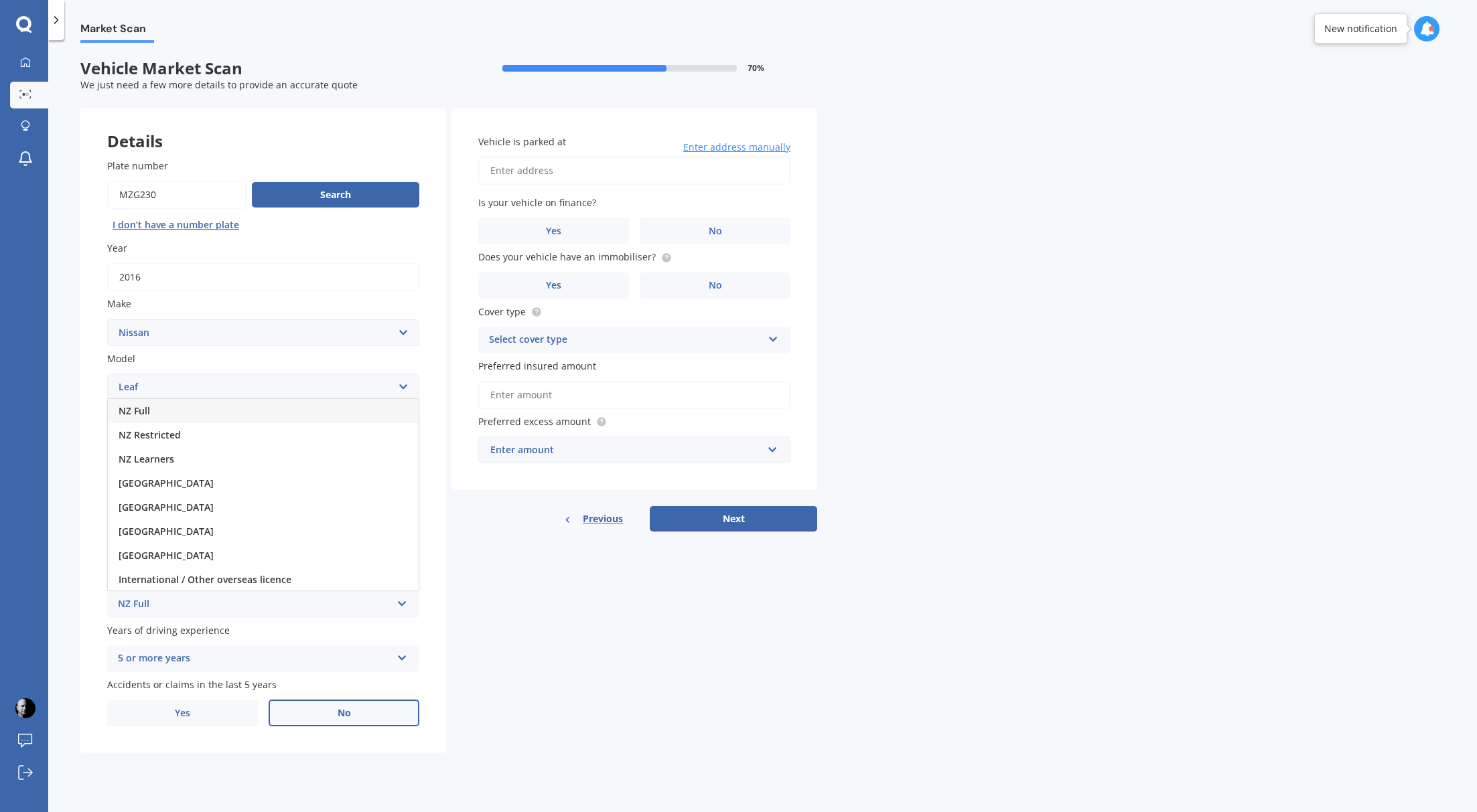
click at [203, 419] on div "NZ Full" at bounding box center [263, 411] width 311 height 24
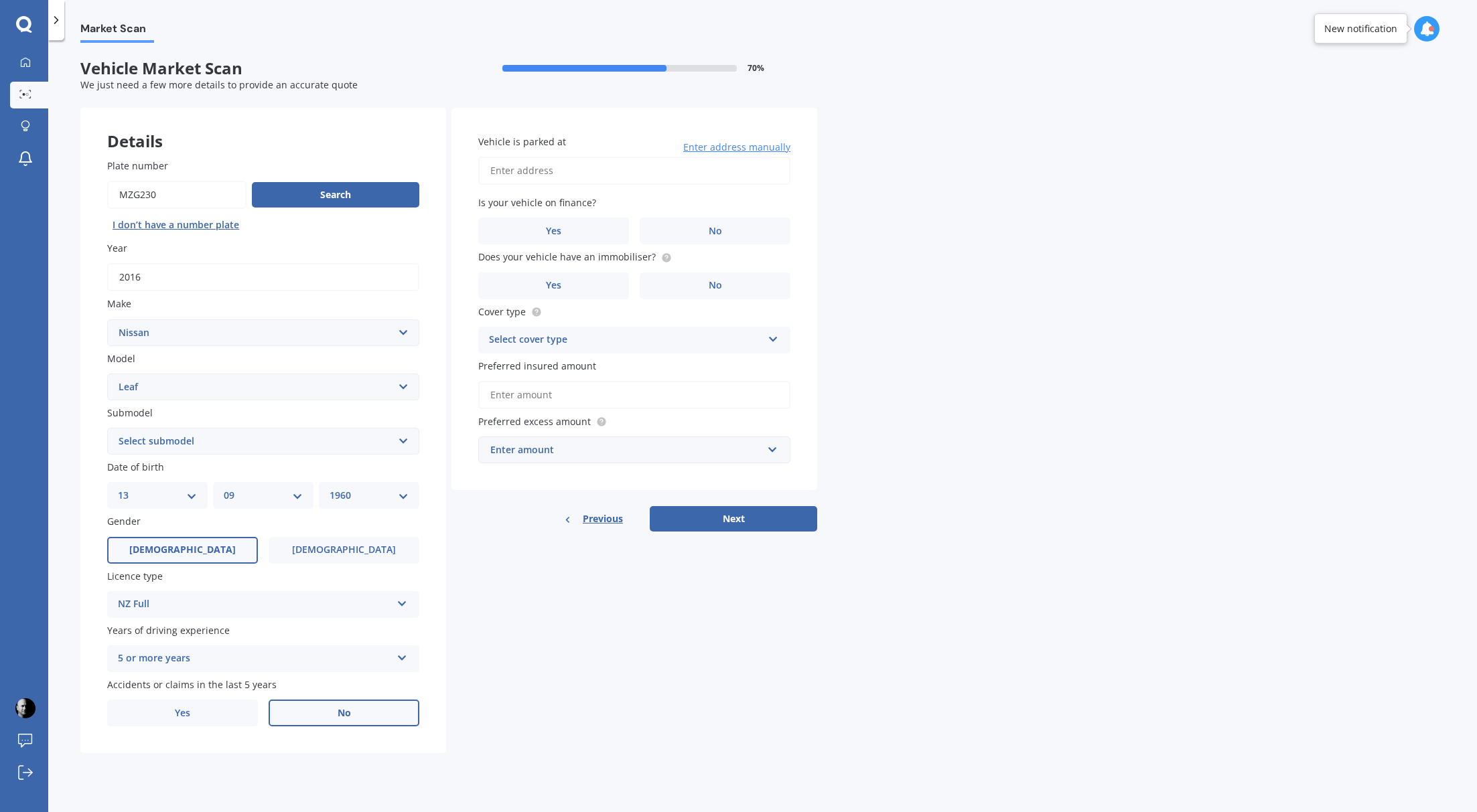
click at [525, 171] on input "Vehicle is parked at" at bounding box center [634, 170] width 312 height 28
type input "[STREET_ADDRESS]"
click at [711, 234] on span "No" at bounding box center [715, 232] width 13 height 12
click at [0, 0] on input "No" at bounding box center [0, 0] width 0 height 0
click at [718, 286] on span "No" at bounding box center [715, 286] width 13 height 12
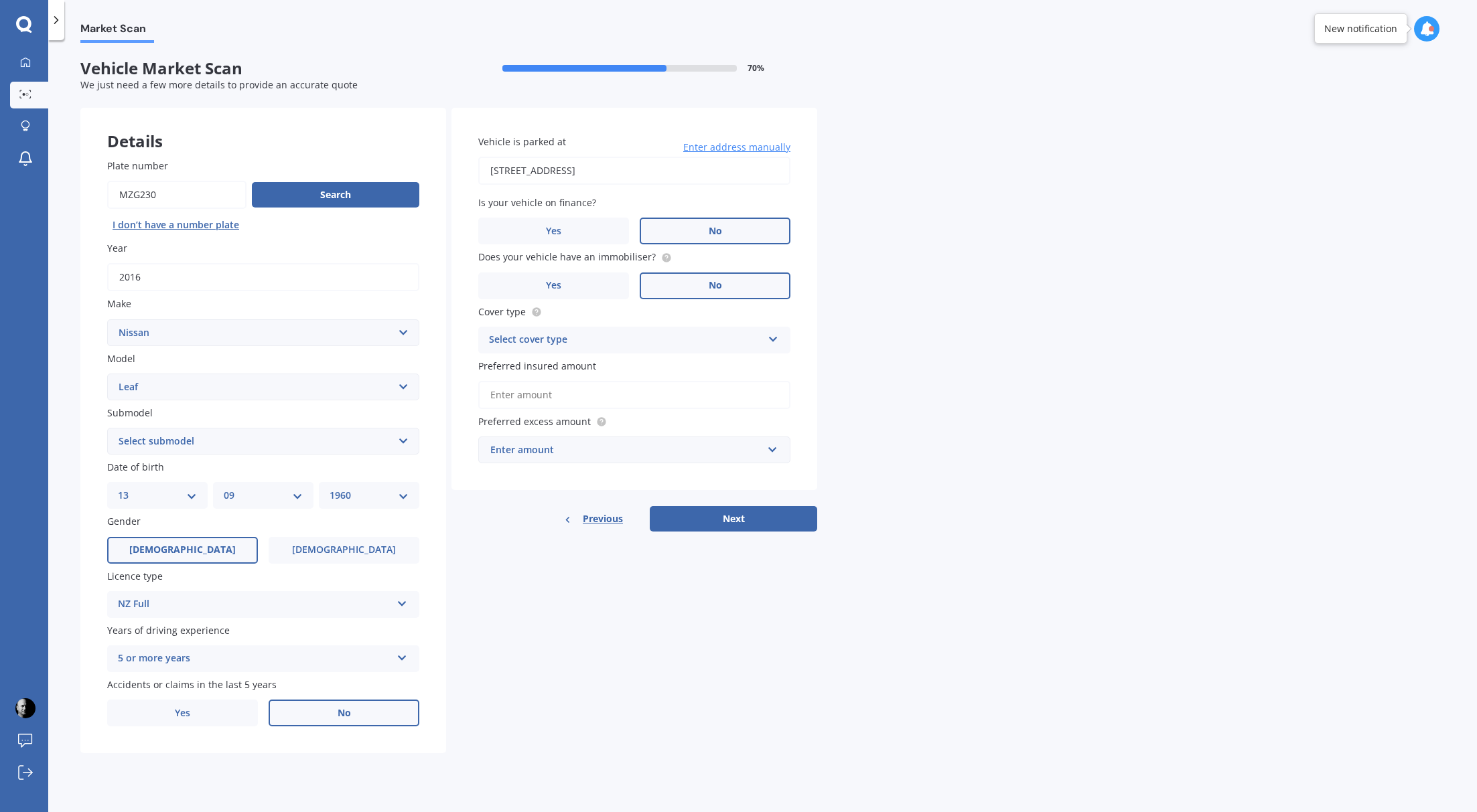
click at [0, 0] on input "No" at bounding box center [0, 0] width 0 height 0
click at [682, 341] on div "Select cover type" at bounding box center [625, 340] width 273 height 16
click at [548, 367] on span "Comprehensive" at bounding box center [525, 366] width 71 height 13
click at [607, 400] on input "Preferred insured amount" at bounding box center [634, 394] width 312 height 28
click at [935, 415] on div "Market Scan Vehicle Market Scan 70 % We just need a few more details to provide…" at bounding box center [762, 429] width 1429 height 773
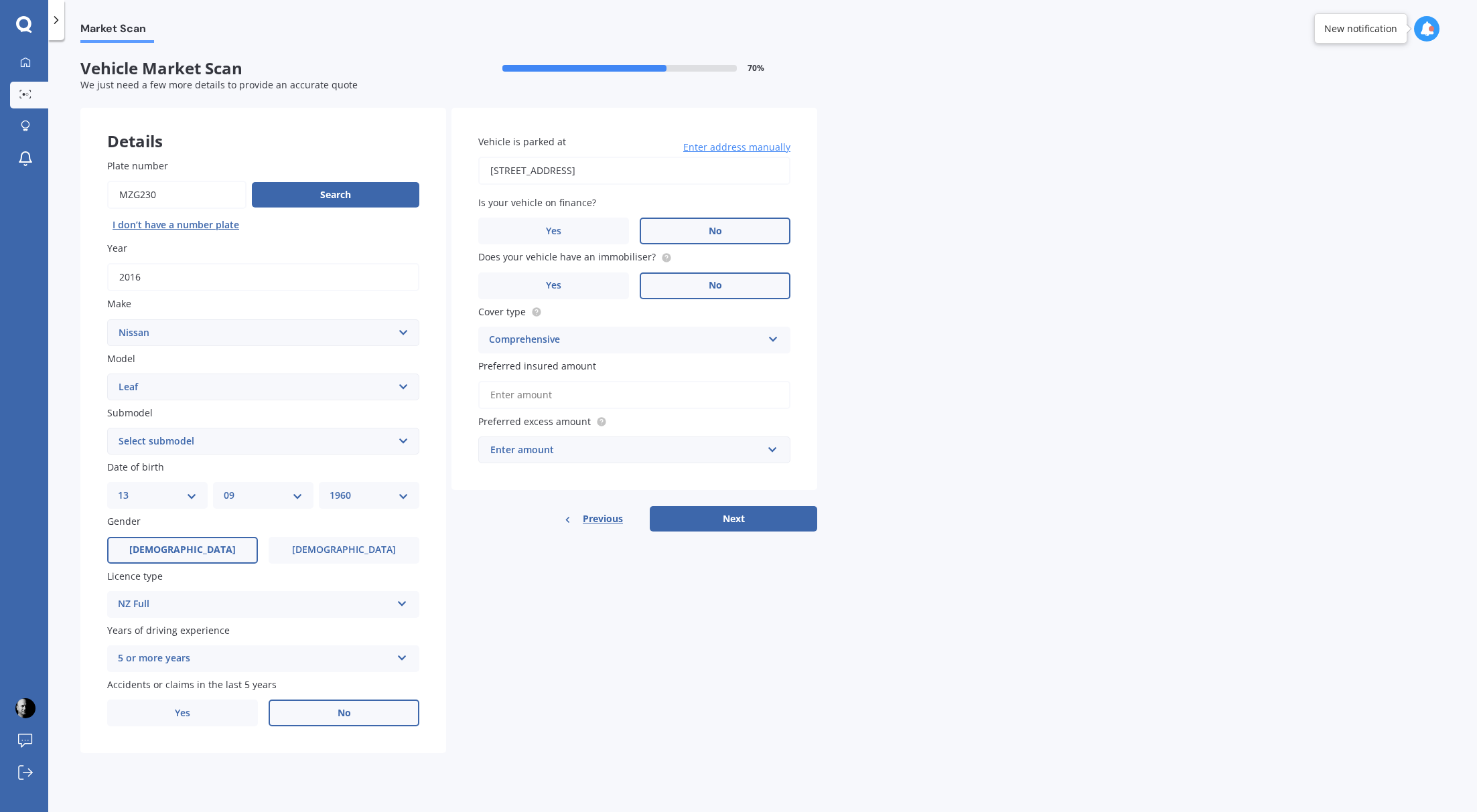
click at [558, 397] on input "Preferred insured amount" at bounding box center [634, 394] width 312 height 28
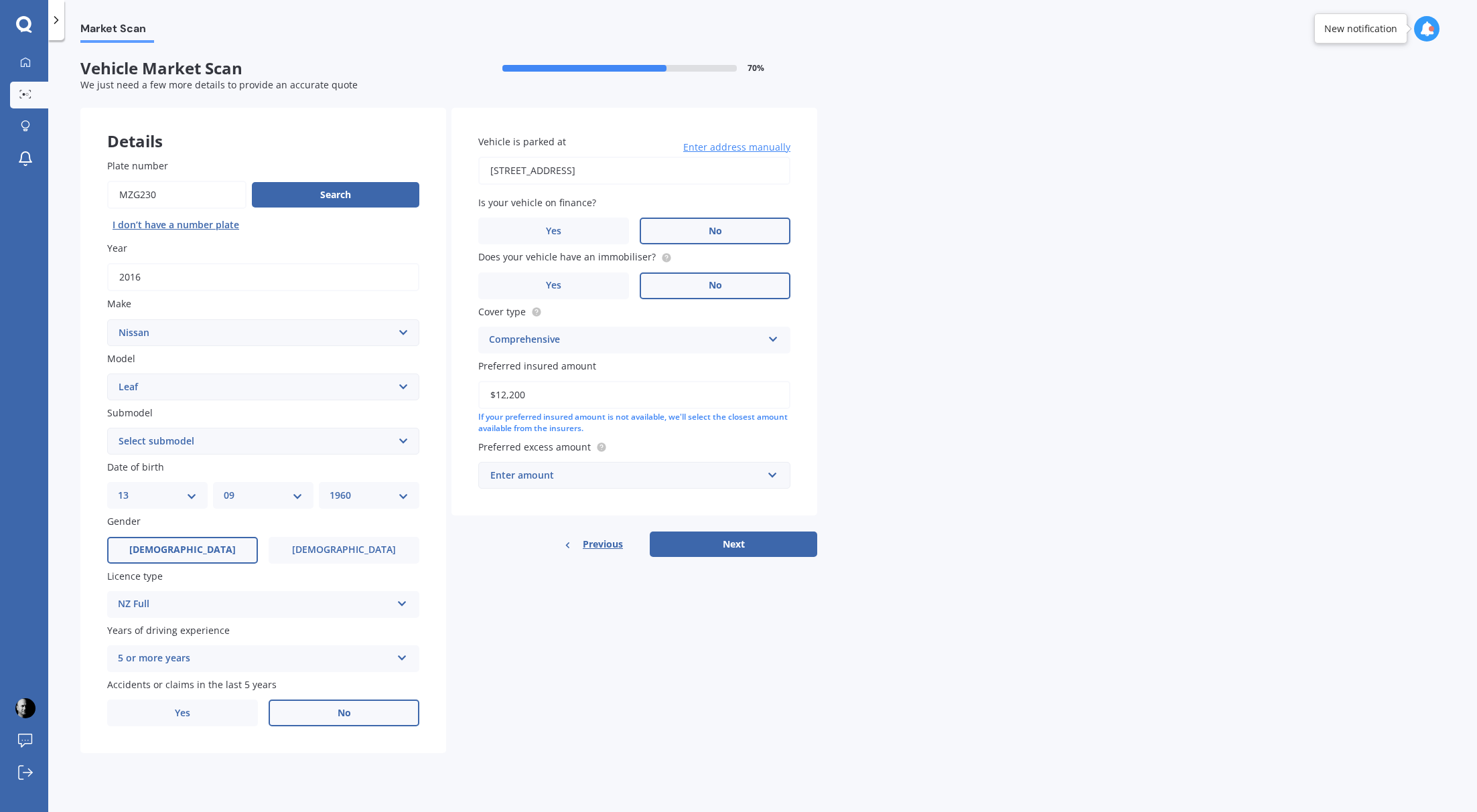
type input "$12,200"
click at [518, 483] on div "Enter amount" at bounding box center [626, 475] width 272 height 14
click at [503, 556] on span "$500" at bounding box center [500, 549] width 21 height 13
click at [724, 571] on button "Next" at bounding box center [733, 559] width 167 height 25
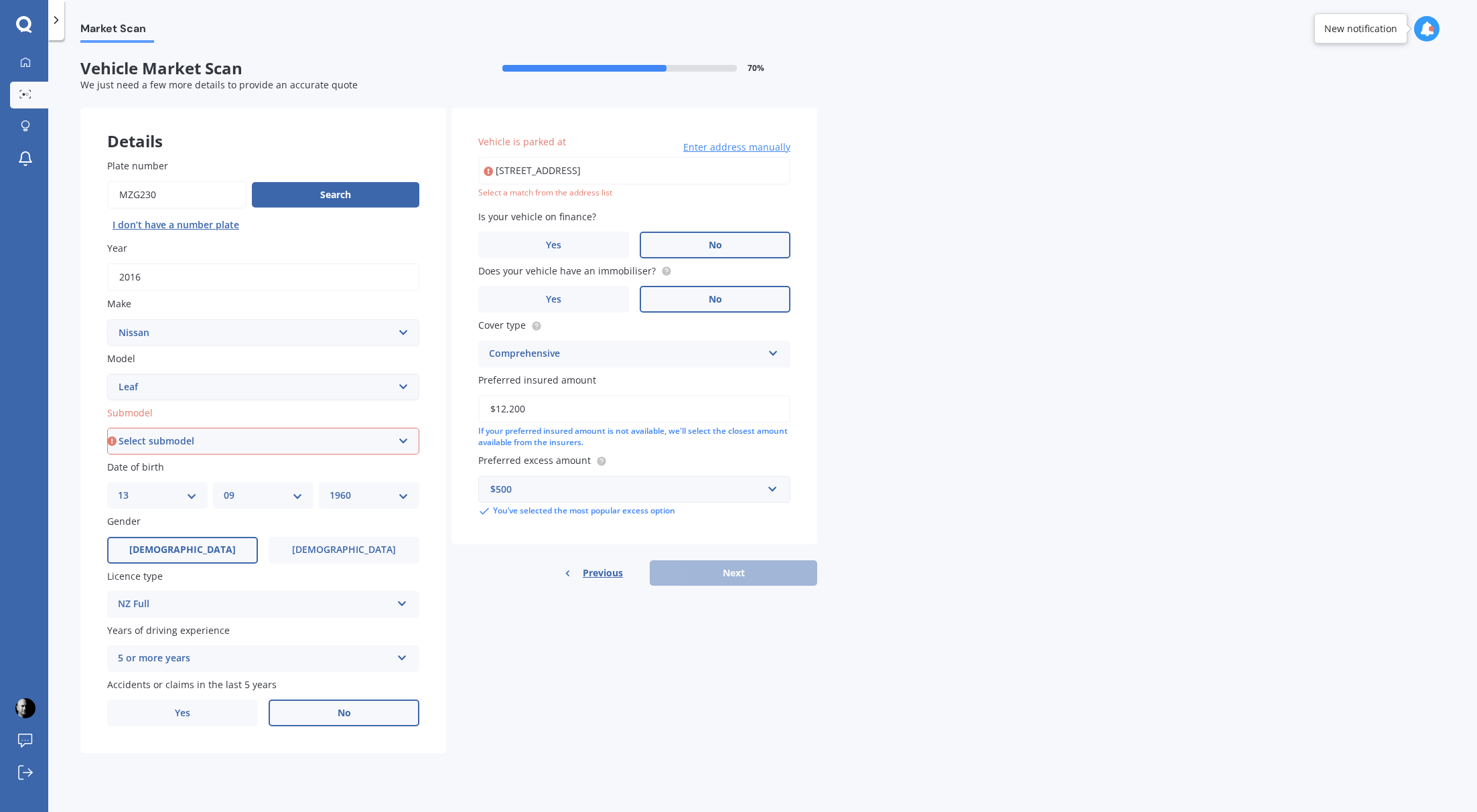
click at [665, 171] on input "[STREET_ADDRESS]" at bounding box center [634, 170] width 312 height 28
type input "[STREET_ADDRESS]"
click at [594, 196] on div "Select a match from the address list" at bounding box center [634, 193] width 312 height 12
drag, startPoint x: 665, startPoint y: 169, endPoint x: 465, endPoint y: 165, distance: 200.0
click at [465, 165] on div "Vehicle is parked at [STREET_ADDRESS] Enter address manually Select a match fro…" at bounding box center [634, 326] width 366 height 437
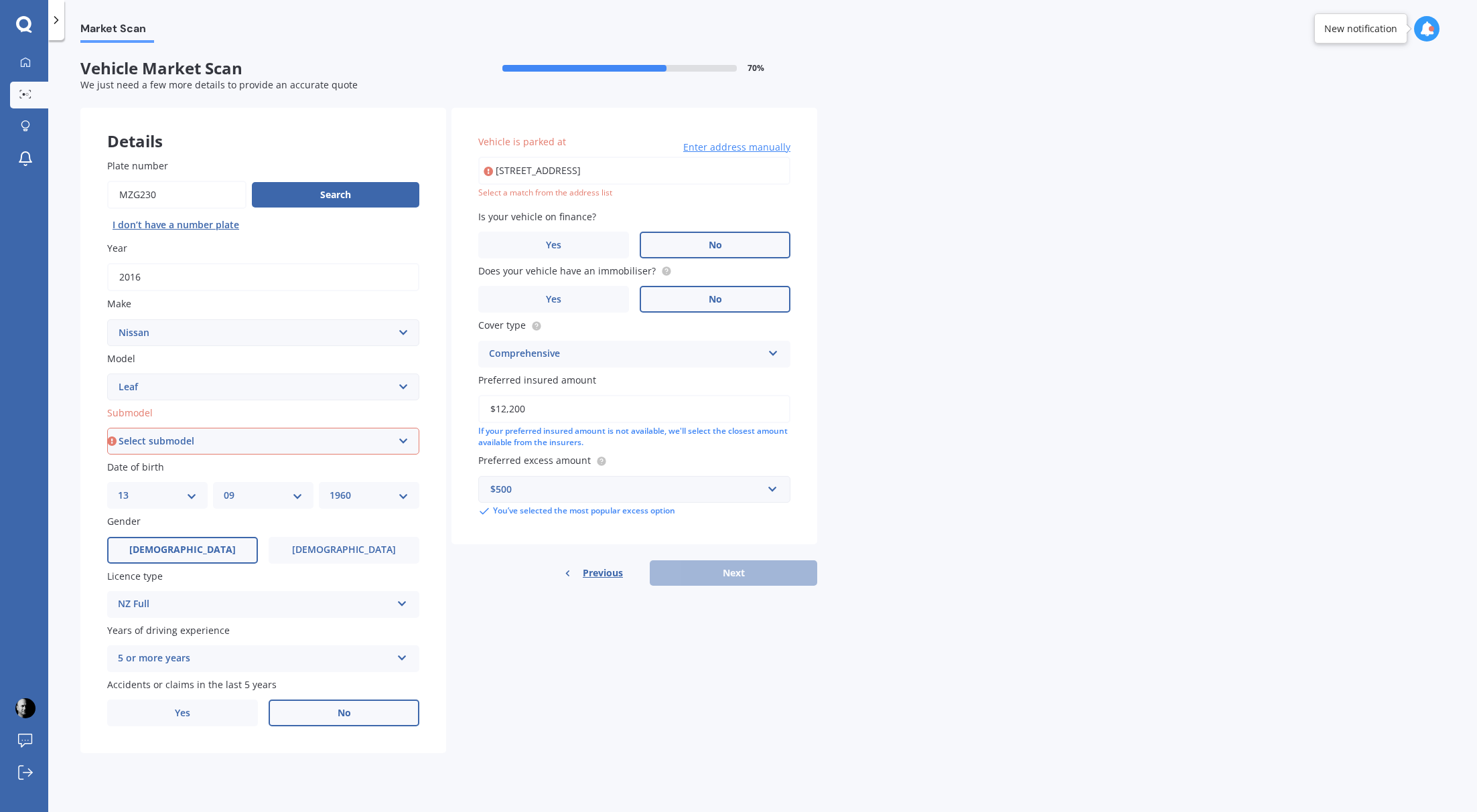
type input "[STREET_ADDRESS]"
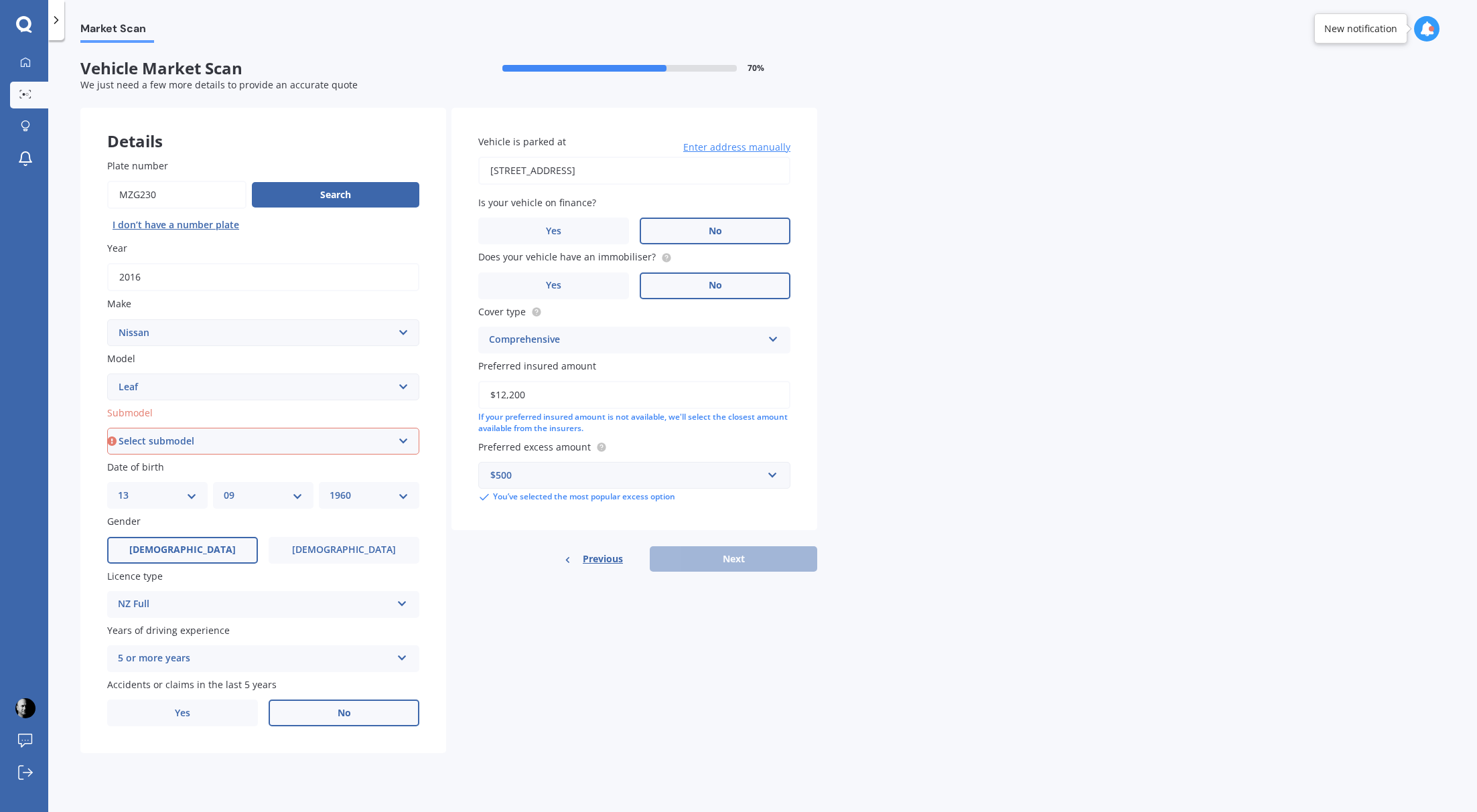
click at [727, 571] on div "Previous Next" at bounding box center [634, 559] width 366 height 25
click at [383, 446] on select "Select submodel EV Hybrid" at bounding box center [263, 442] width 312 height 27
select select "EV"
click at [730, 571] on button "Next" at bounding box center [733, 559] width 167 height 25
select select "13"
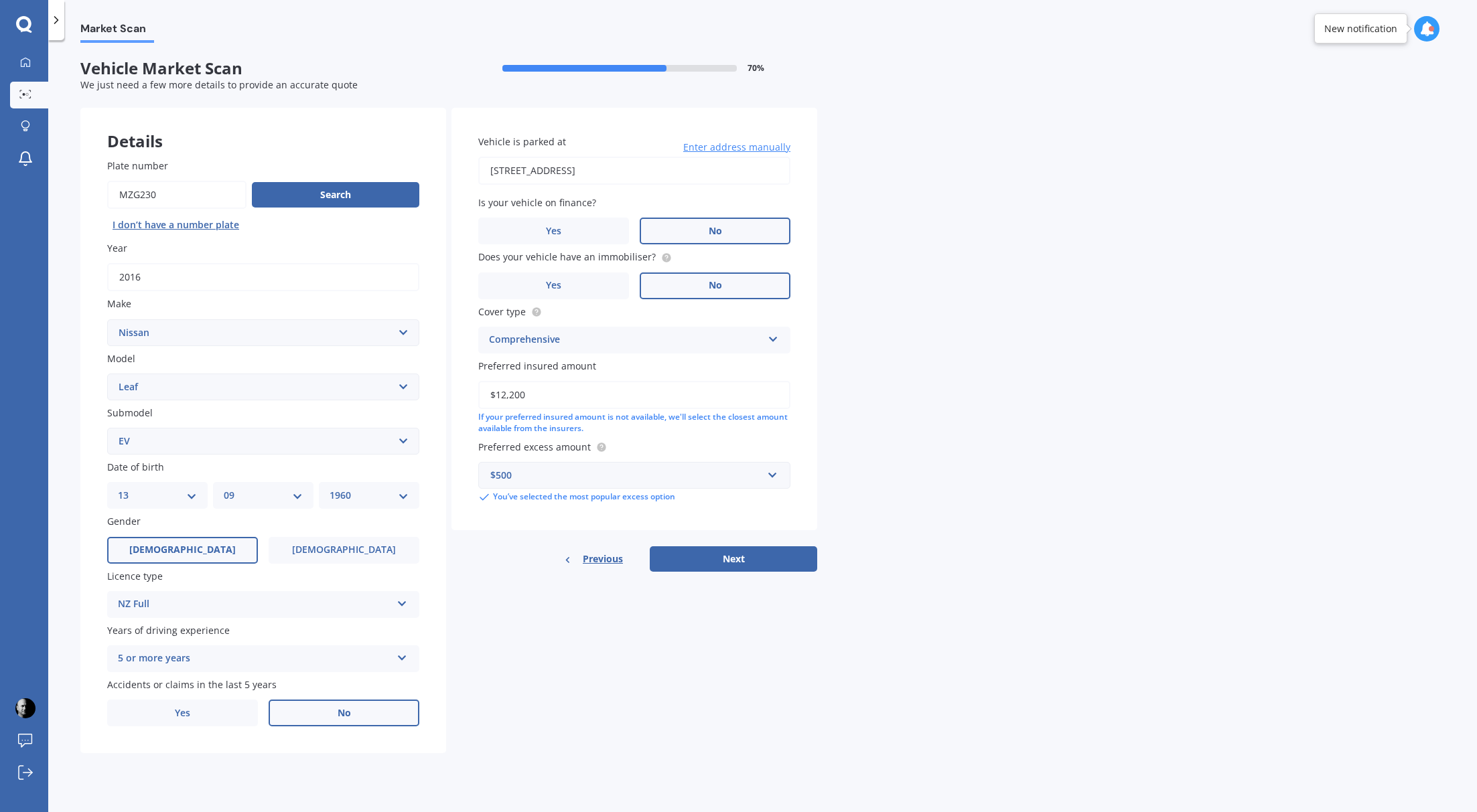
select select "09"
select select "1960"
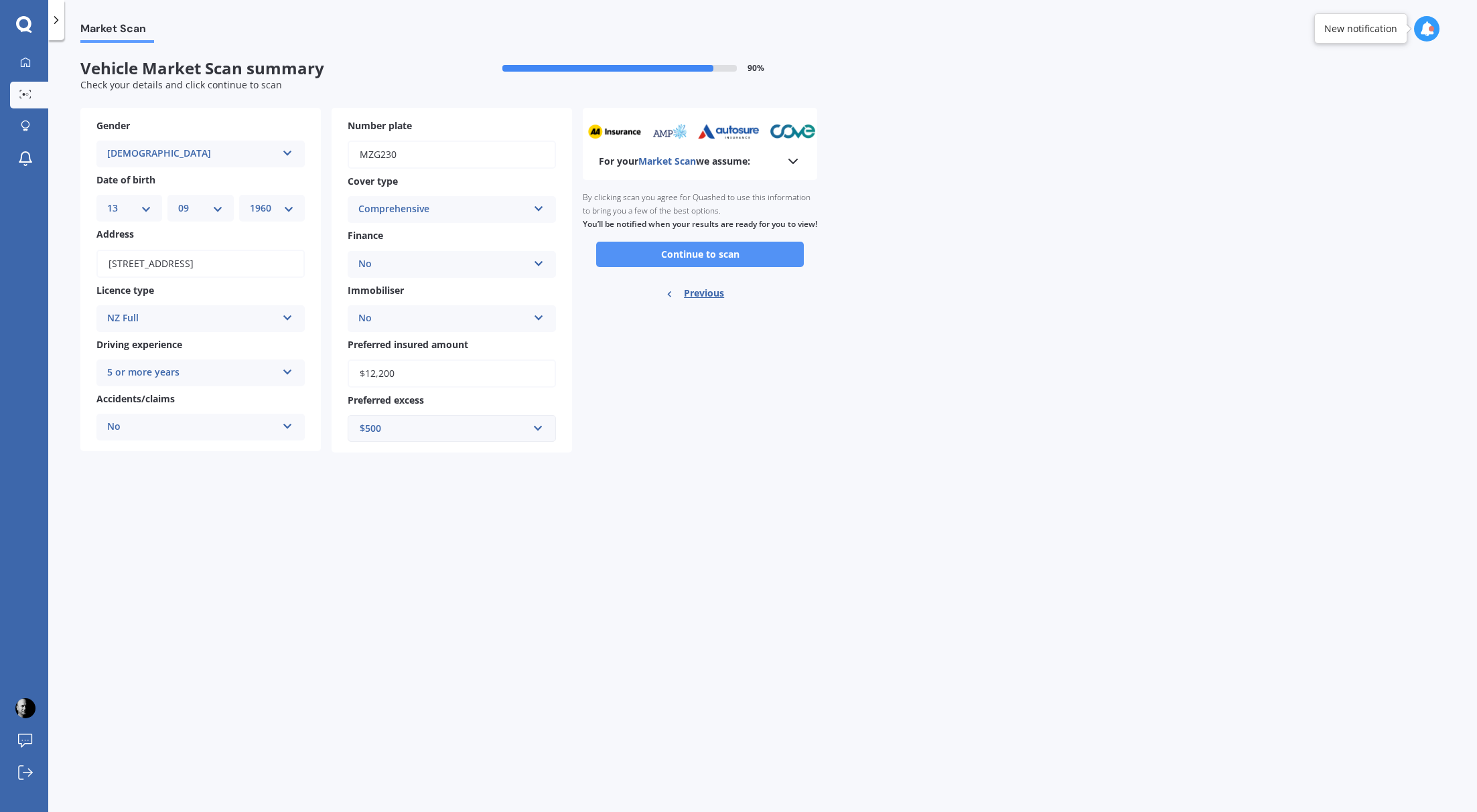
click at [692, 267] on button "Continue to scan" at bounding box center [700, 254] width 208 height 25
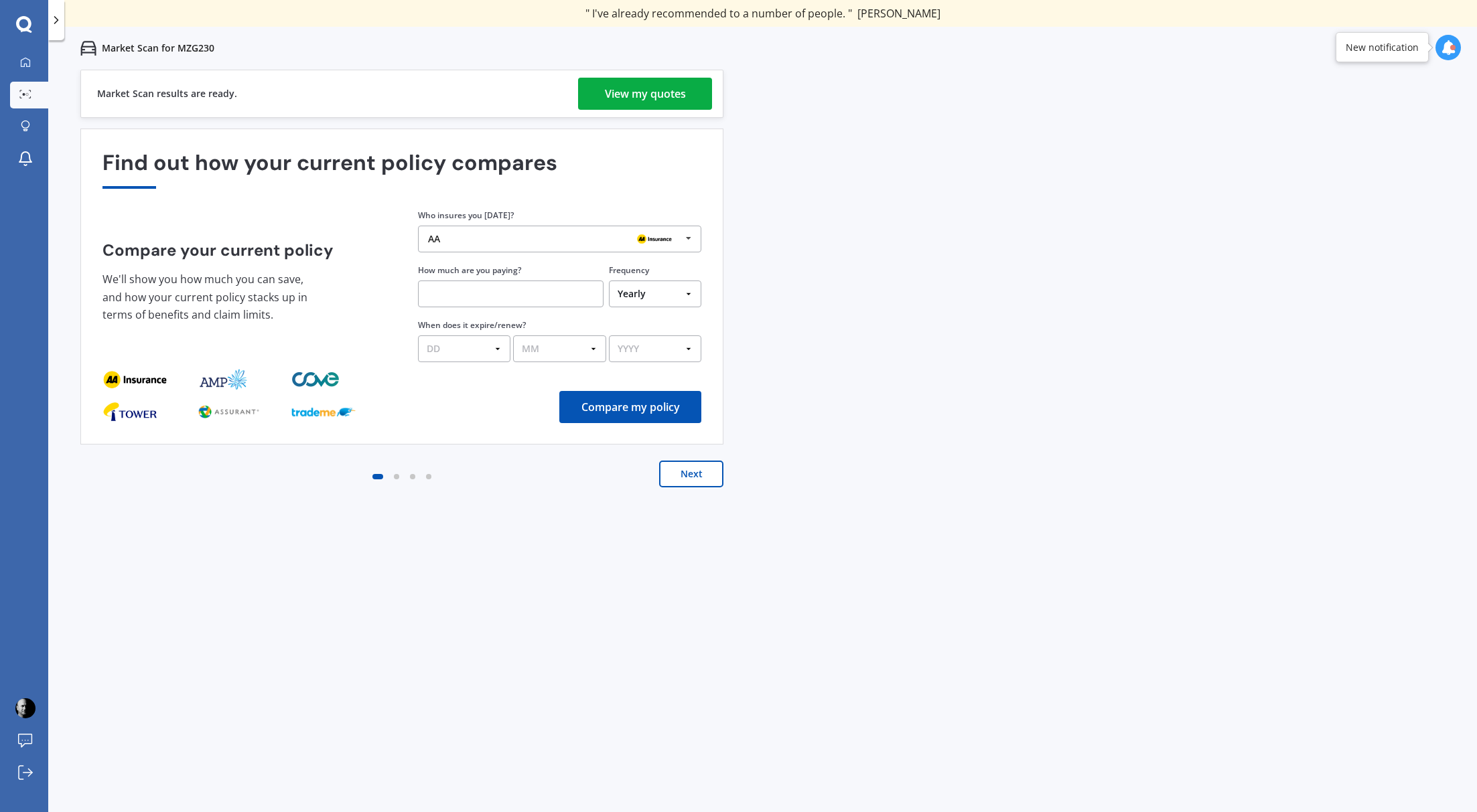
click at [620, 97] on div "View my quotes" at bounding box center [646, 93] width 81 height 32
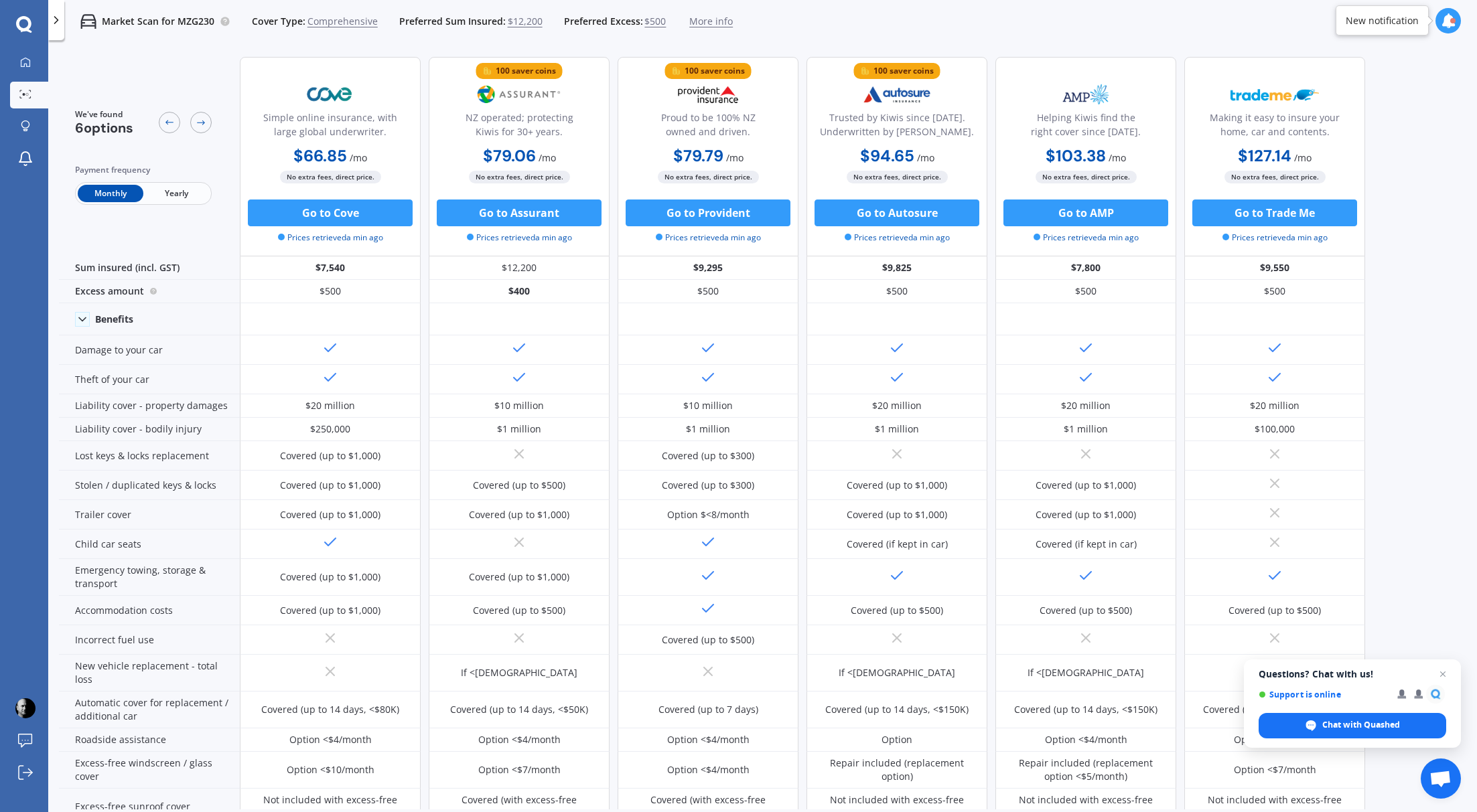
click at [175, 195] on span "Yearly" at bounding box center [176, 193] width 65 height 17
